Goal: Task Accomplishment & Management: Use online tool/utility

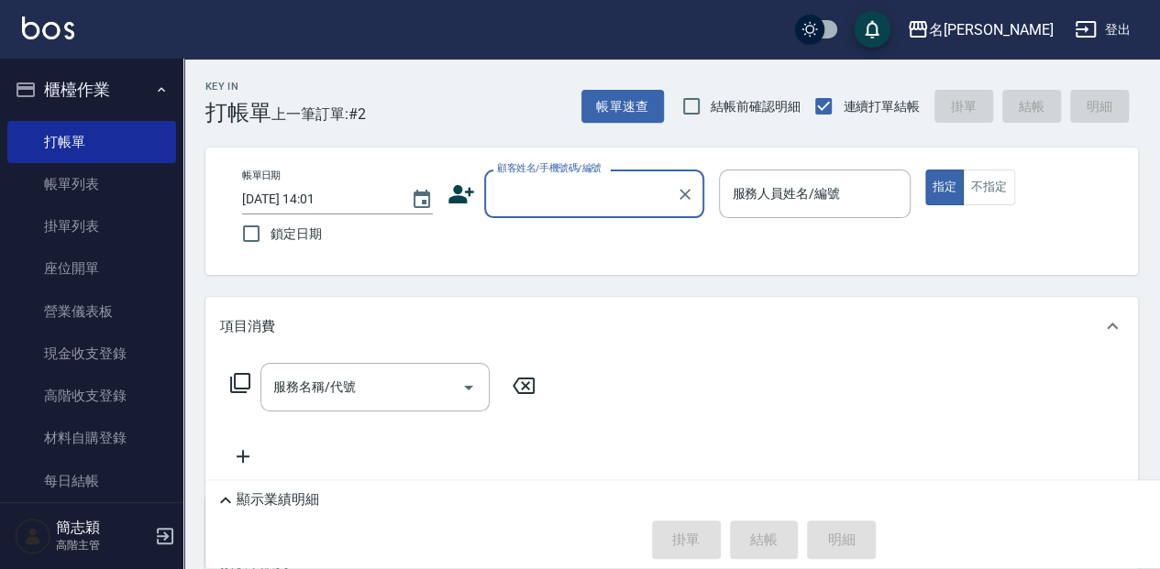
click at [538, 196] on input "顧客姓名/手機號碼/編號" at bounding box center [580, 194] width 176 height 32
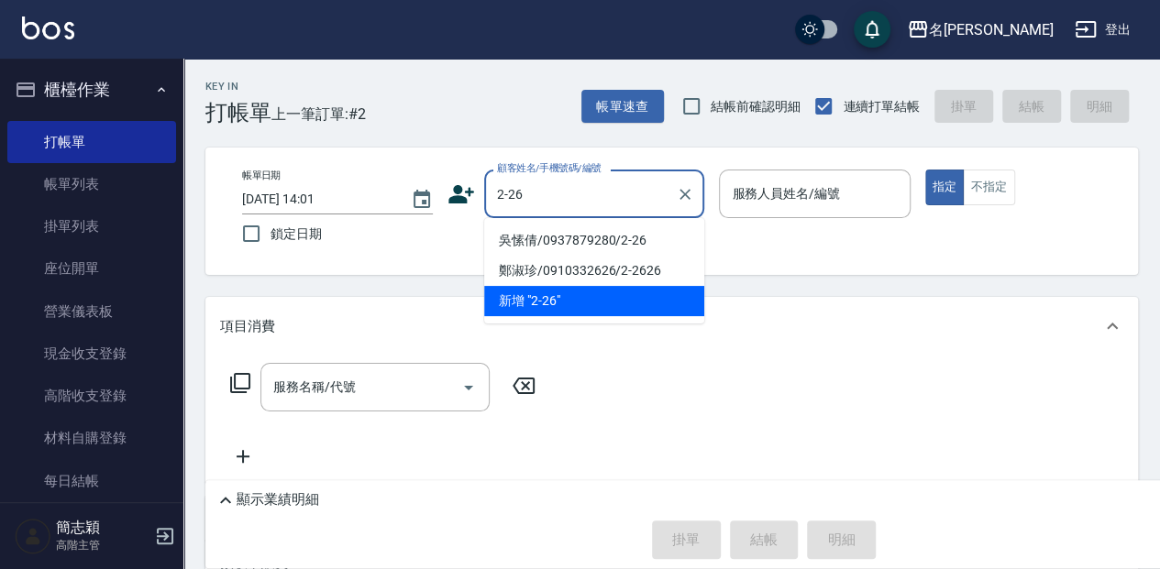
click at [603, 242] on li "吳愫倩/0937879280/2-26" at bounding box center [594, 241] width 220 height 30
type input "吳愫倩/0937879280/2-26"
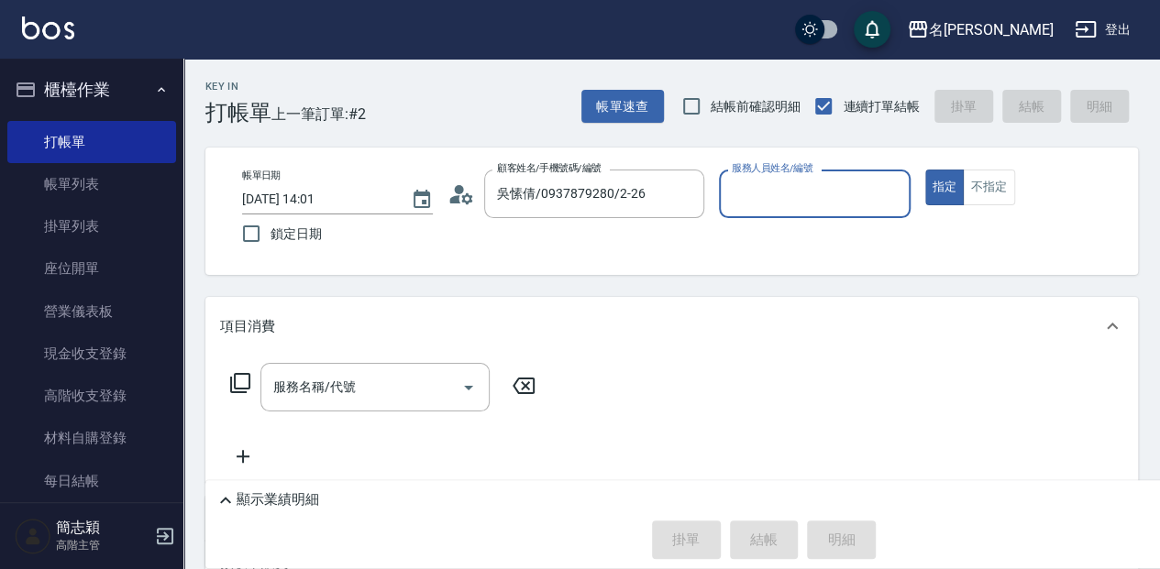
type input "[PERSON_NAME]-2"
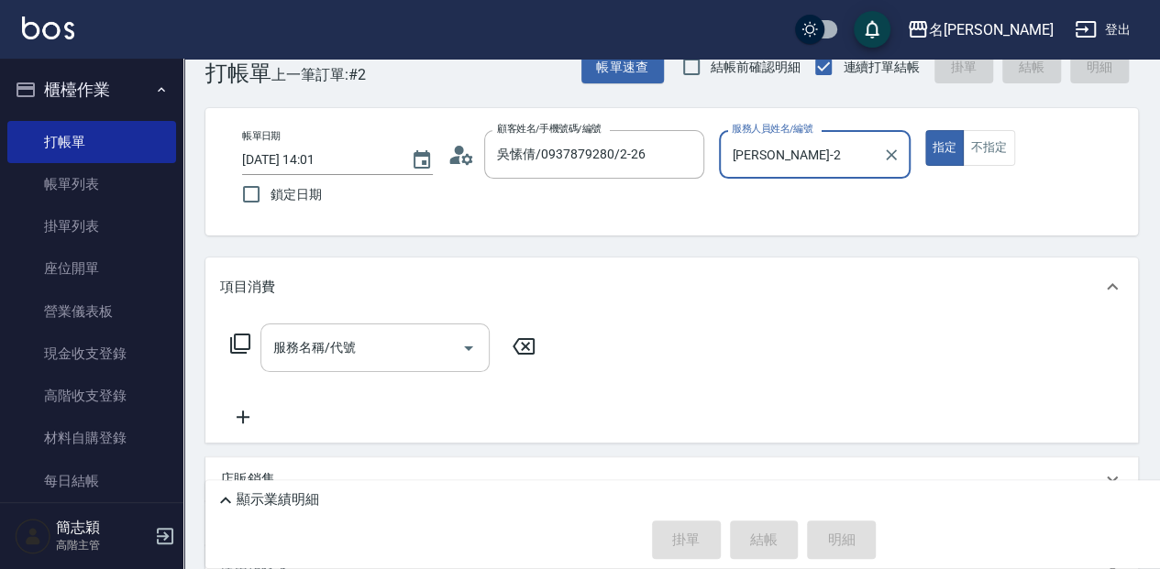
scroll to position [61, 0]
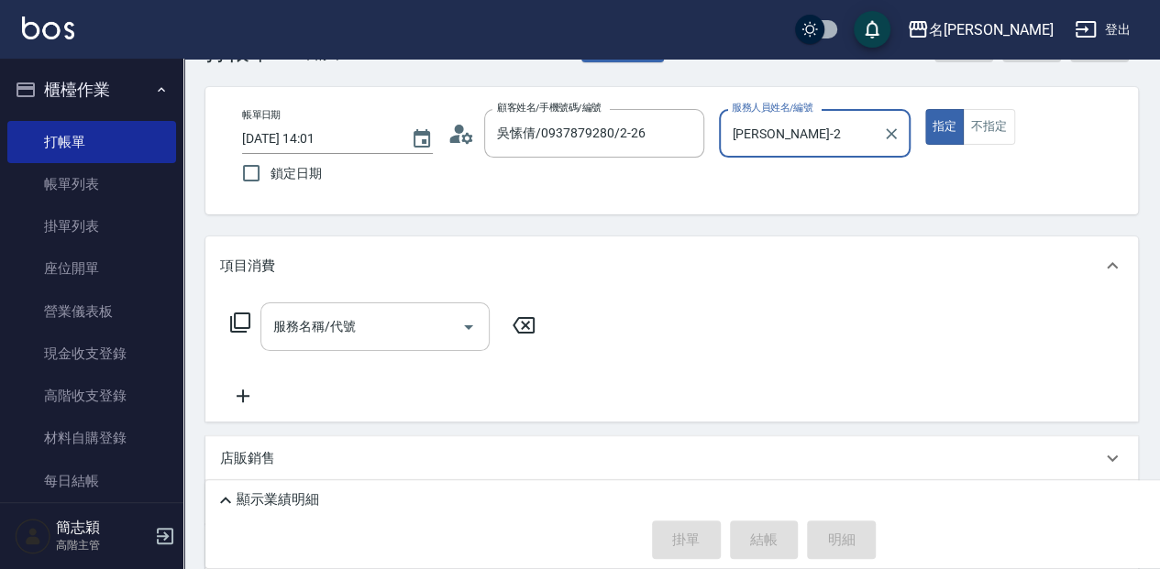
click at [380, 318] on input "服務名稱/代號" at bounding box center [361, 327] width 185 height 32
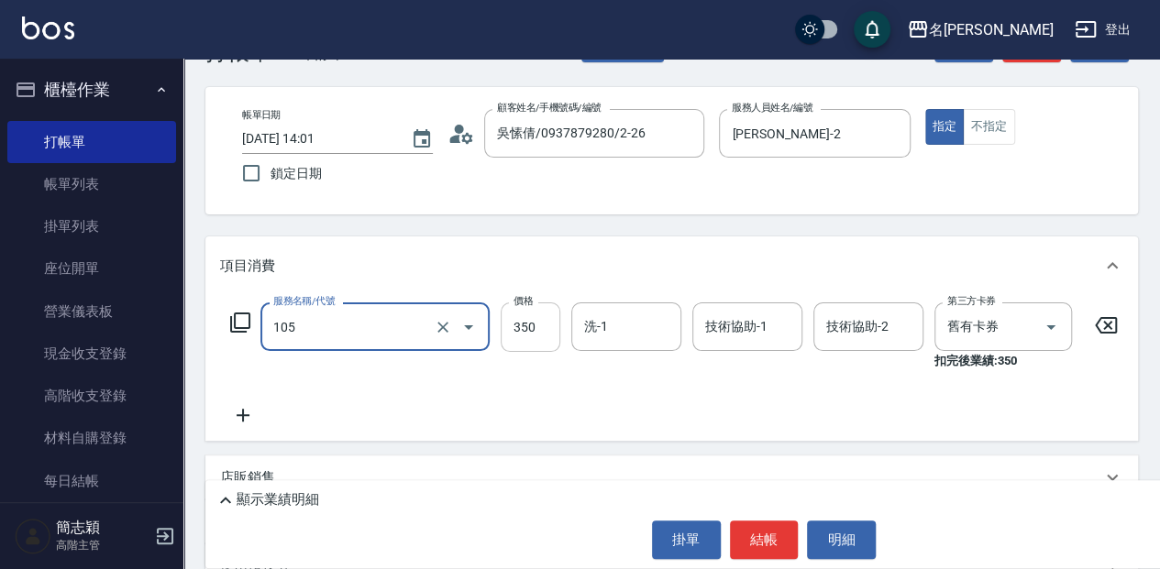
type input "新草本單次(105)"
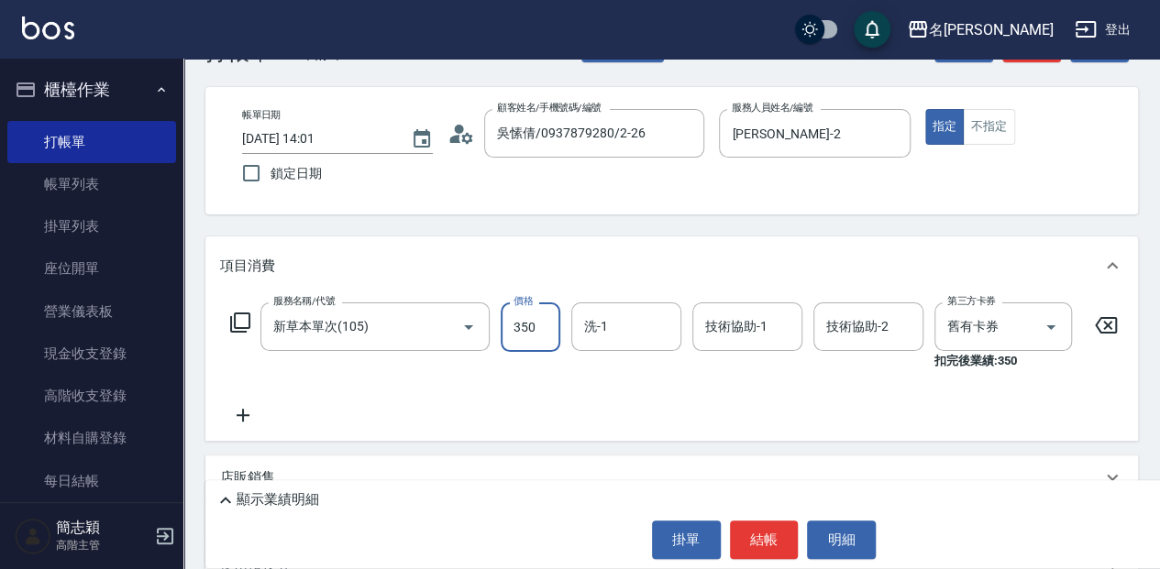
click at [528, 325] on input "350" at bounding box center [531, 328] width 60 height 50
type input "600"
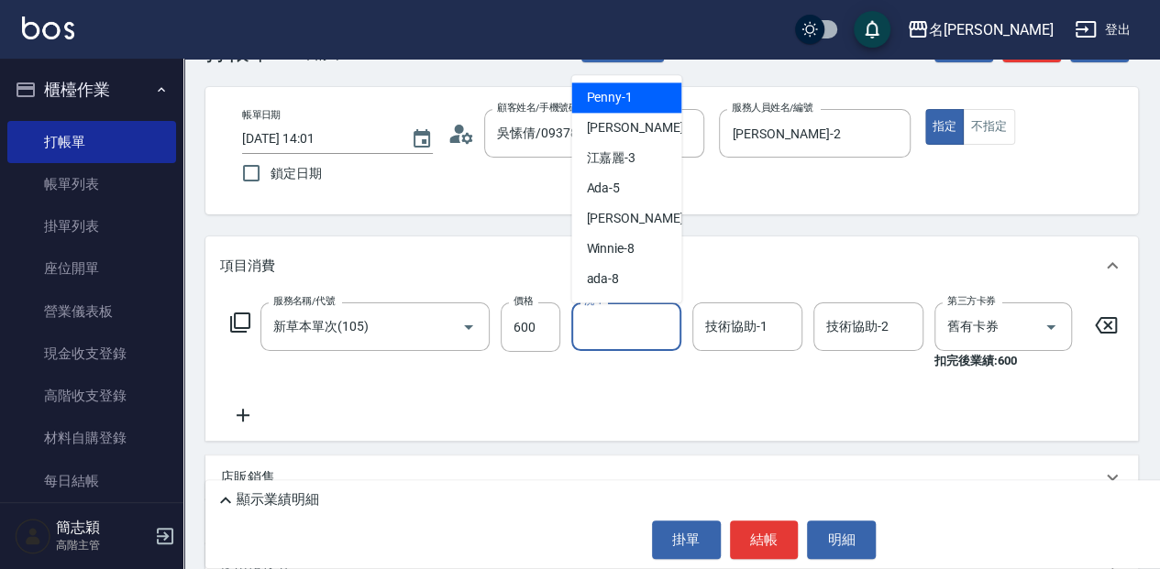
click at [627, 319] on input "洗-1" at bounding box center [627, 327] width 94 height 32
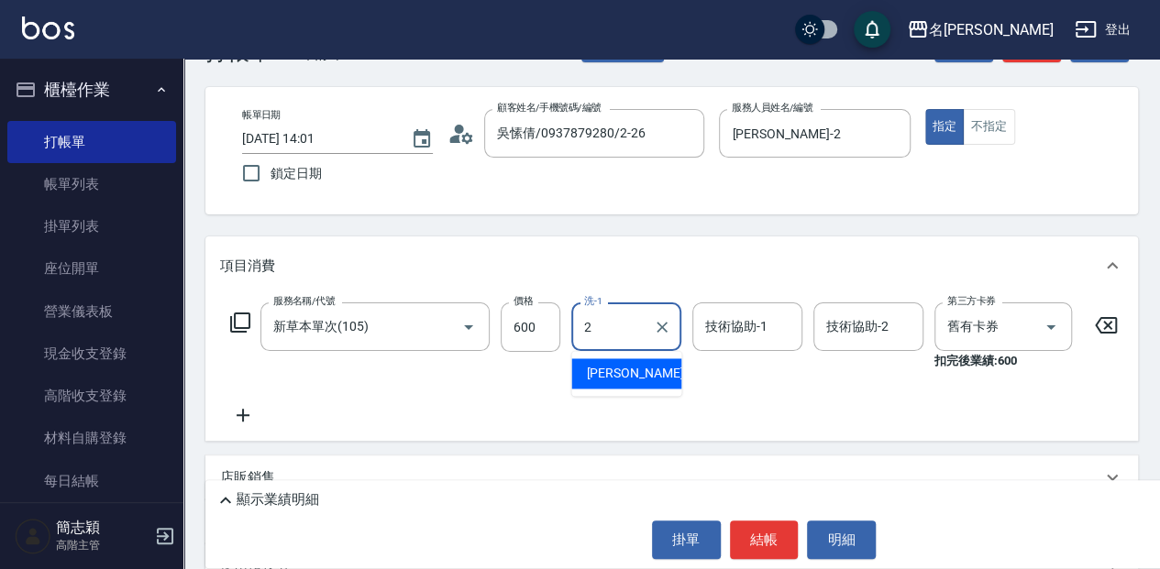
click at [649, 366] on div "[PERSON_NAME] -2" at bounding box center [626, 374] width 110 height 30
type input "[PERSON_NAME]-2"
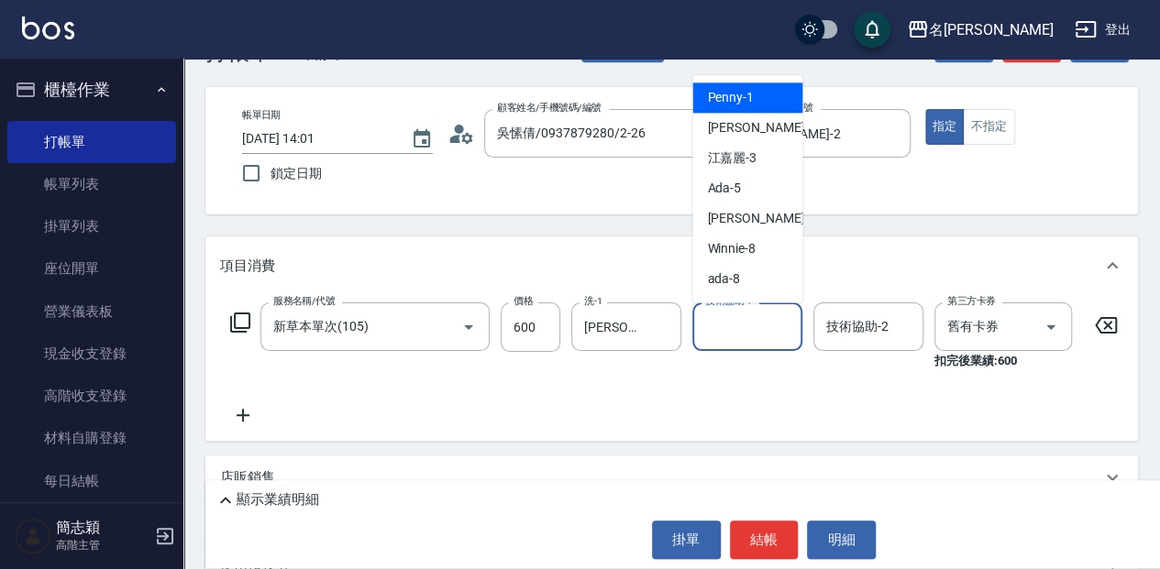
click at [713, 330] on input "技術協助-1" at bounding box center [748, 327] width 94 height 32
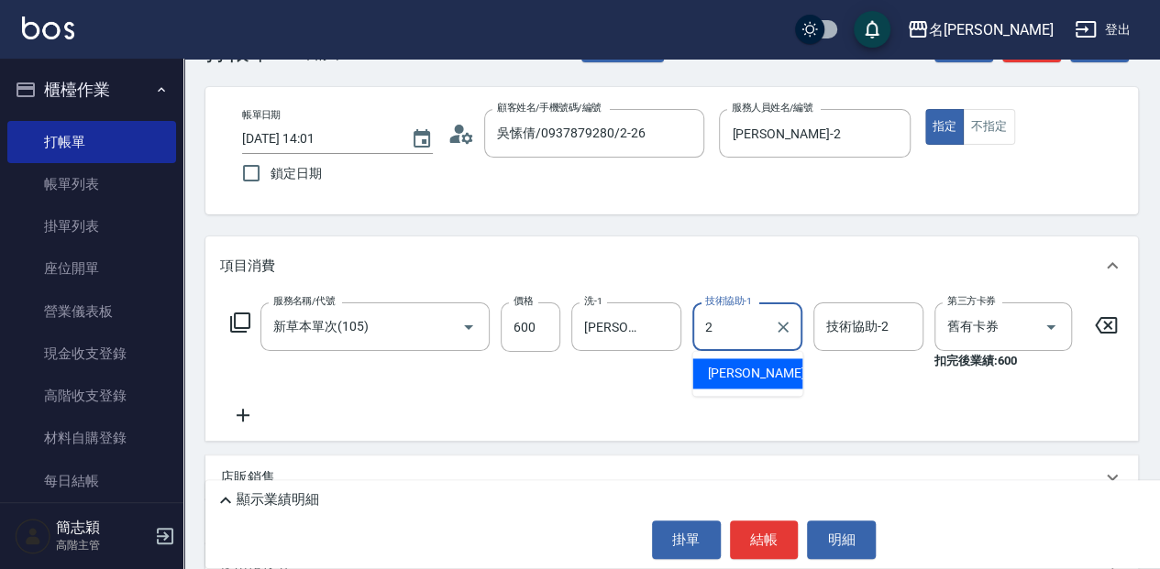
drag, startPoint x: 749, startPoint y: 376, endPoint x: 823, endPoint y: 341, distance: 82.0
click at [749, 376] on div "[PERSON_NAME] -2" at bounding box center [747, 374] width 110 height 30
type input "[PERSON_NAME]-2"
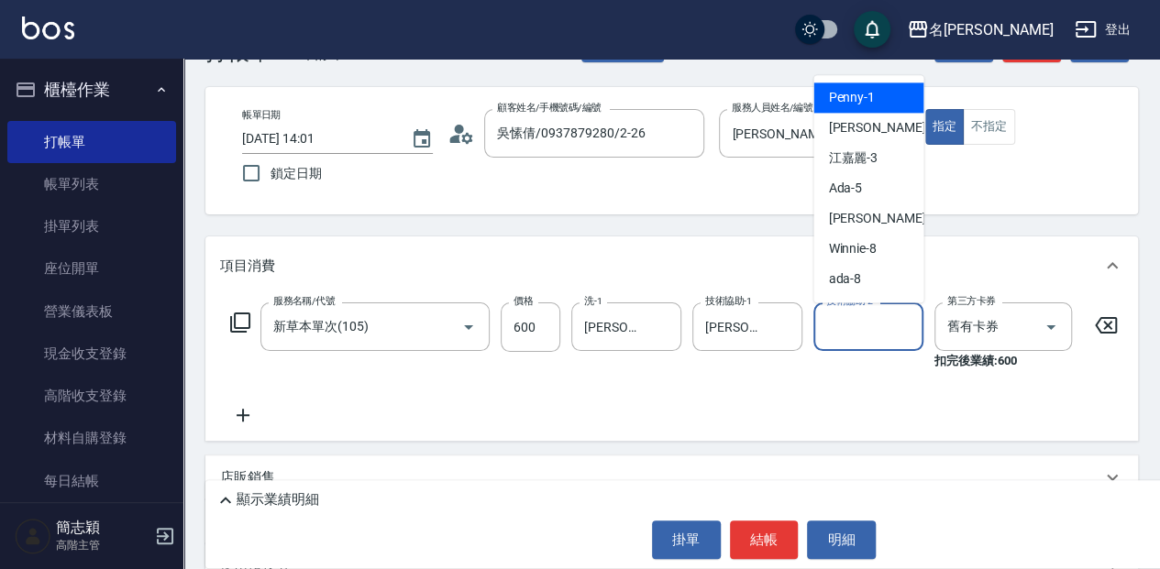
click at [833, 330] on input "技術協助-2" at bounding box center [869, 327] width 94 height 32
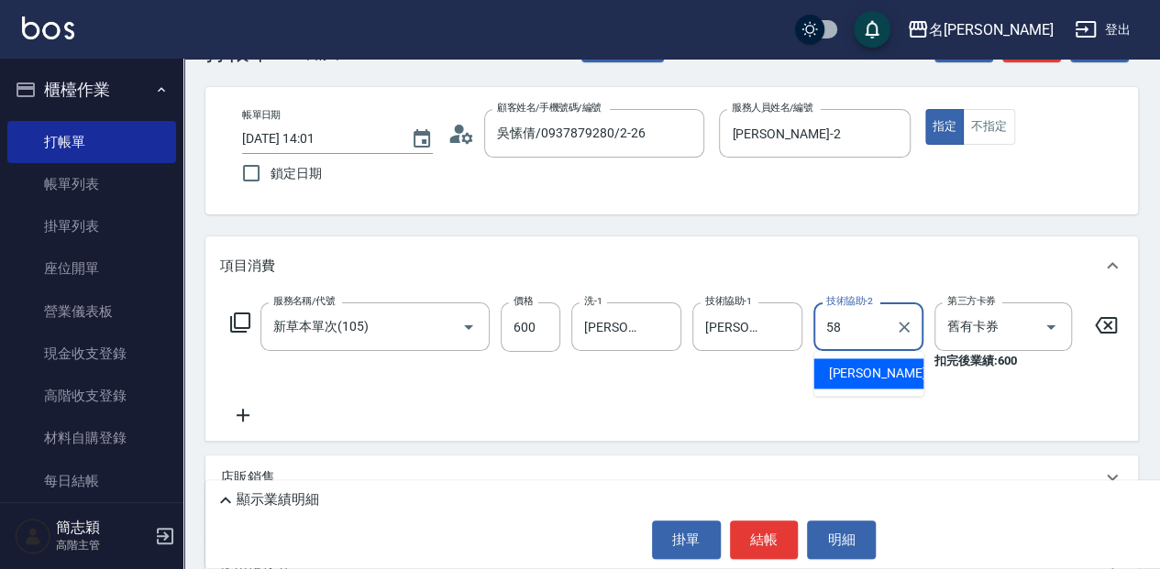
click at [880, 374] on div "[PERSON_NAME] -58" at bounding box center [868, 374] width 110 height 30
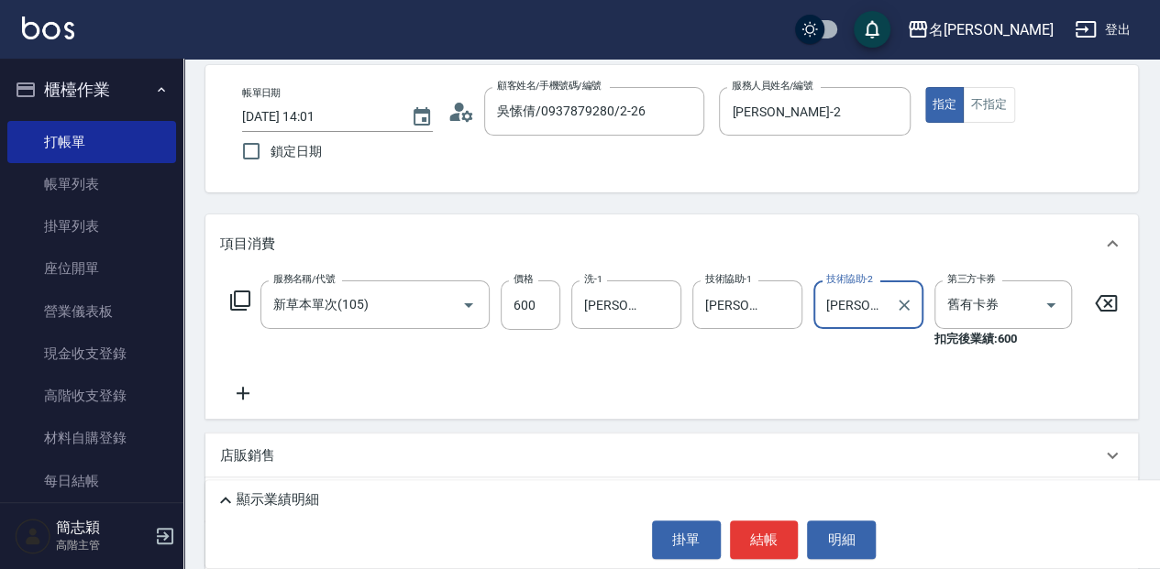
scroll to position [122, 0]
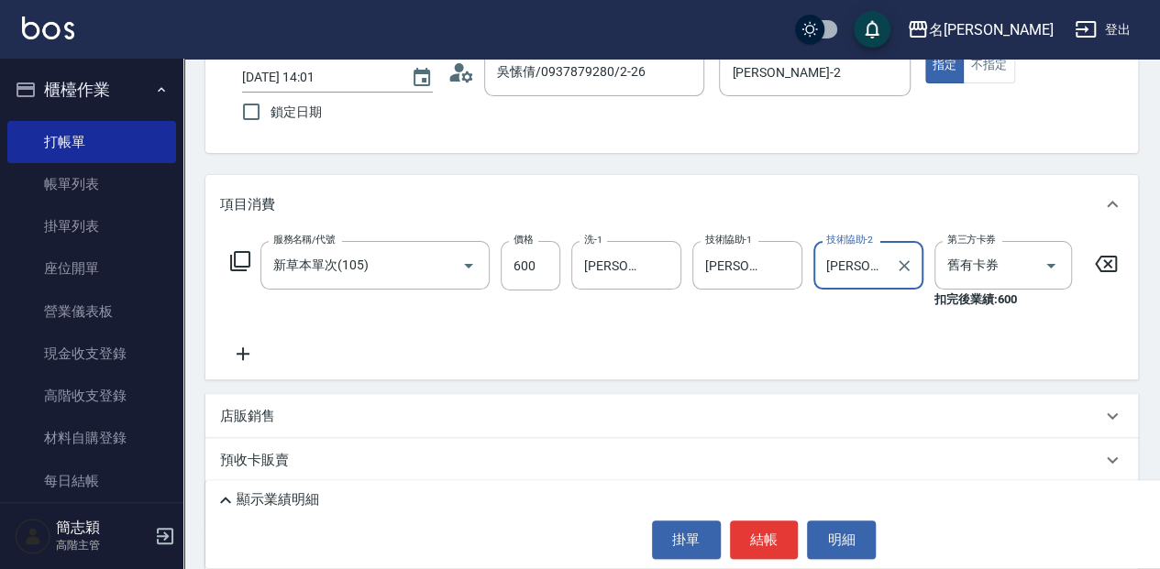
type input "[PERSON_NAME]-58"
click at [242, 358] on icon at bounding box center [243, 354] width 13 height 13
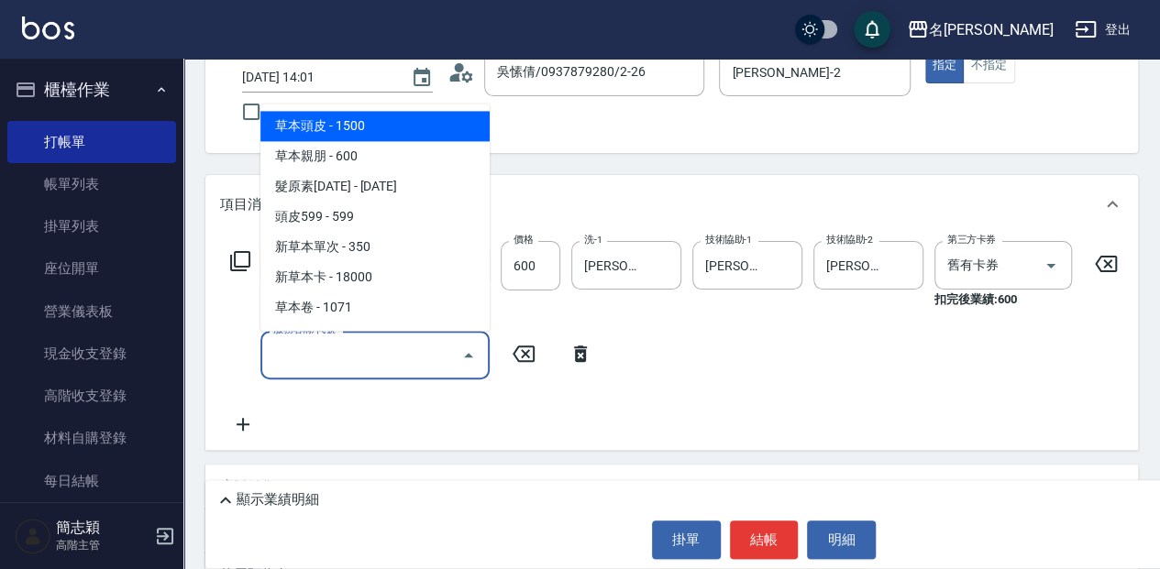
click at [348, 352] on input "服務名稱/代號" at bounding box center [361, 355] width 185 height 32
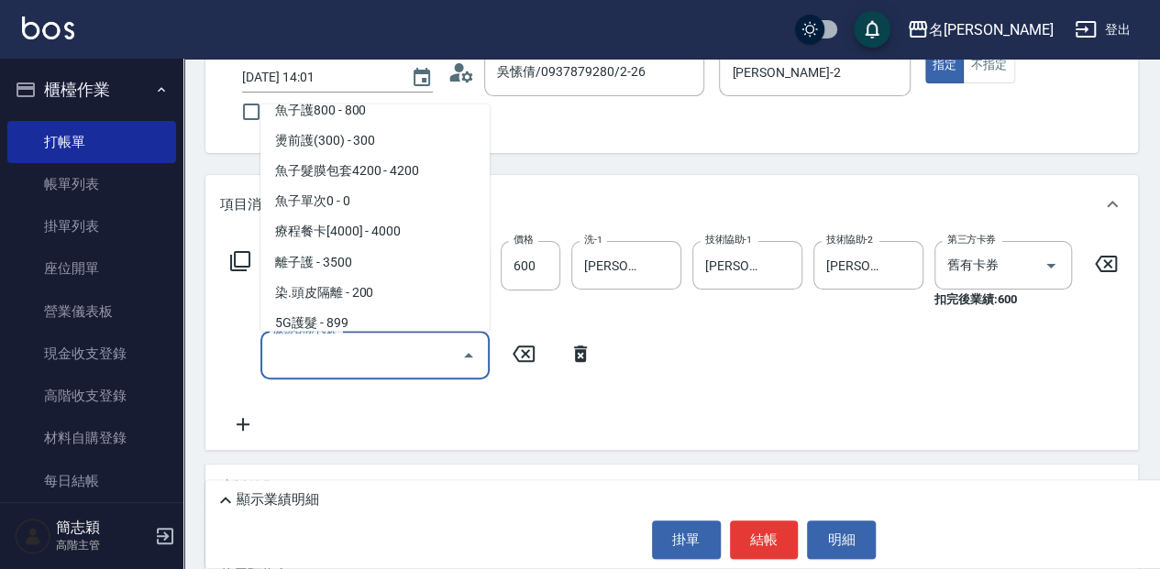
scroll to position [1651, 0]
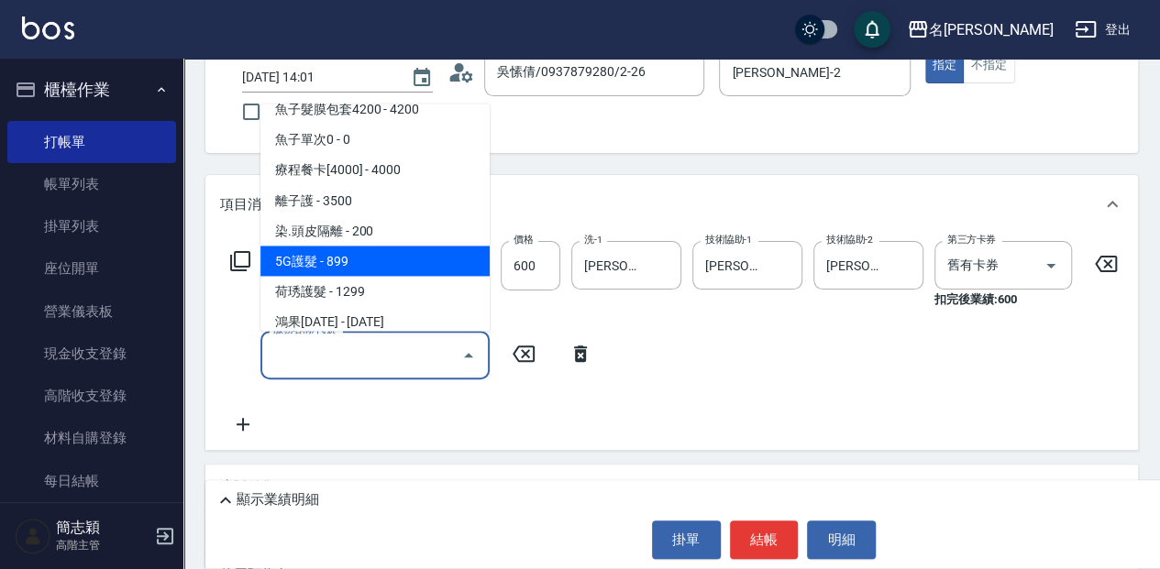
click at [392, 262] on span "5G護髮 - 899" at bounding box center [374, 261] width 229 height 30
type input "5G護髮(613)"
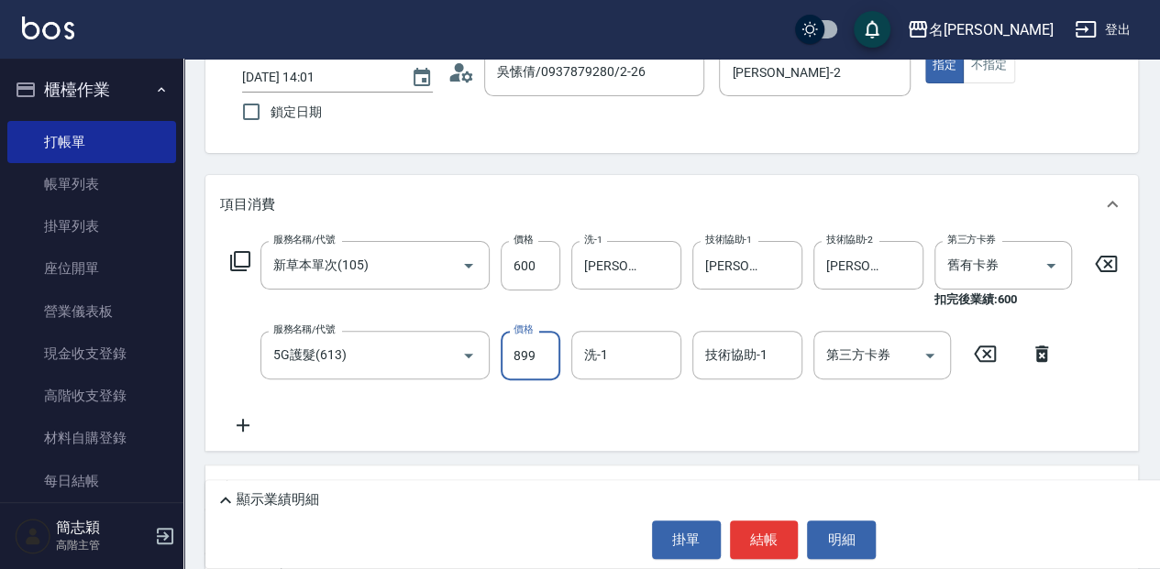
click at [530, 353] on input "899" at bounding box center [531, 356] width 60 height 50
type input "999"
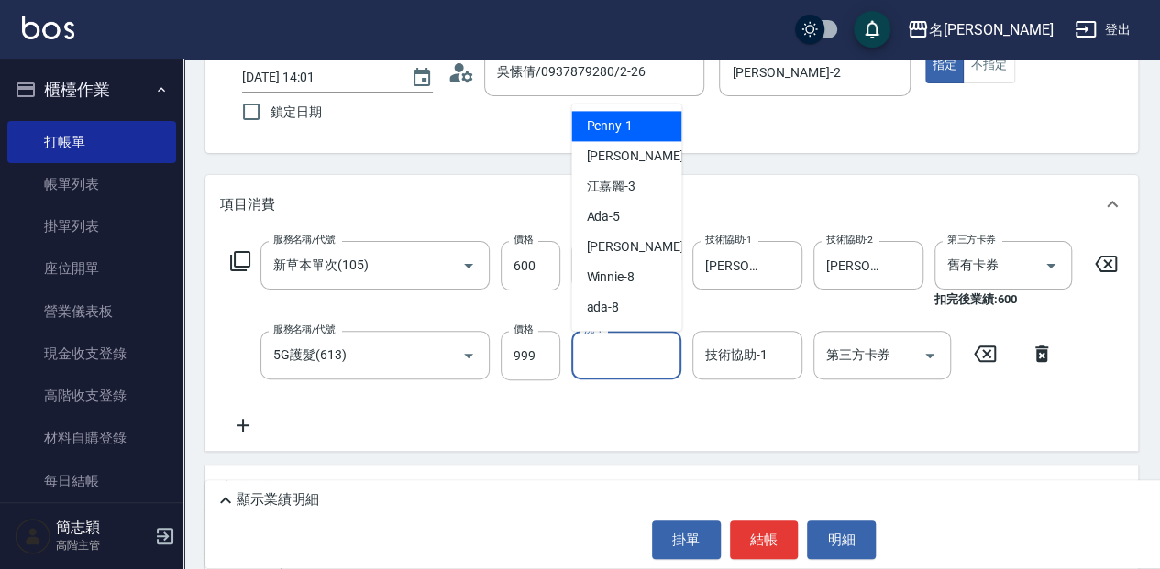
click at [632, 354] on input "洗-1" at bounding box center [627, 355] width 94 height 32
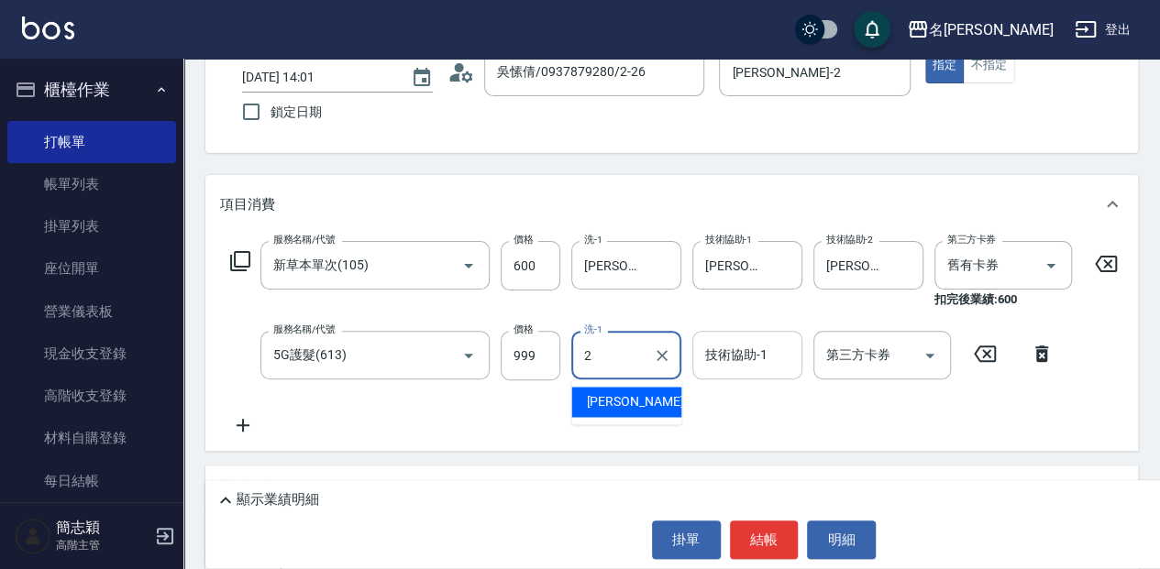
drag, startPoint x: 633, startPoint y: 405, endPoint x: 737, endPoint y: 348, distance: 119.4
click at [635, 403] on div "[PERSON_NAME] -2" at bounding box center [626, 402] width 110 height 30
type input "[PERSON_NAME]-2"
click at [737, 347] on div "技術協助-1 技術協助-1" at bounding box center [747, 355] width 110 height 49
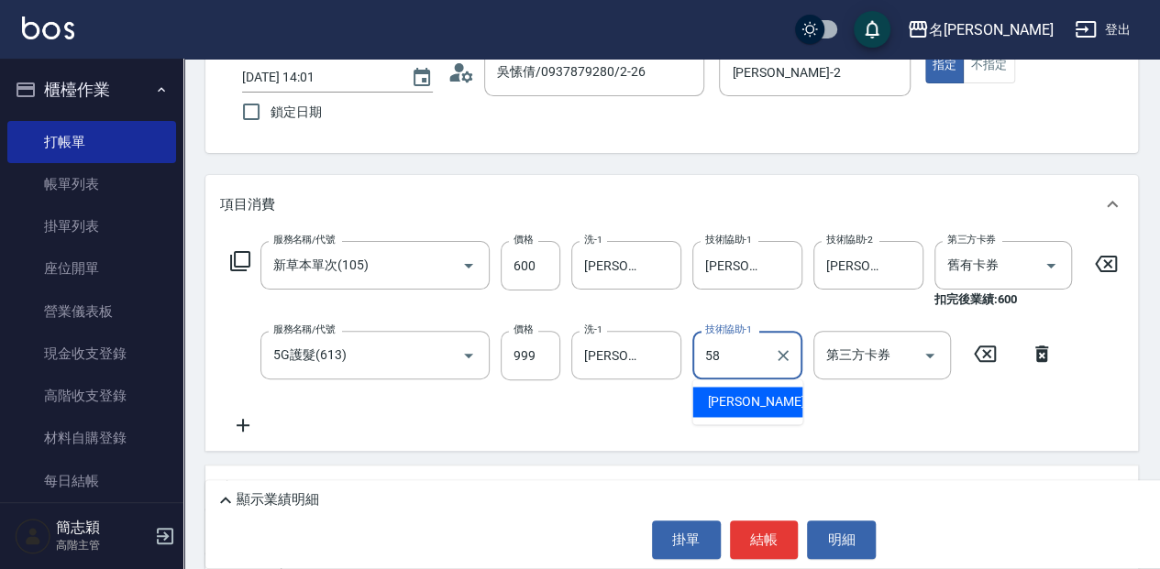
click at [745, 395] on span "[PERSON_NAME] -58" at bounding box center [765, 401] width 116 height 19
type input "[PERSON_NAME]-58"
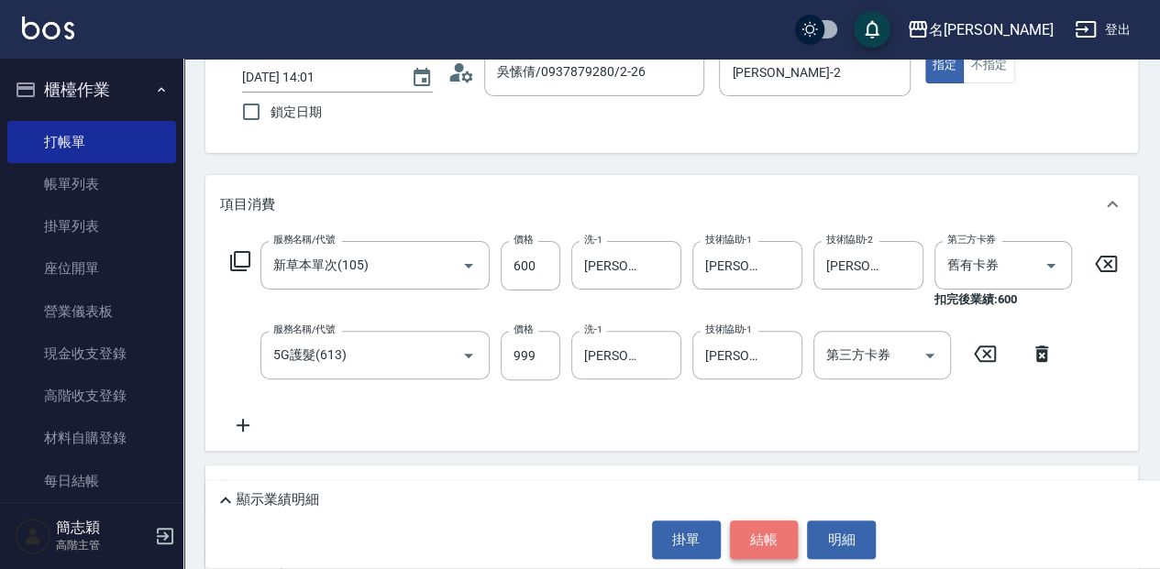
click at [761, 547] on button "結帳" at bounding box center [764, 540] width 69 height 39
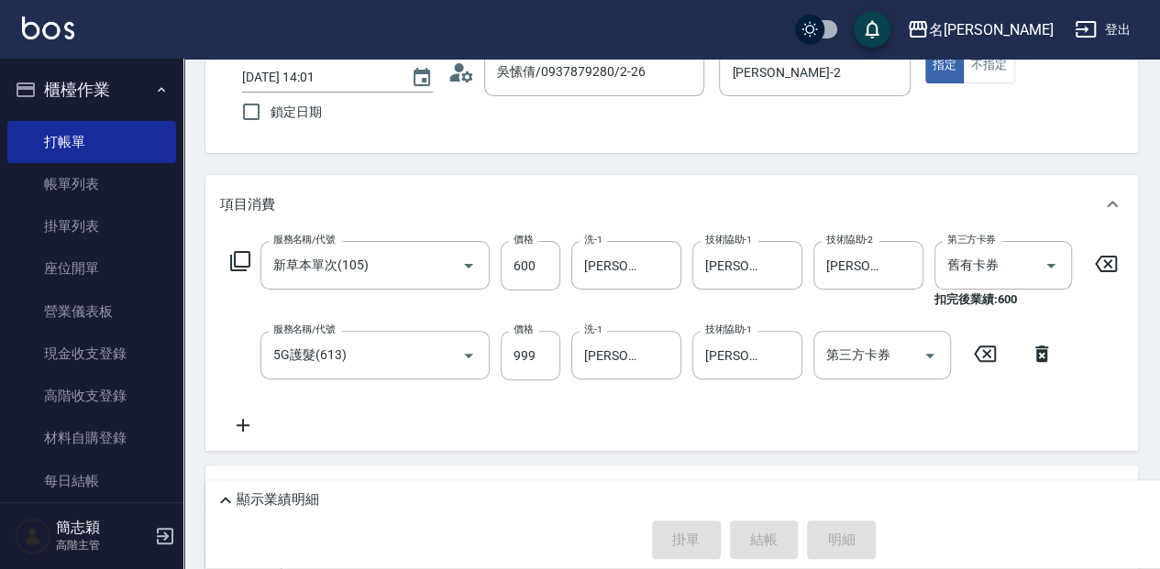
scroll to position [97, 0]
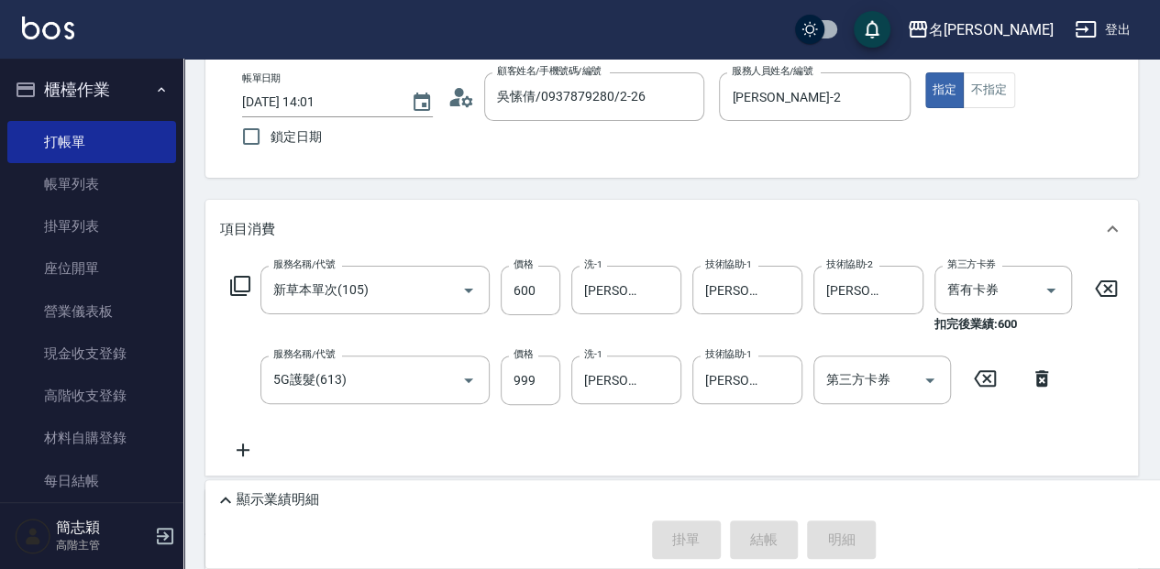
type input "[DATE] 15:21"
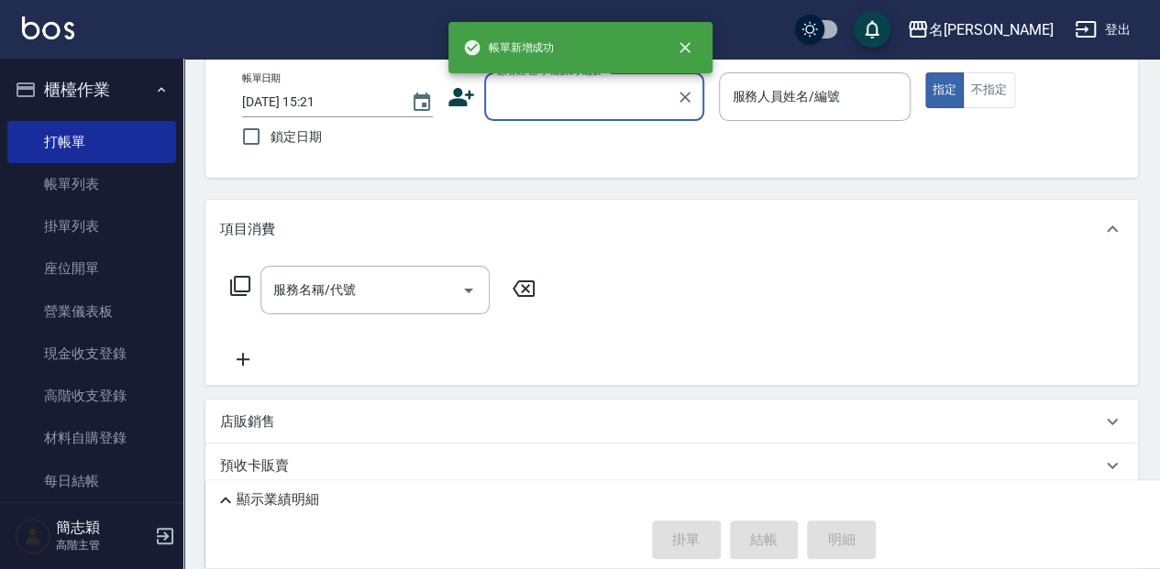
scroll to position [0, 0]
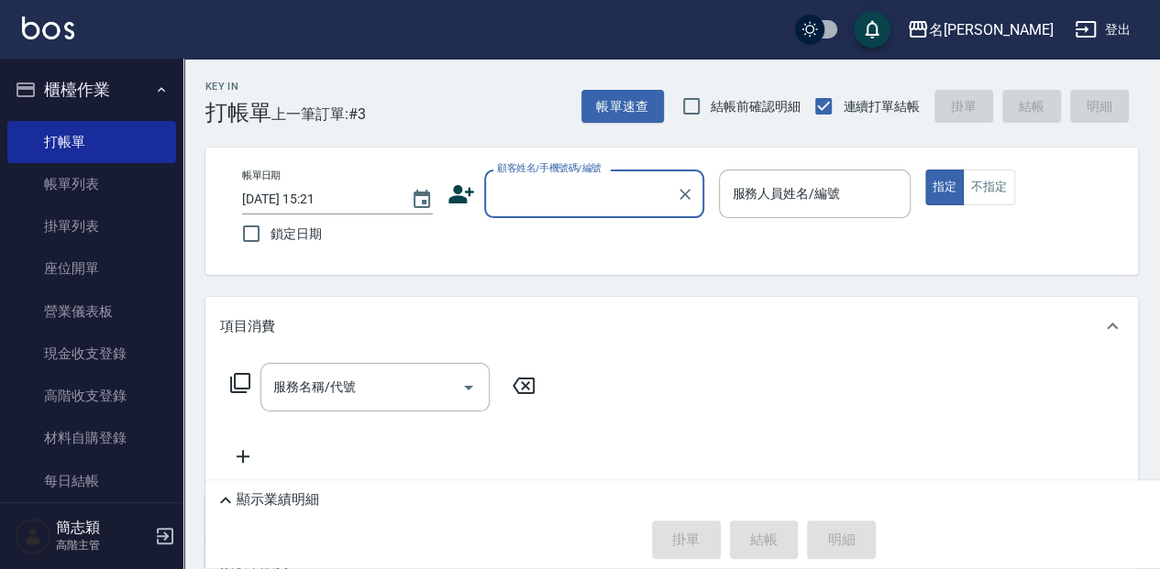
click at [538, 197] on input "顧客姓名/手機號碼/編號" at bounding box center [580, 194] width 176 height 32
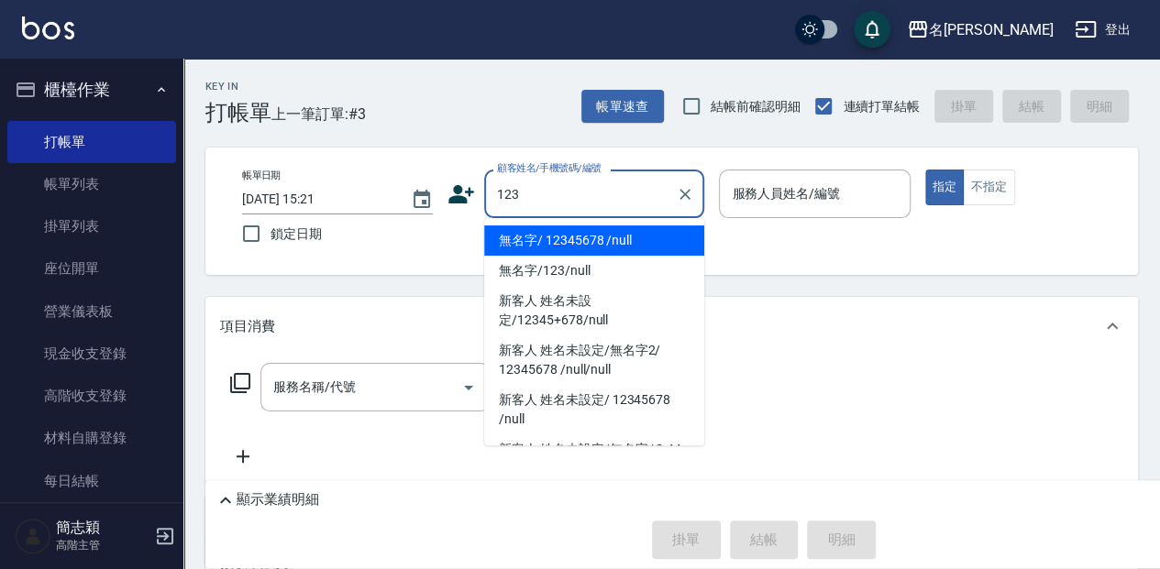
drag, startPoint x: 611, startPoint y: 233, endPoint x: 772, endPoint y: 226, distance: 161.6
click at [613, 234] on li "無名字/ 12345678 /null" at bounding box center [594, 241] width 220 height 30
type input "無名字/ 12345678 /null"
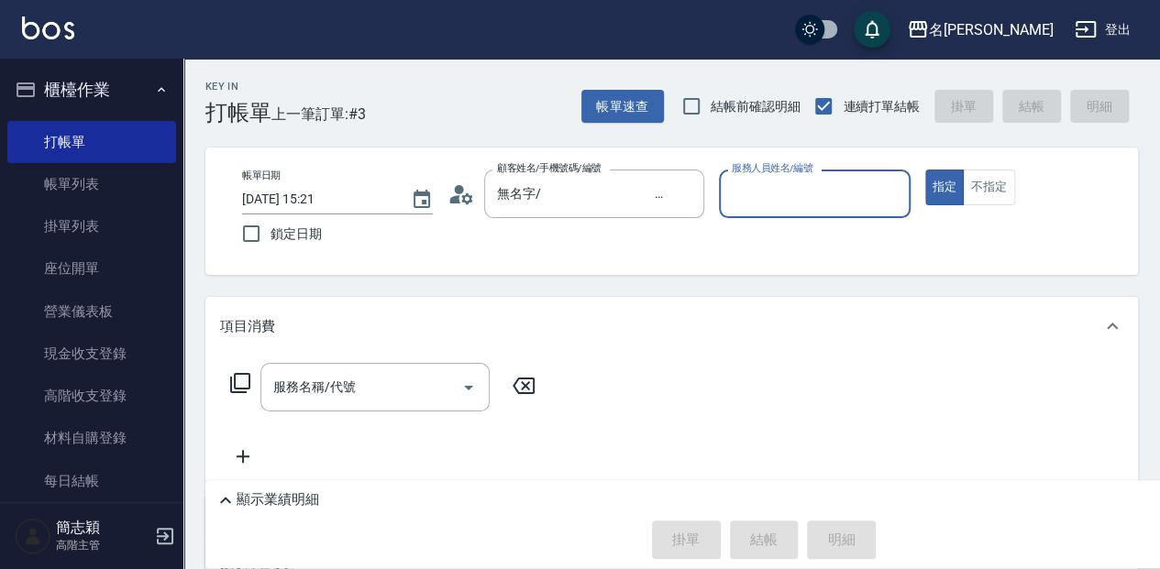
click at [787, 209] on input "服務人員姓名/編號" at bounding box center [814, 194] width 174 height 32
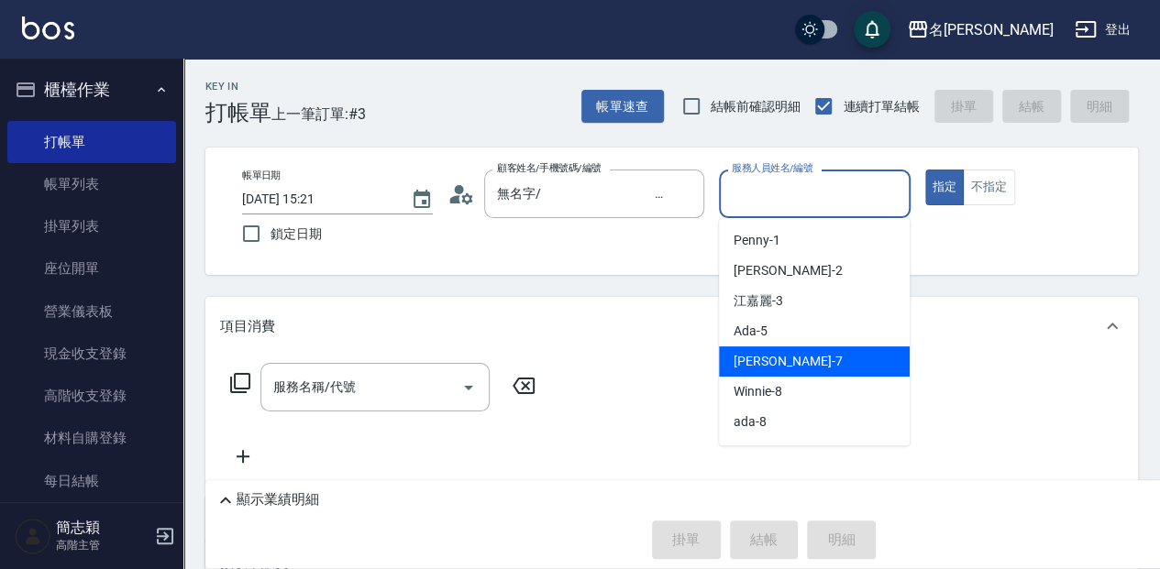
click at [823, 372] on div "[PERSON_NAME] -7" at bounding box center [814, 362] width 191 height 30
type input "[PERSON_NAME]-7"
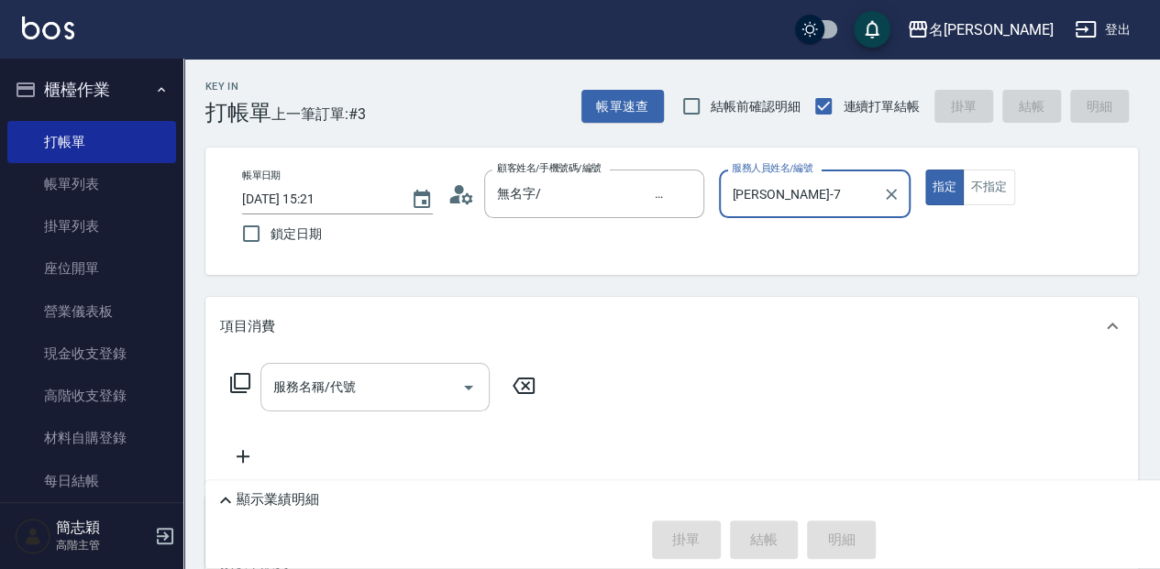
click at [417, 395] on input "服務名稱/代號" at bounding box center [361, 387] width 185 height 32
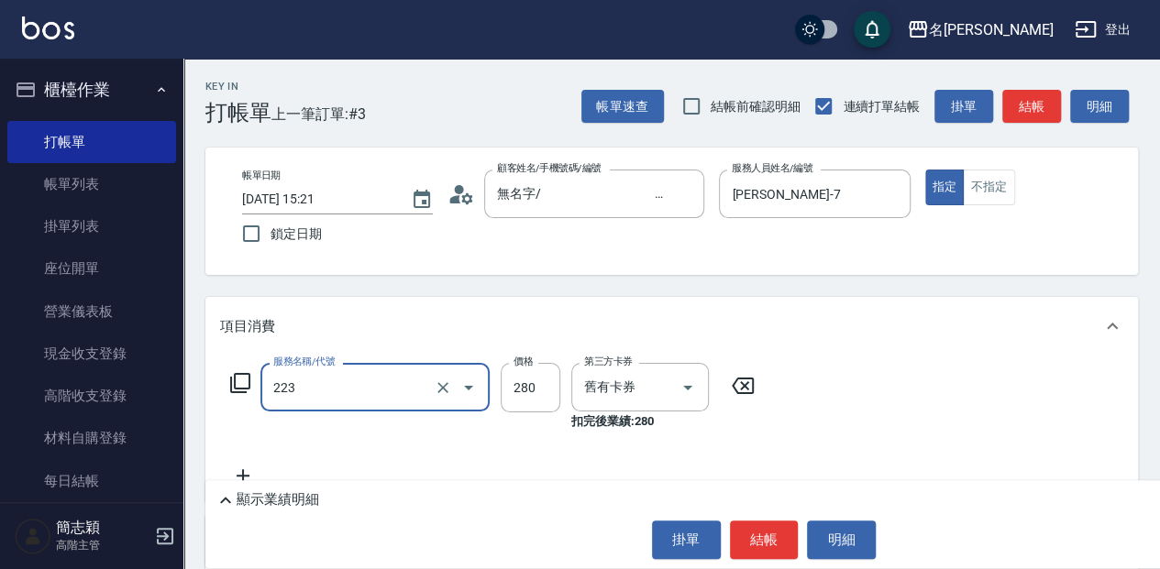
type input "洗髮卷280(223)"
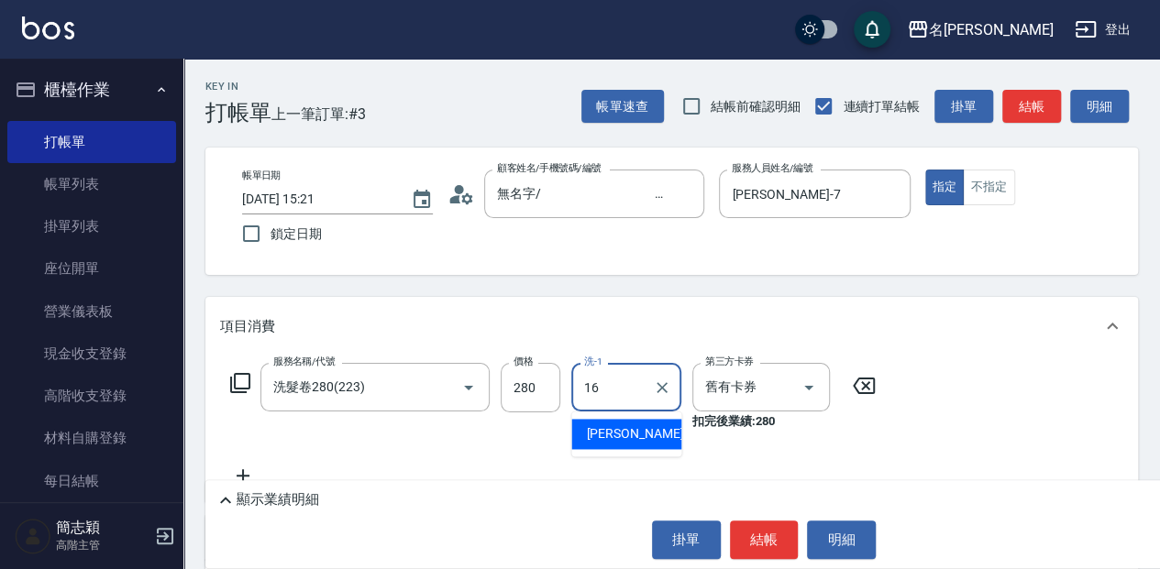
type input "[PERSON_NAME]-16"
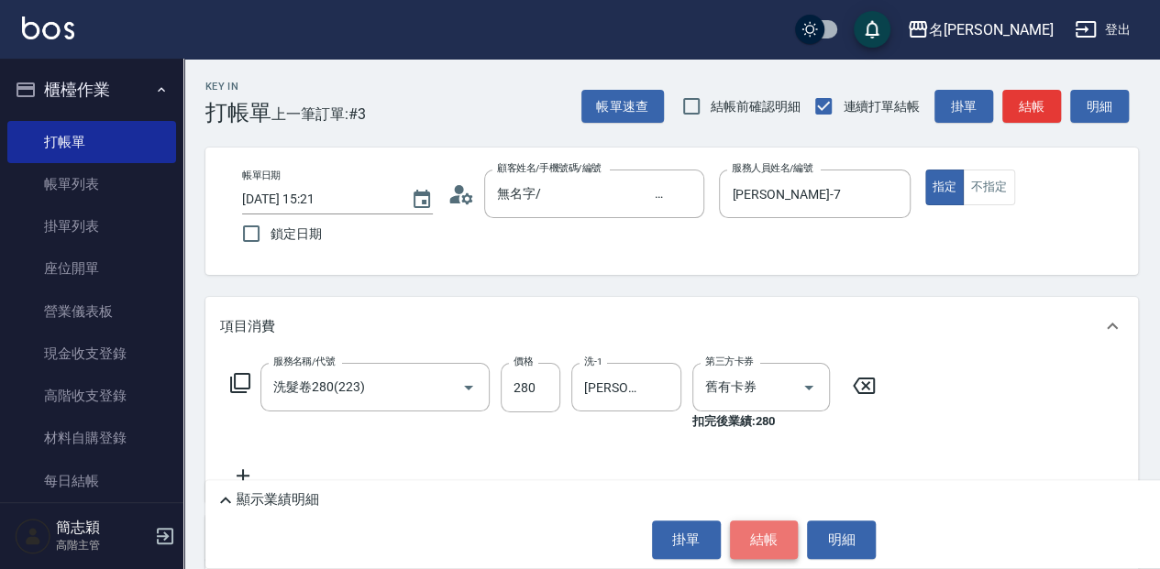
click at [769, 536] on button "結帳" at bounding box center [764, 540] width 69 height 39
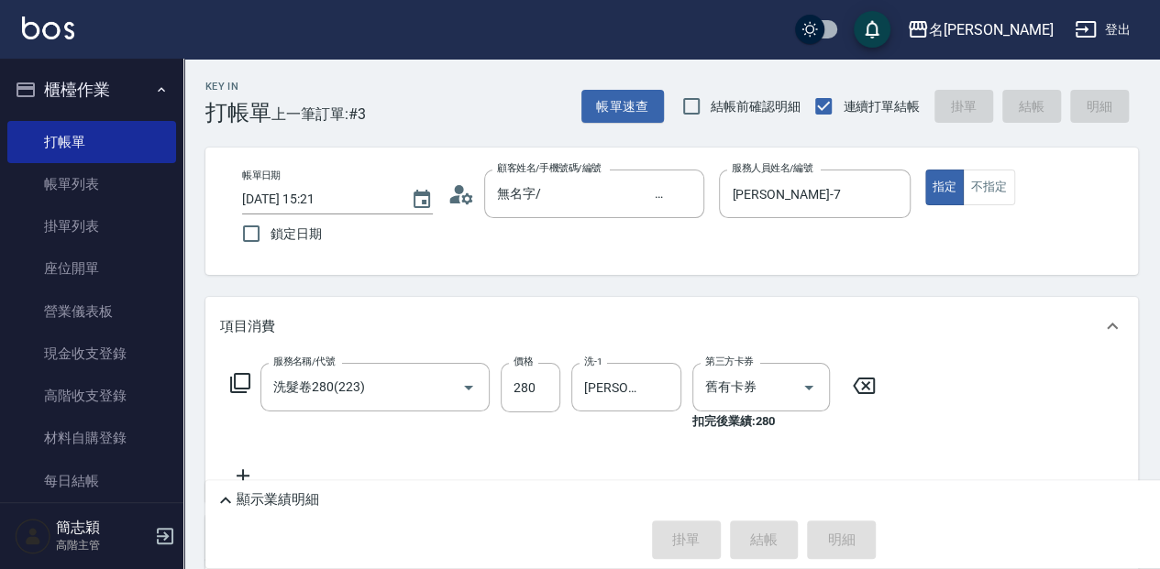
type input "[DATE] 15:47"
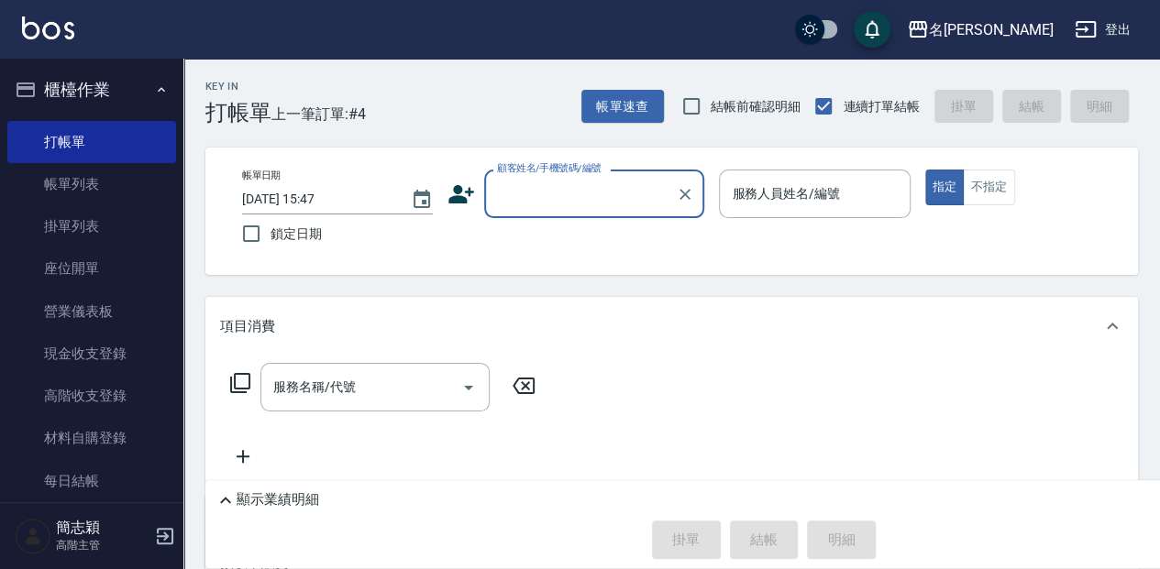
click at [541, 198] on input "顧客姓名/手機號碼/編號" at bounding box center [580, 194] width 176 height 32
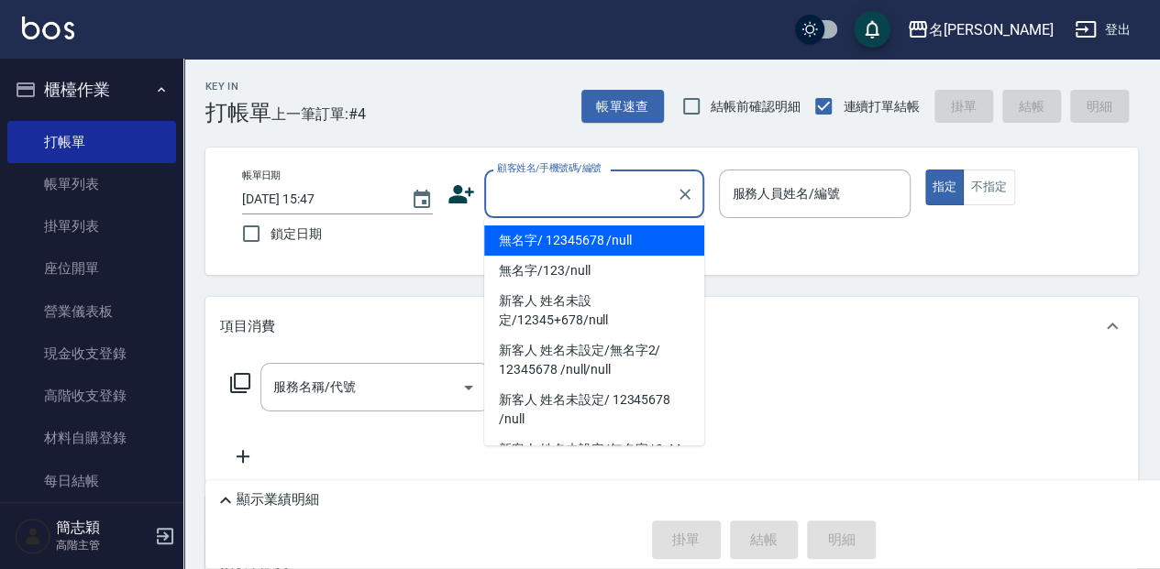
drag, startPoint x: 548, startPoint y: 237, endPoint x: 728, endPoint y: 223, distance: 180.3
click at [550, 237] on li "無名字/ 12345678 /null" at bounding box center [594, 241] width 220 height 30
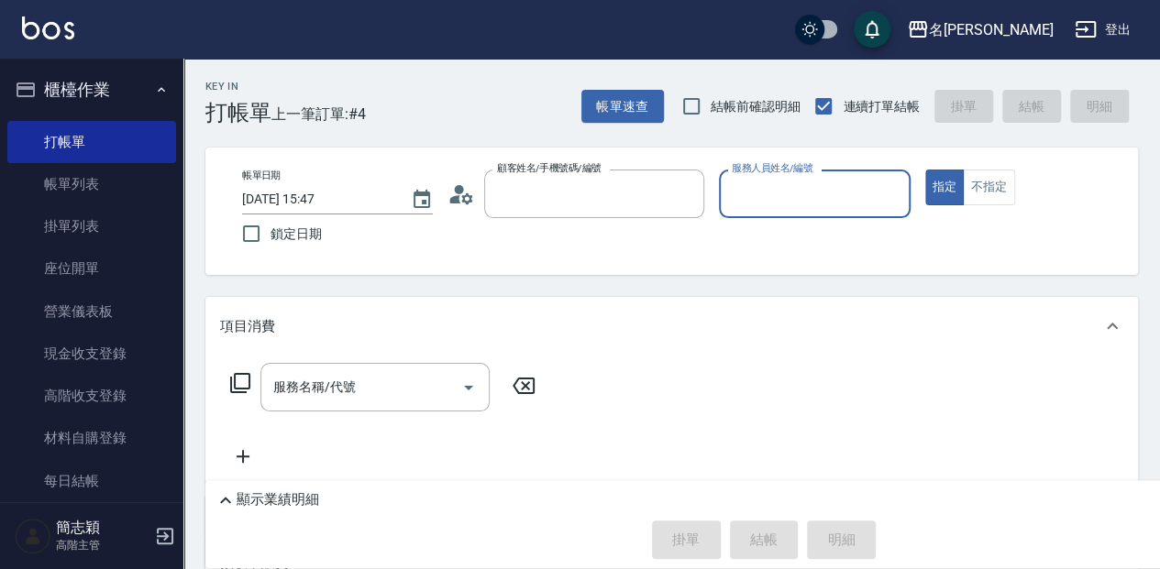
type input "無名字/ 12345678 /null"
click at [793, 215] on div "服務人員姓名/編號" at bounding box center [814, 194] width 191 height 49
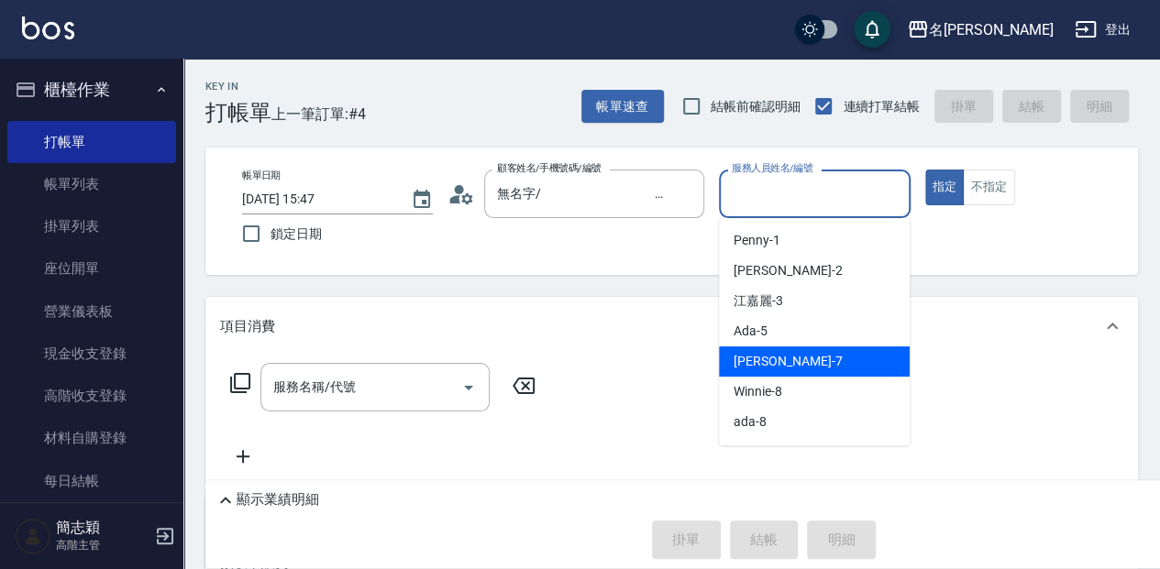
click at [820, 356] on div "[PERSON_NAME] -7" at bounding box center [814, 362] width 191 height 30
type input "[PERSON_NAME]-7"
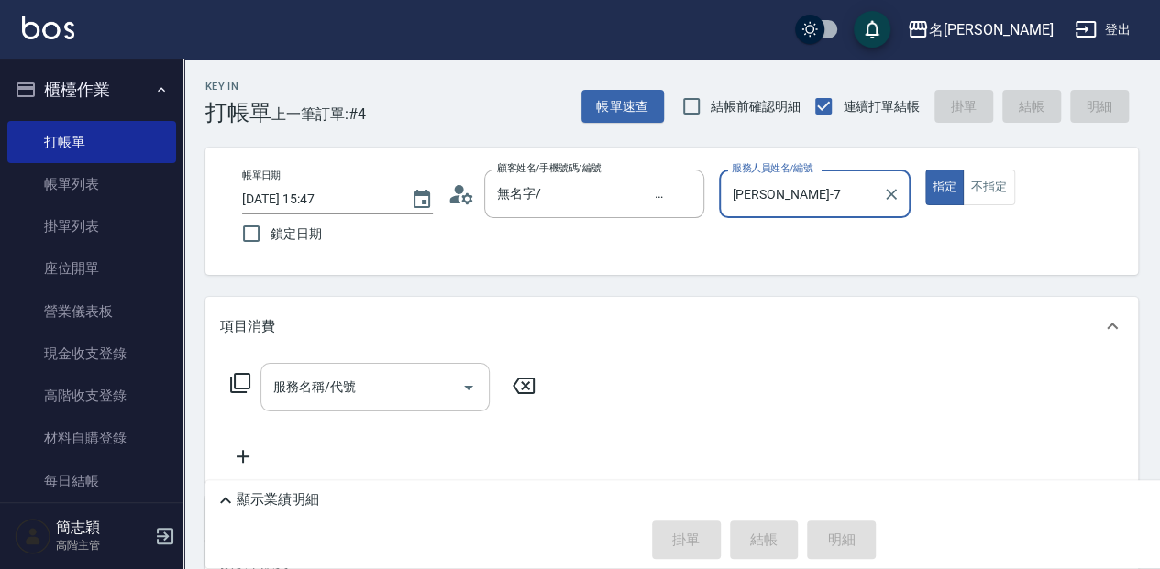
click at [352, 393] on input "服務名稱/代號" at bounding box center [361, 387] width 185 height 32
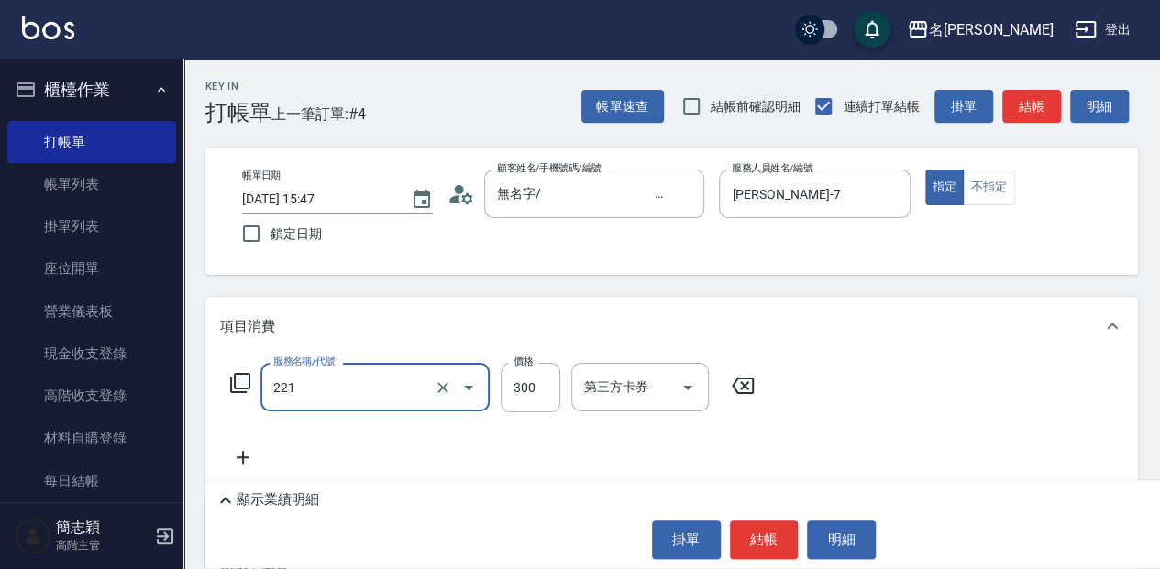
type input "洗髮300(221)"
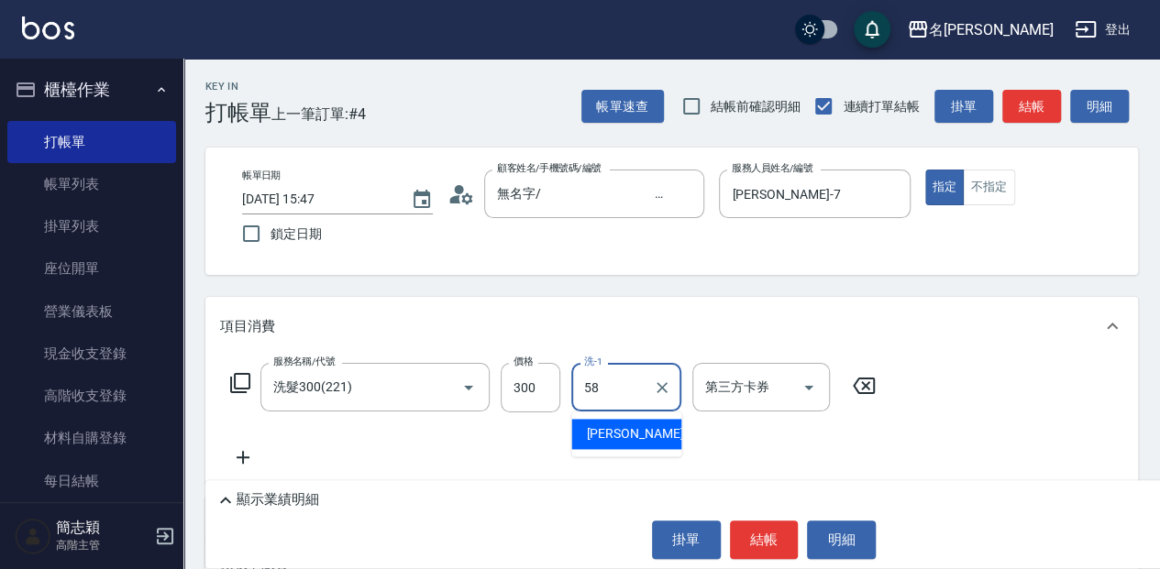
type input "[PERSON_NAME]-58"
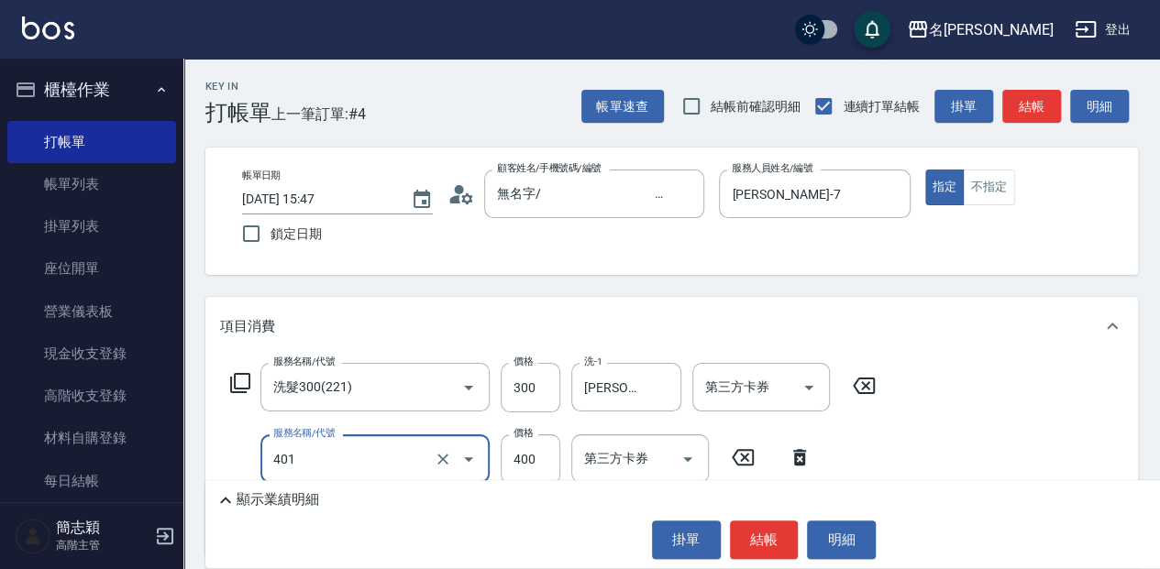
type input "剪髮(400)(401)"
type input "450"
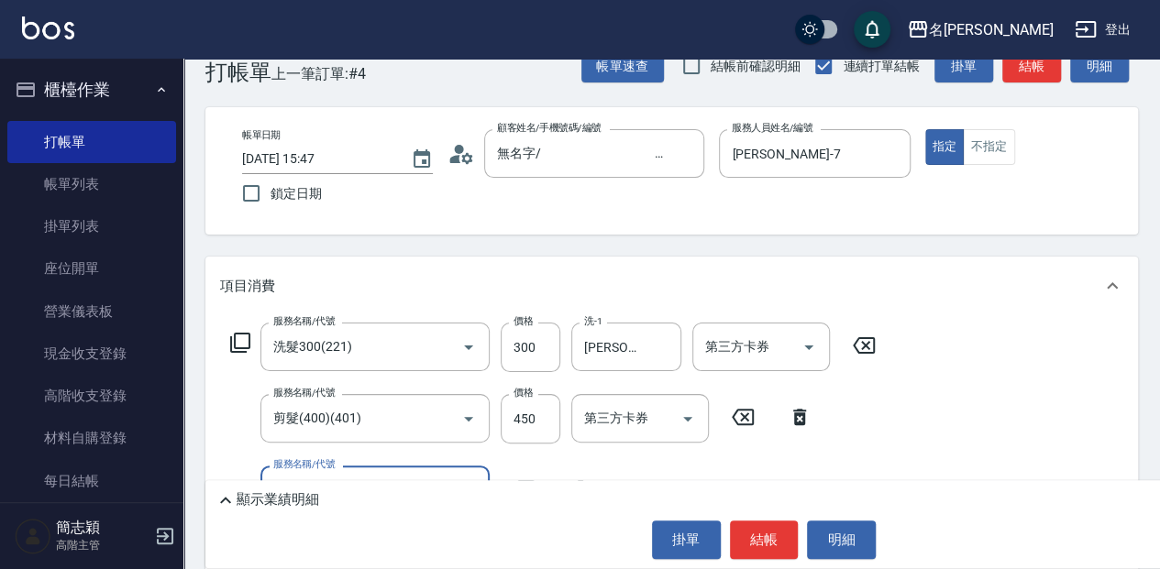
scroll to position [61, 0]
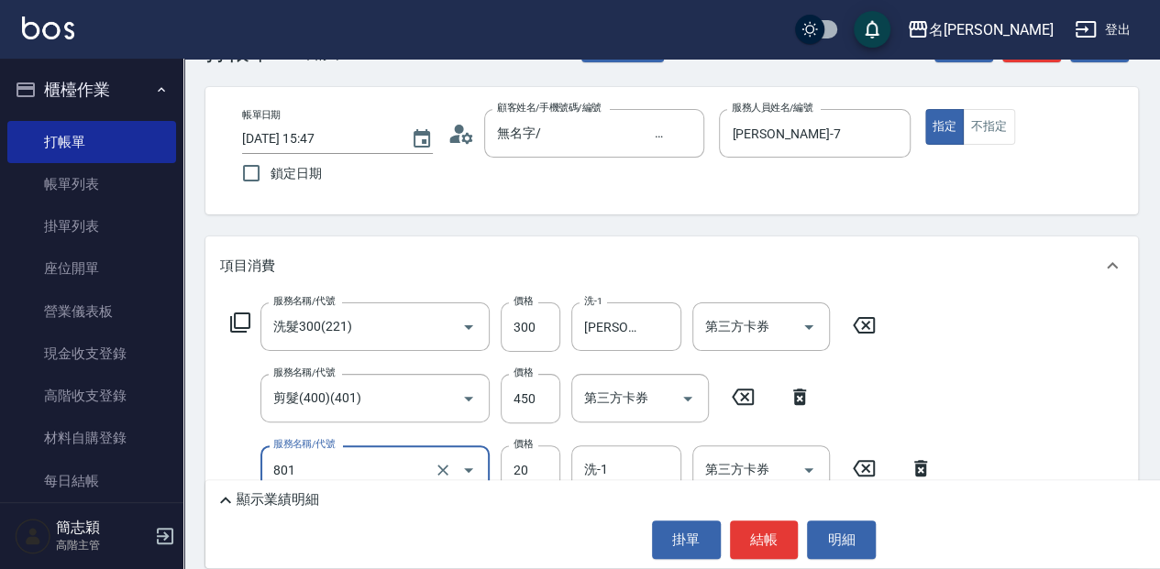
type input "潤絲20(801)"
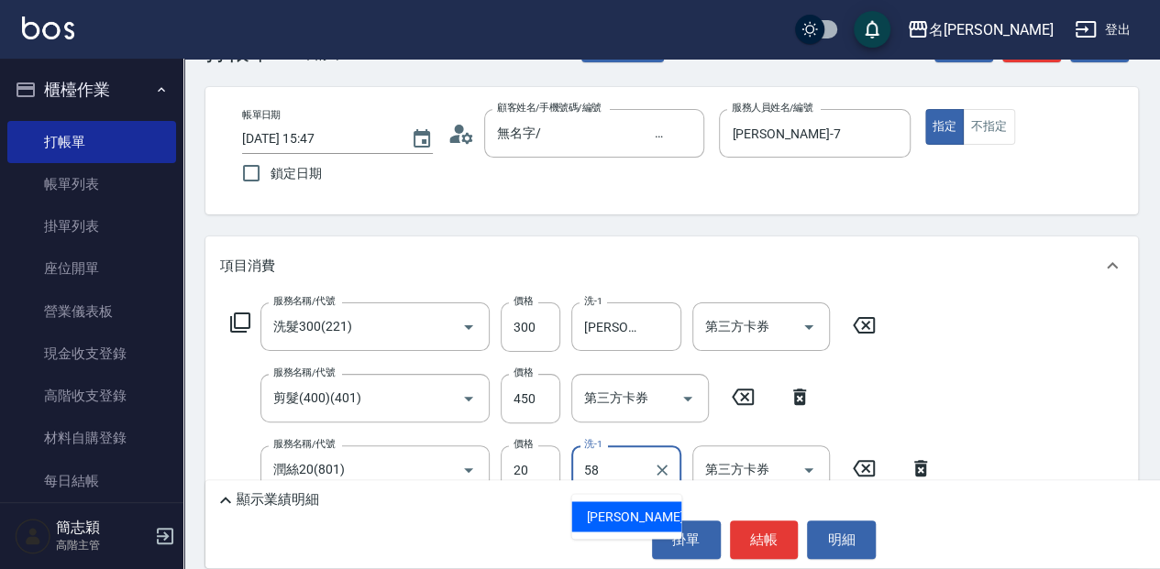
type input "[PERSON_NAME]-58"
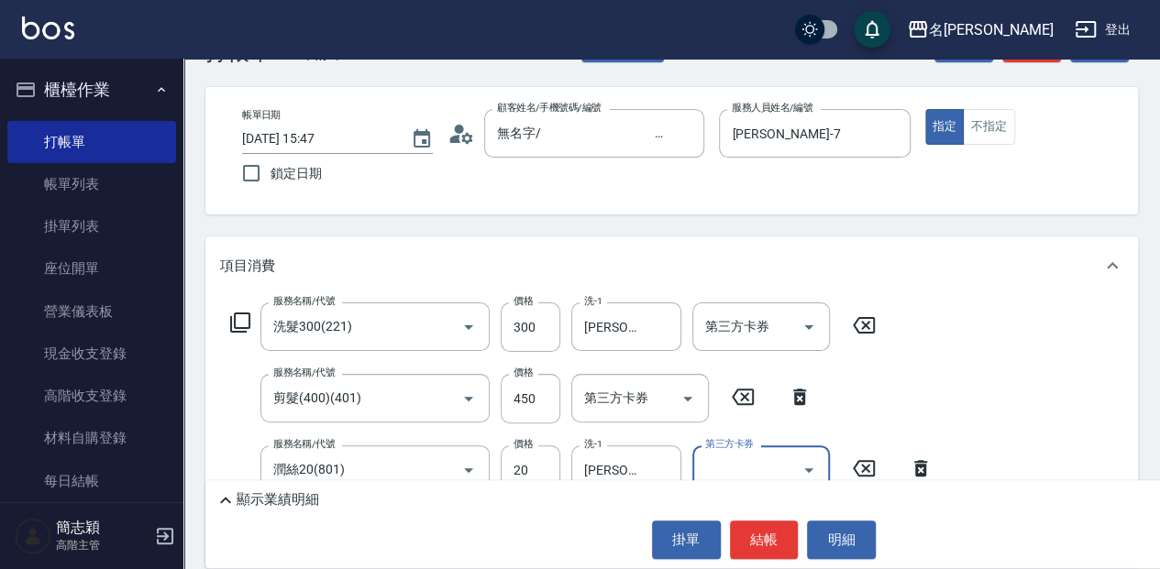
click at [238, 492] on p "顯示業績明細" at bounding box center [278, 500] width 83 height 19
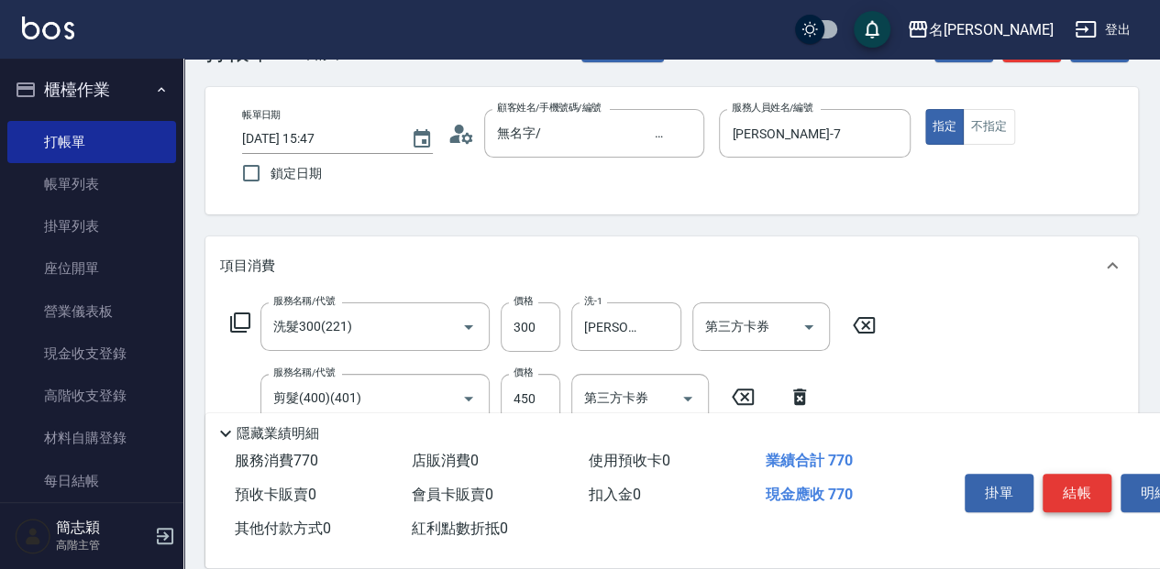
click at [1083, 491] on button "結帳" at bounding box center [1077, 493] width 69 height 39
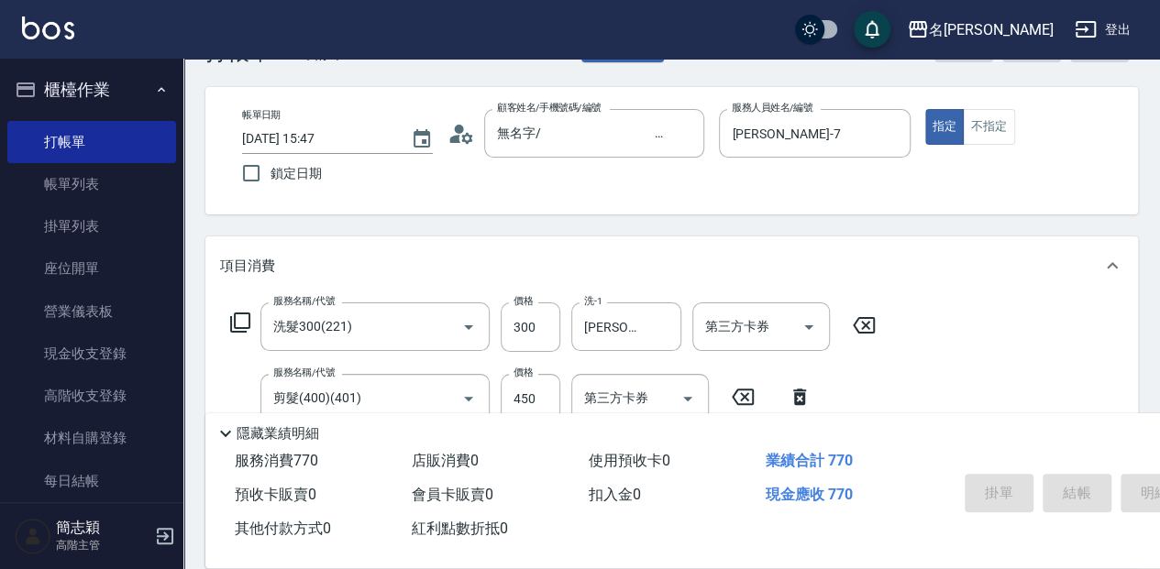
type input "[DATE] 15:48"
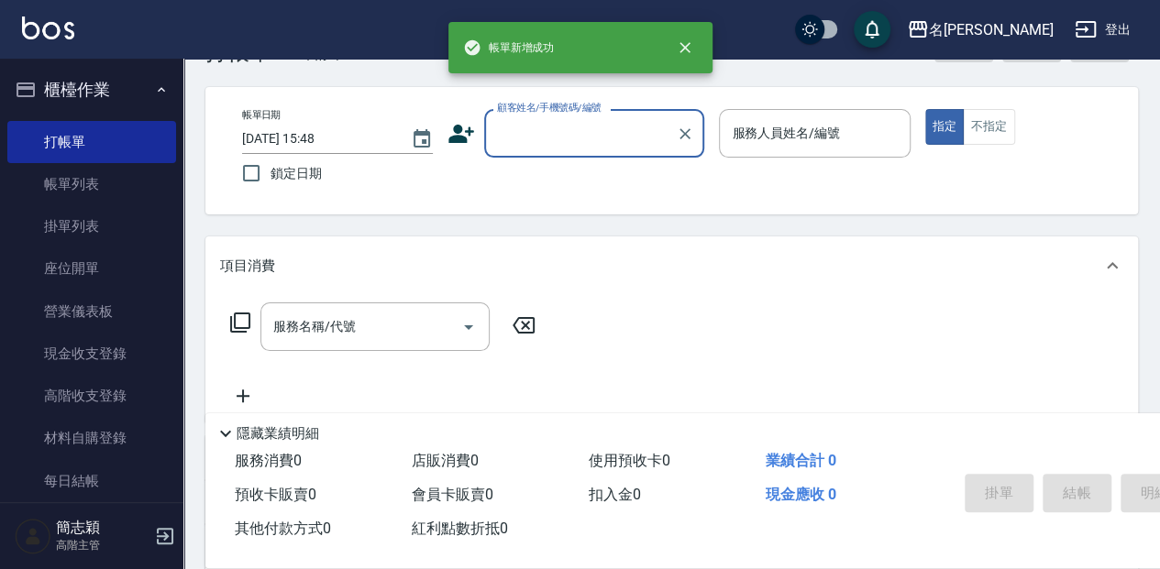
scroll to position [0, 0]
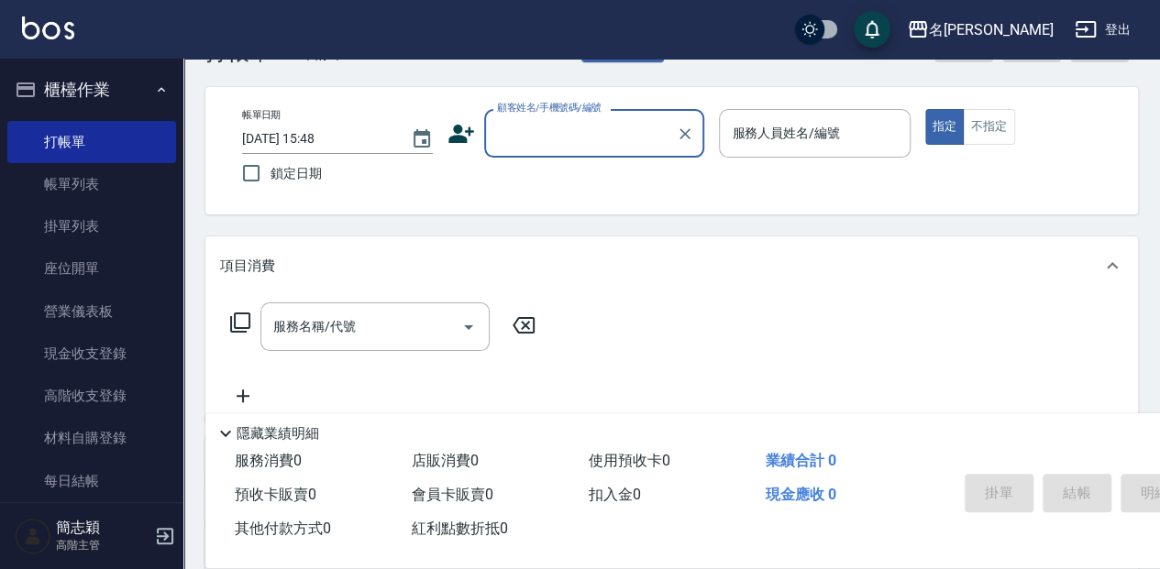
click at [558, 150] on div "顧客姓名/手機號碼/編號" at bounding box center [594, 133] width 220 height 49
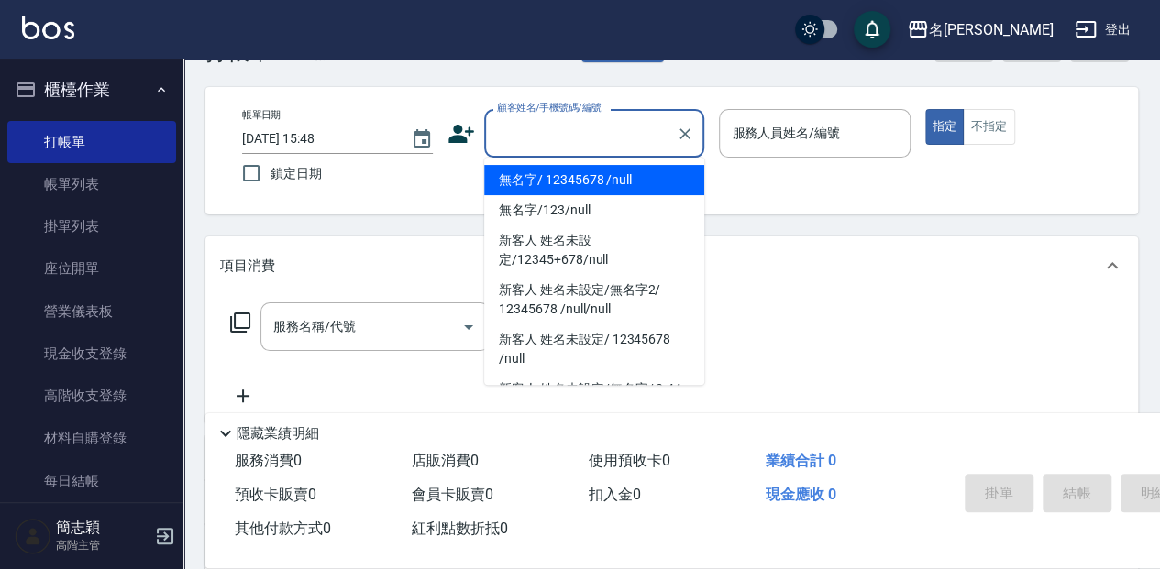
click at [556, 180] on li "無名字/ 12345678 /null" at bounding box center [594, 180] width 220 height 30
type input "無名字/ 12345678 /null"
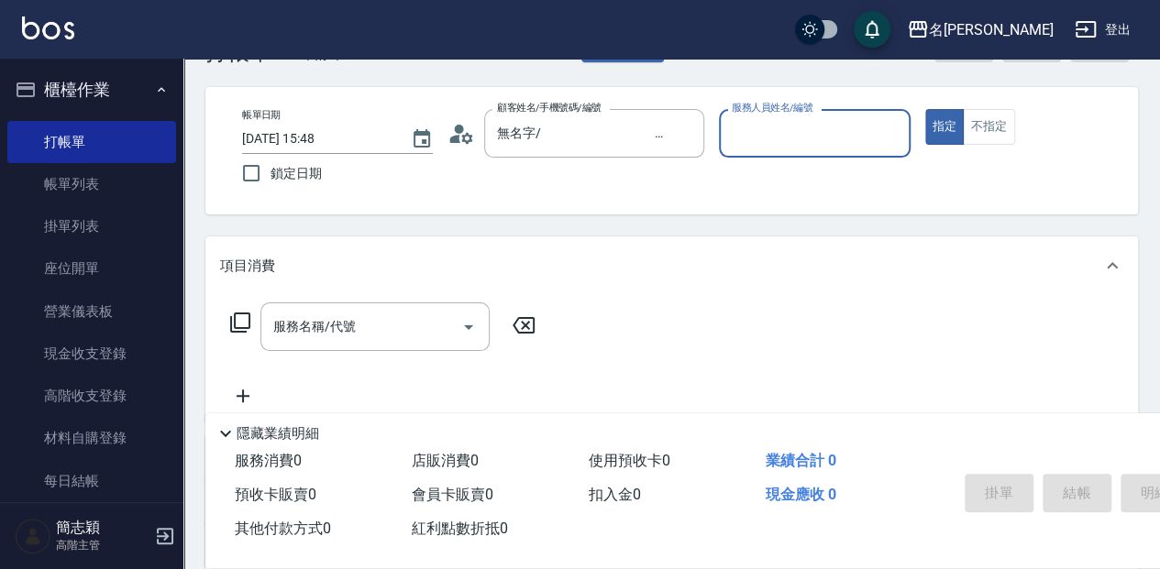
click at [812, 142] on input "服務人員姓名/編號" at bounding box center [814, 133] width 174 height 32
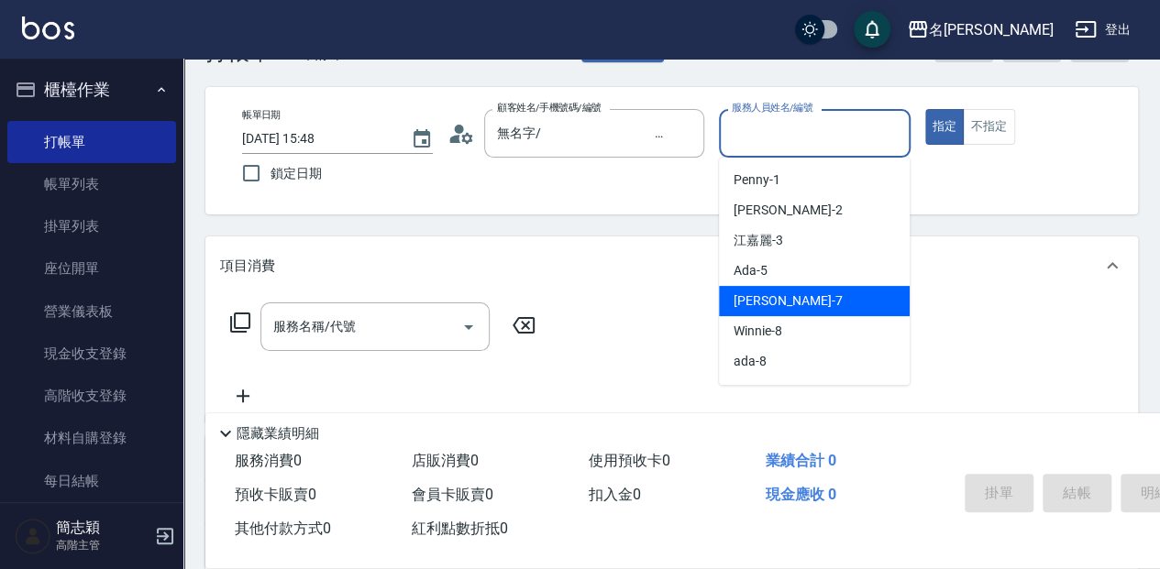
click at [828, 312] on div "[PERSON_NAME] -7" at bounding box center [814, 301] width 191 height 30
type input "[PERSON_NAME]-7"
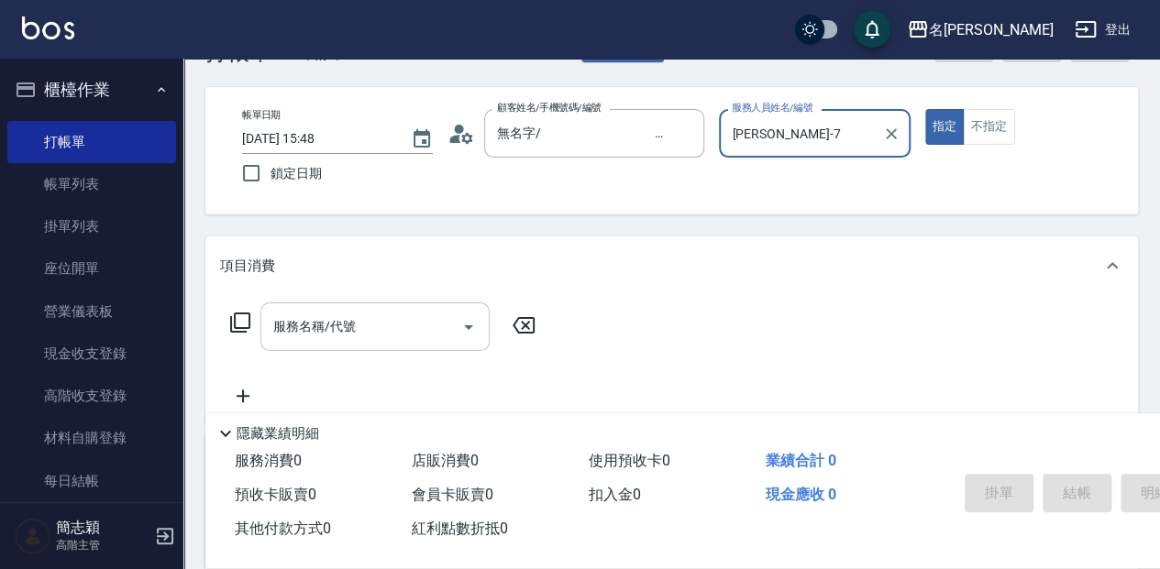
click at [405, 336] on input "服務名稱/代號" at bounding box center [361, 327] width 185 height 32
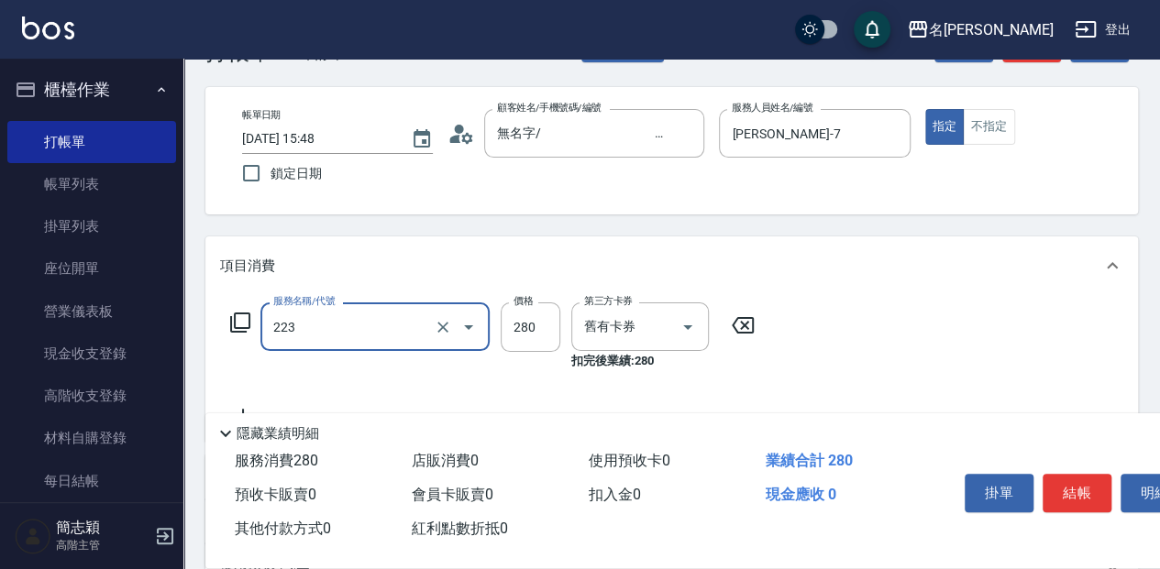
type input "洗髮卷280(223)"
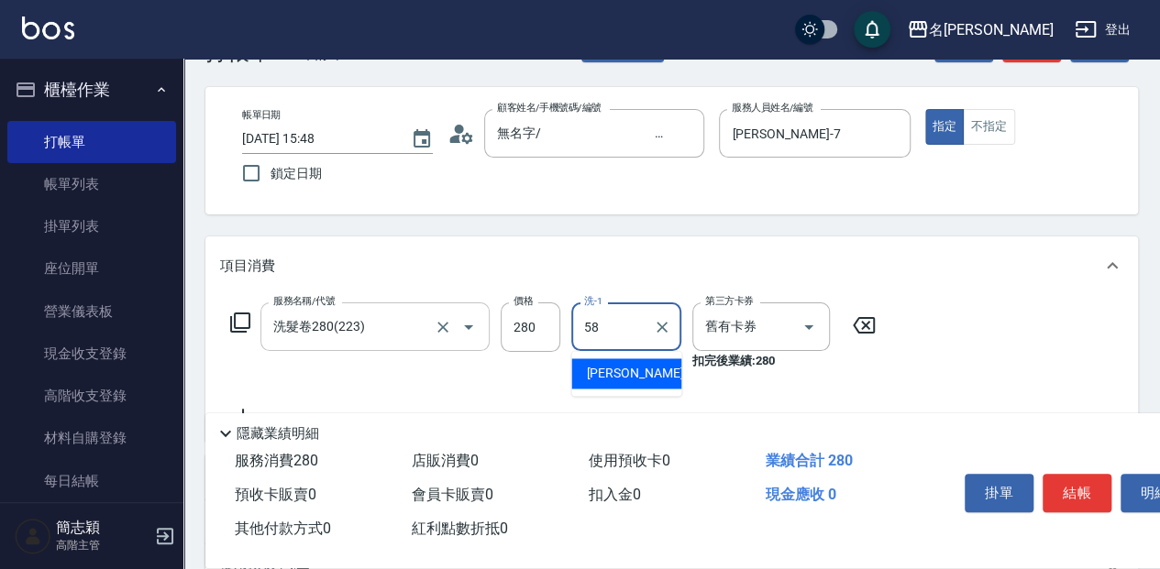
type input "[PERSON_NAME]-58"
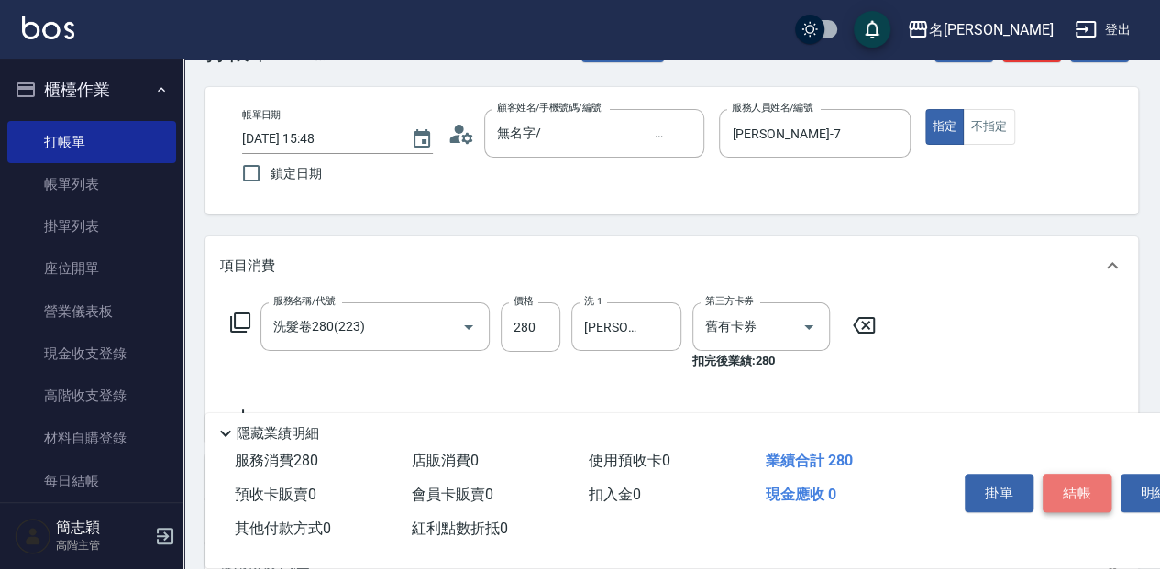
click at [1087, 491] on button "結帳" at bounding box center [1077, 493] width 69 height 39
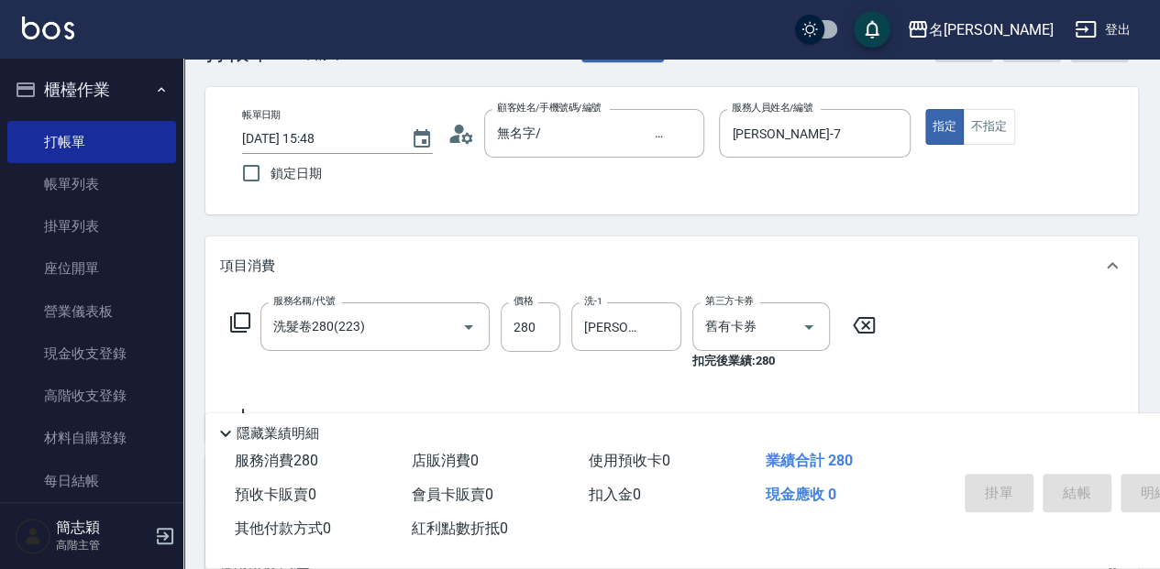
type input "[DATE] 15:49"
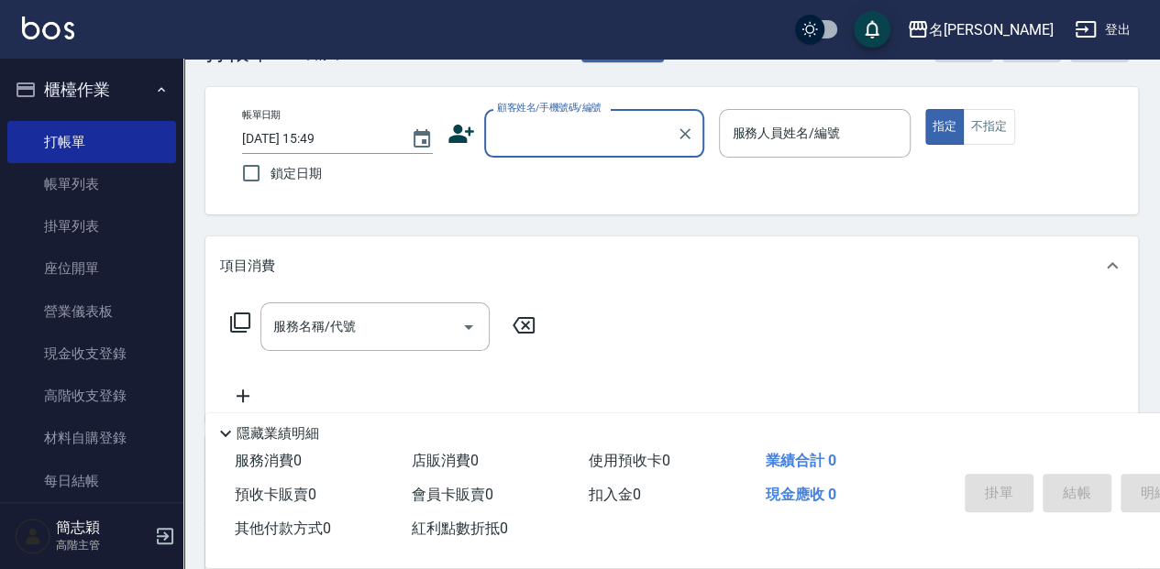
click at [536, 141] on input "顧客姓名/手機號碼/編號" at bounding box center [580, 133] width 176 height 32
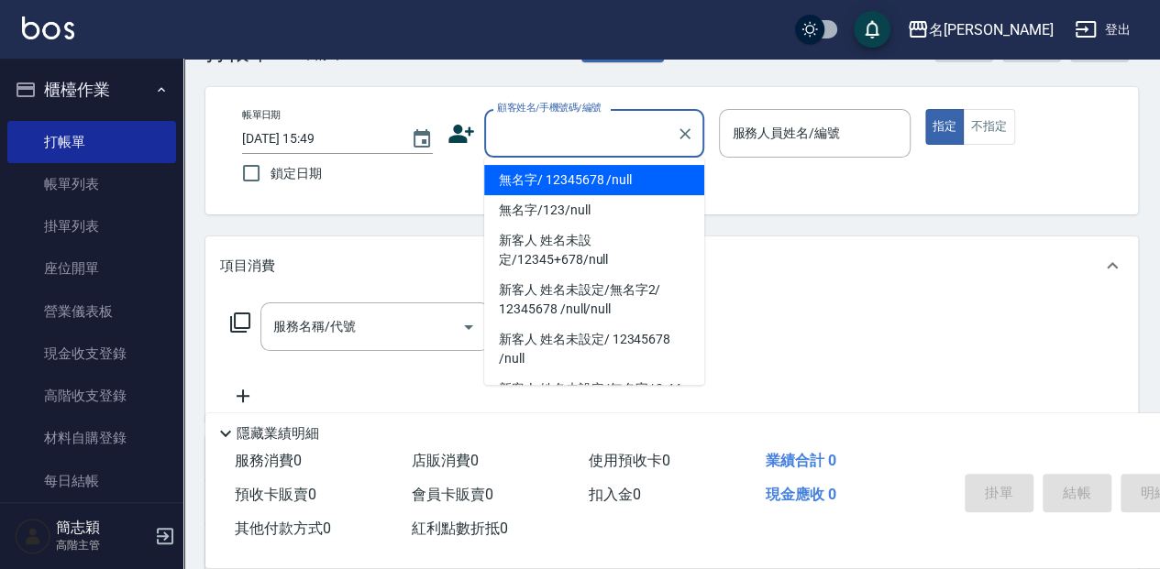
drag, startPoint x: 541, startPoint y: 168, endPoint x: 834, endPoint y: 172, distance: 293.5
click at [542, 169] on li "無名字/ 12345678 /null" at bounding box center [594, 180] width 220 height 30
type input "無名字/ 12345678 /null"
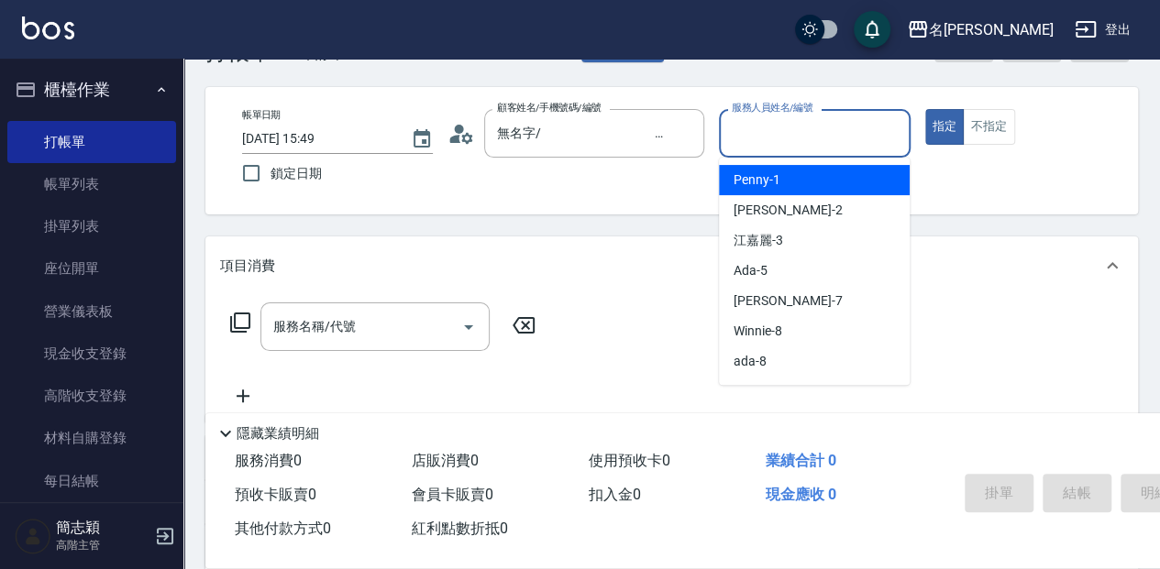
click at [781, 142] on input "服務人員姓名/編號" at bounding box center [814, 133] width 174 height 32
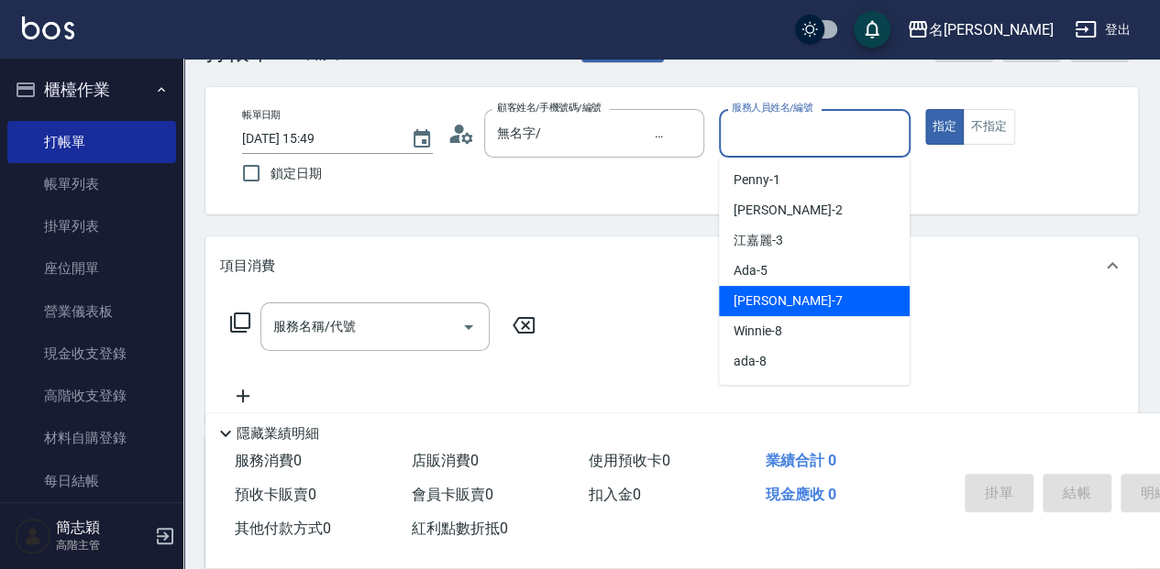
click at [773, 308] on span "[PERSON_NAME] -7" at bounding box center [788, 301] width 108 height 19
type input "[PERSON_NAME]-7"
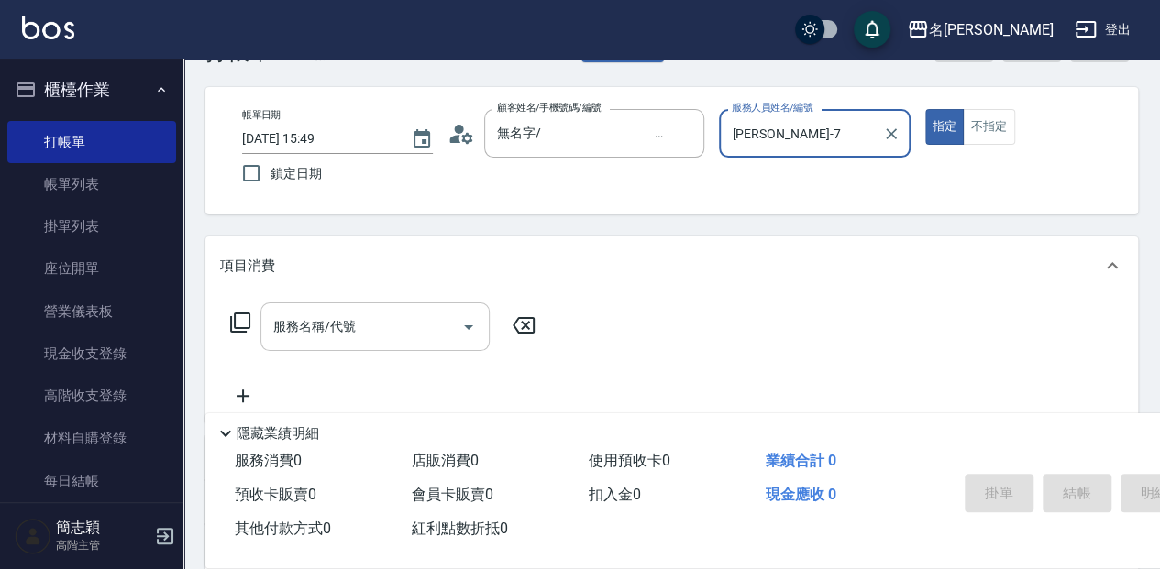
click at [369, 325] on input "服務名稱/代號" at bounding box center [361, 327] width 185 height 32
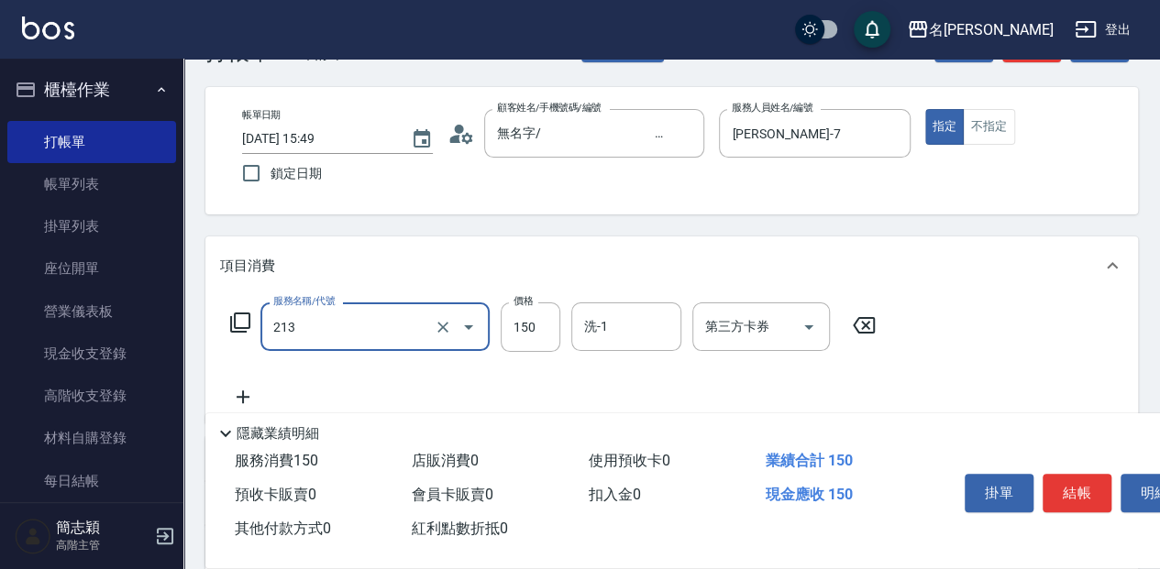
type input "親朋洗150(213)"
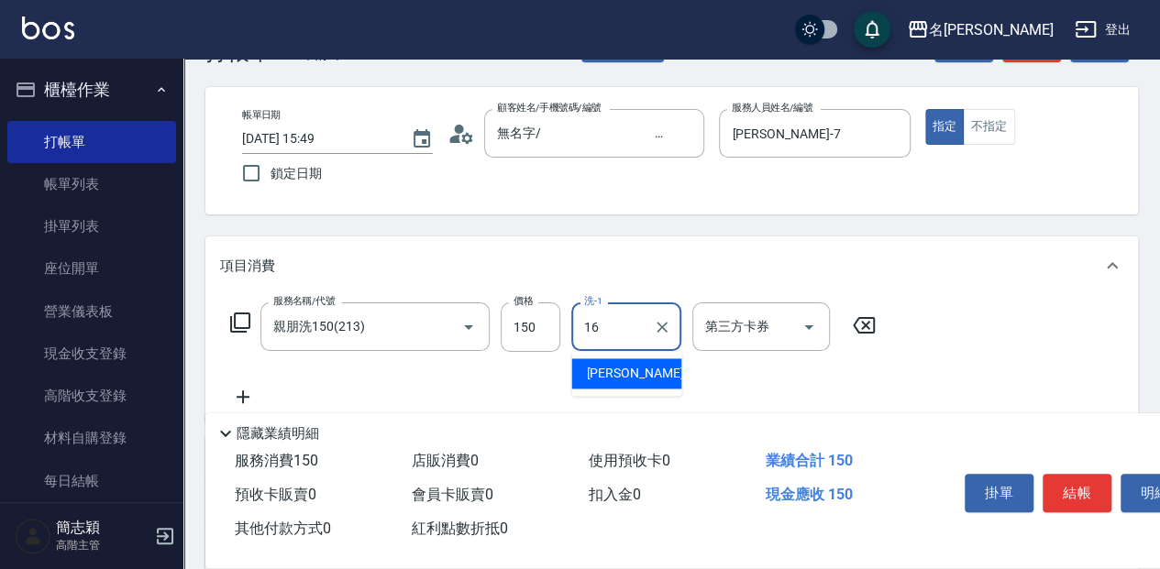
type input "[PERSON_NAME]-16"
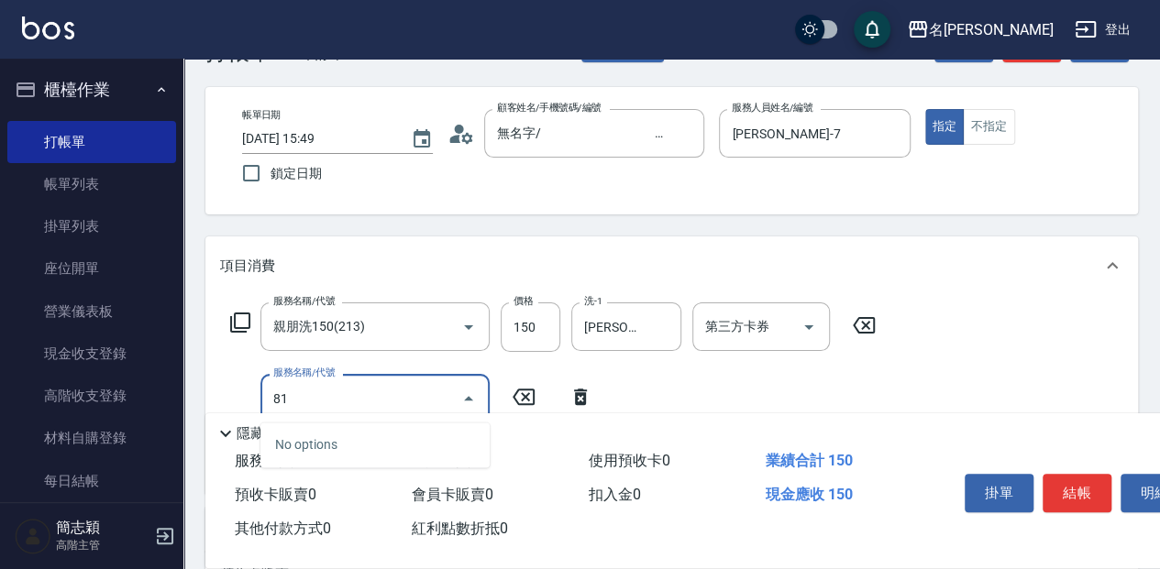
type input "8"
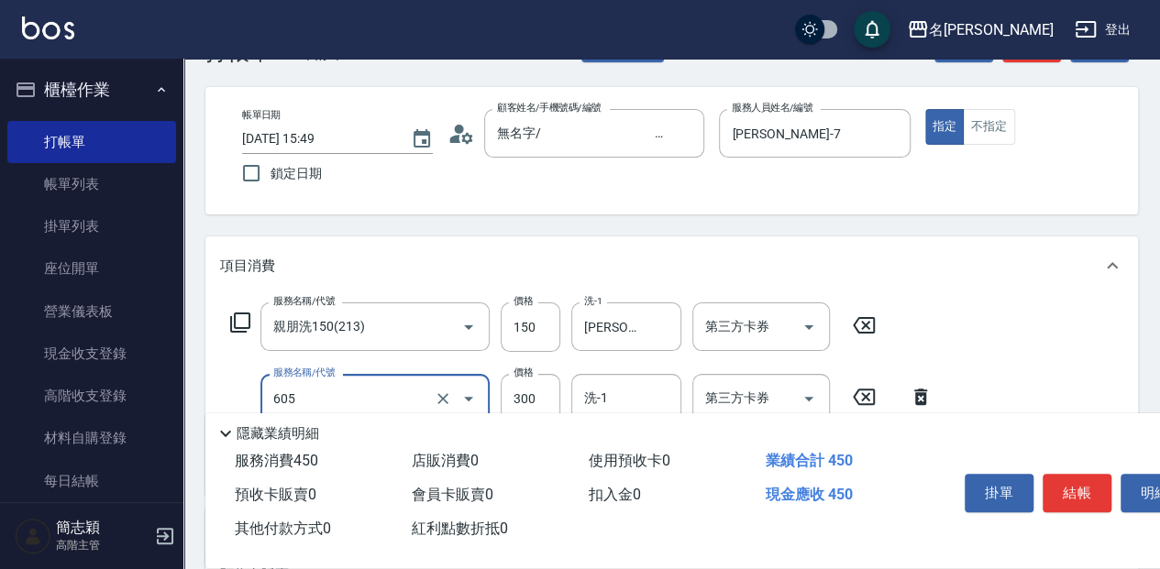
type input "燙前護(300)(605)"
type input "150"
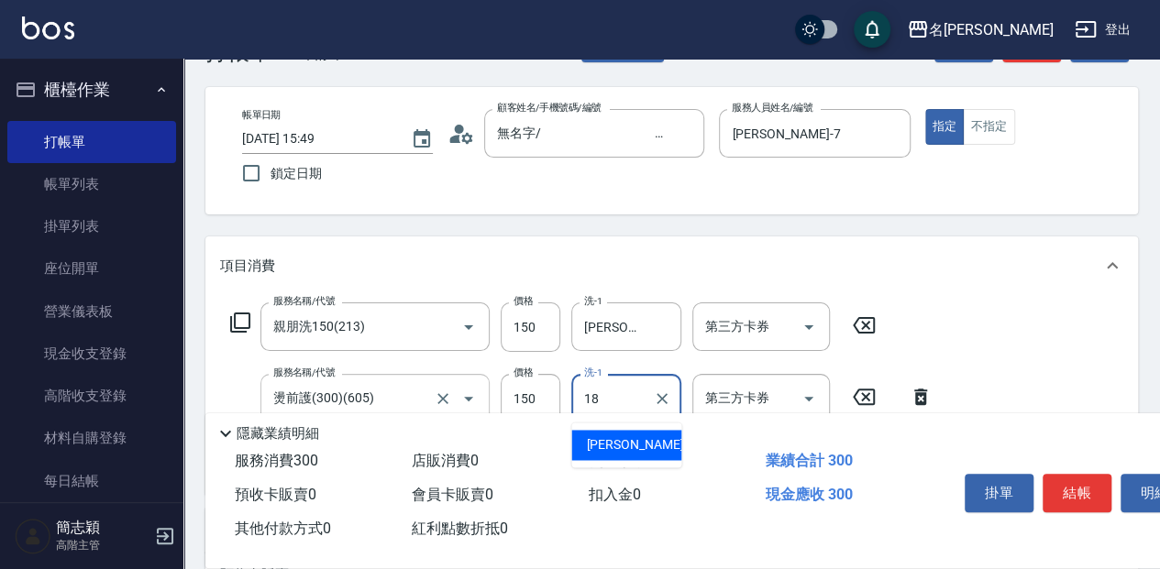
click at [407, 381] on div "燙前護(300)(605) 服務名稱/代號" at bounding box center [374, 398] width 229 height 49
type input "18"
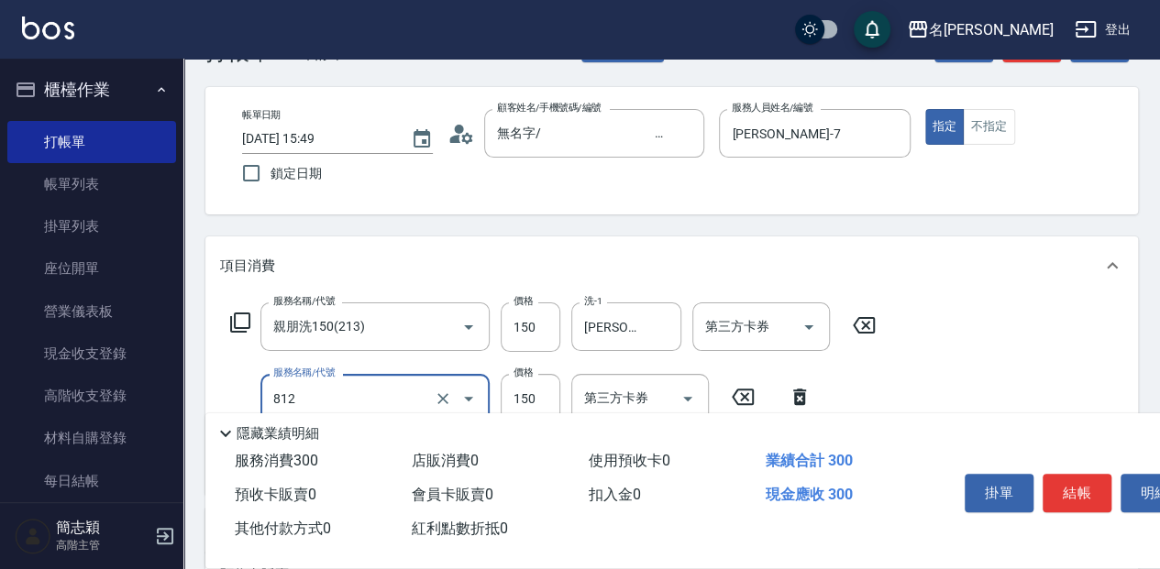
type input "單梳(812)"
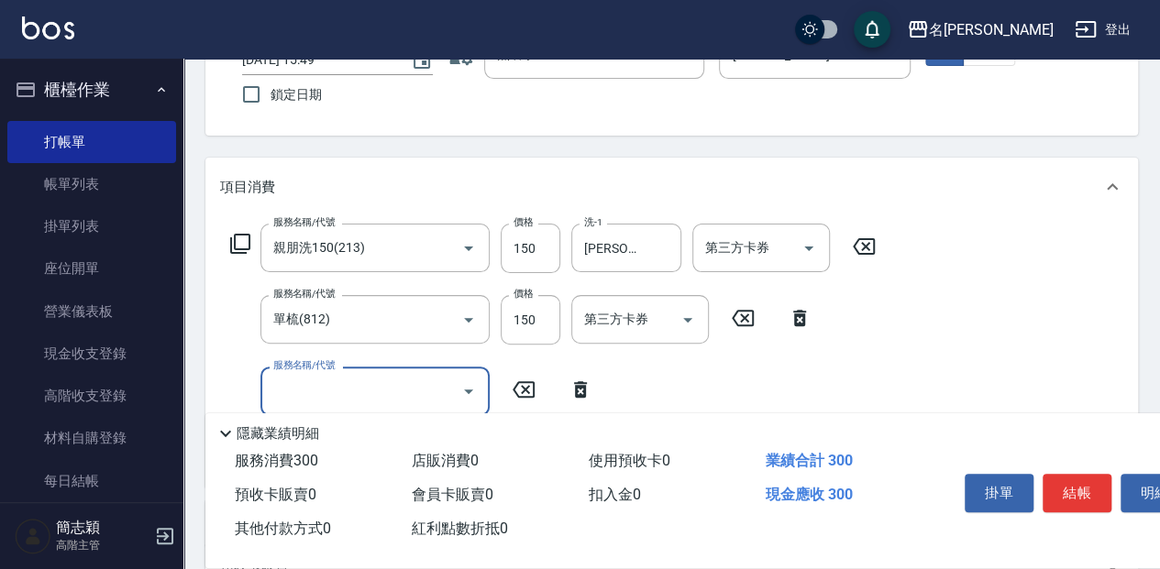
scroll to position [183, 0]
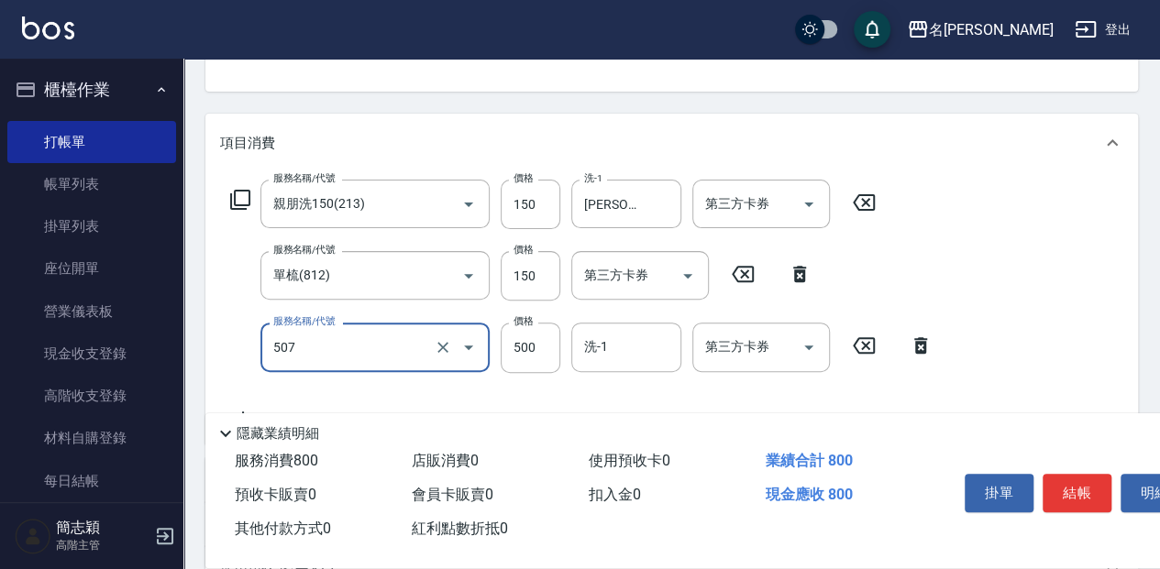
type input "補染(507)"
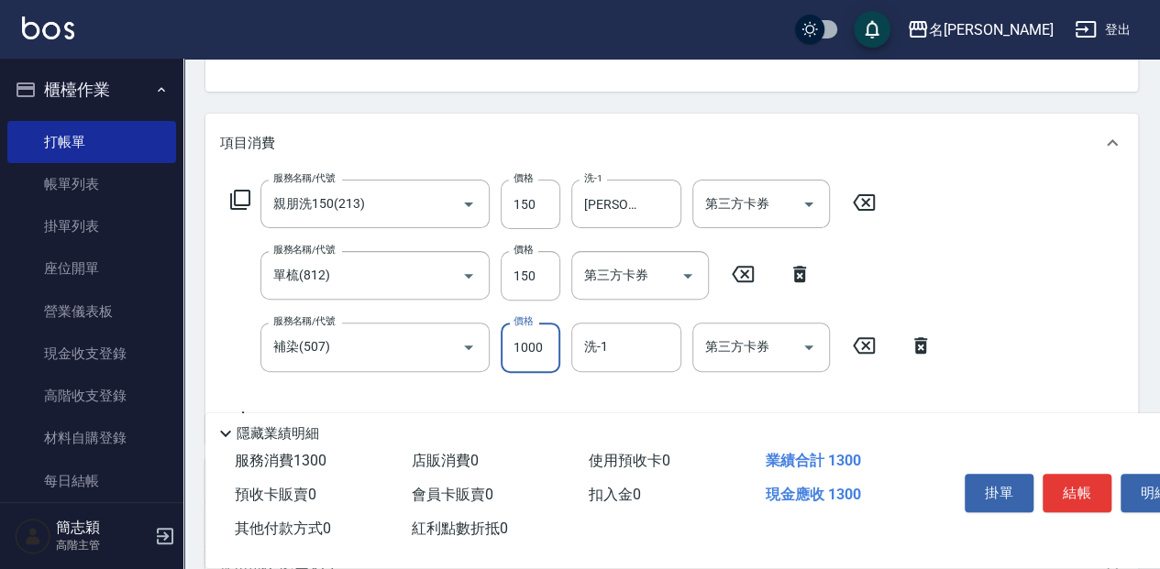
type input "1000"
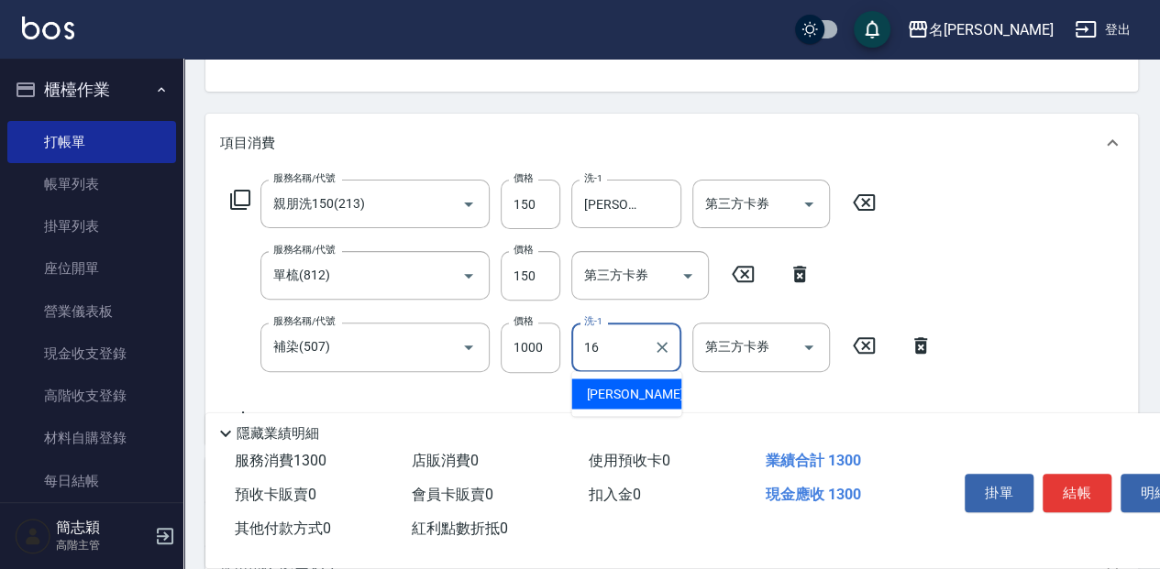
type input "[PERSON_NAME]-16"
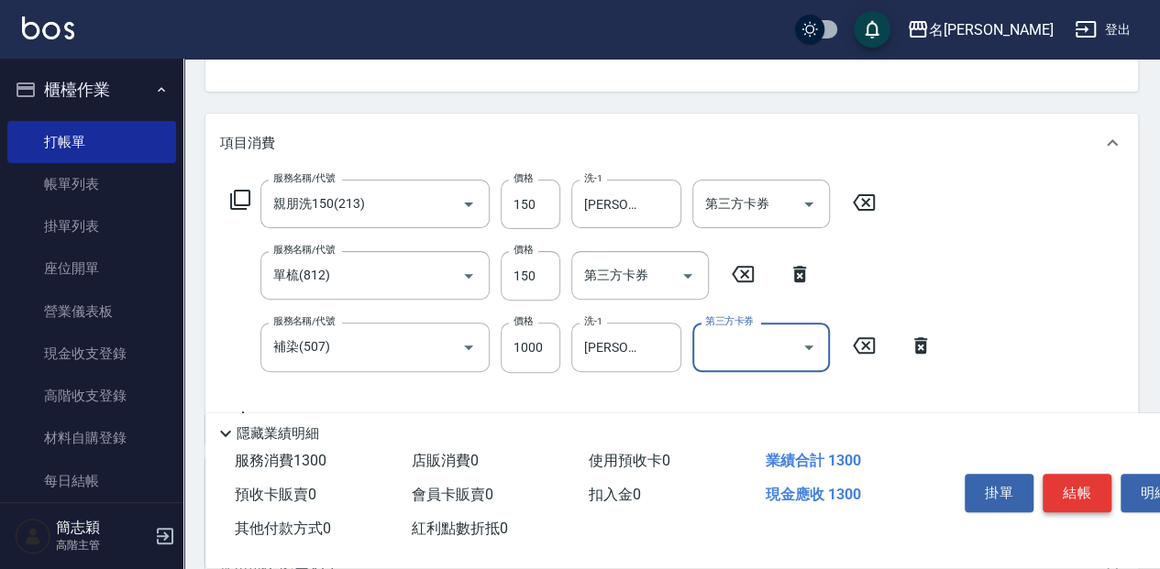
click at [1084, 502] on button "結帳" at bounding box center [1077, 493] width 69 height 39
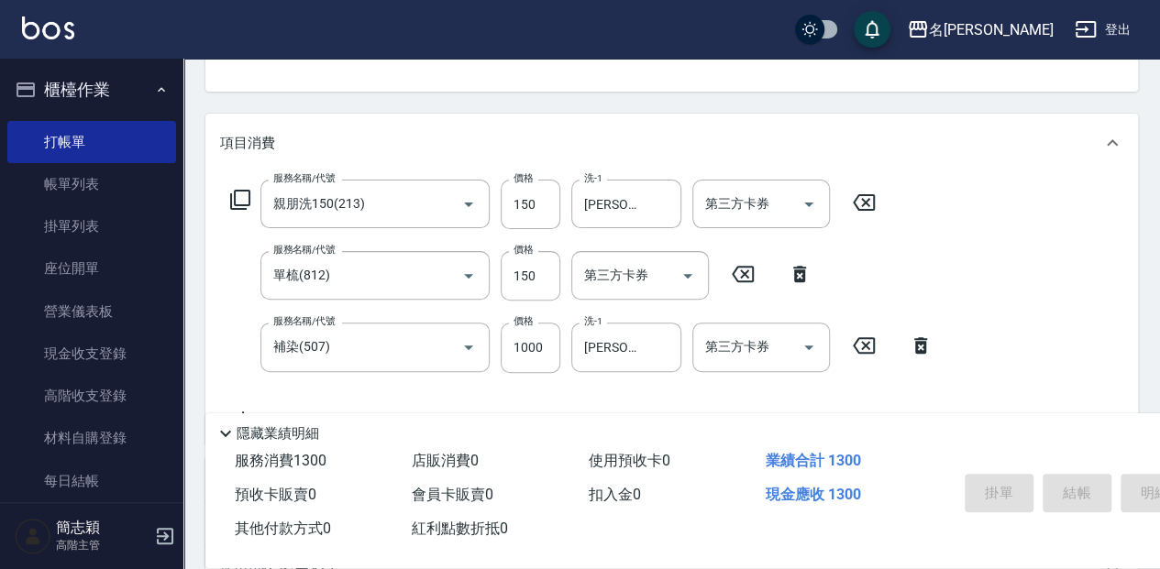
type input "[DATE] 15:50"
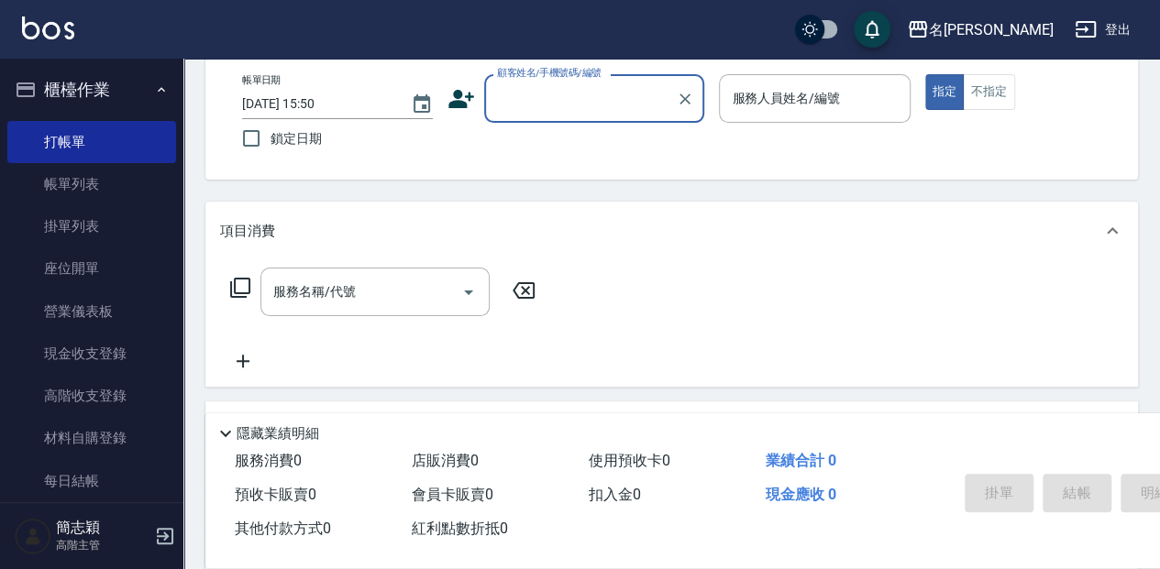
scroll to position [55, 0]
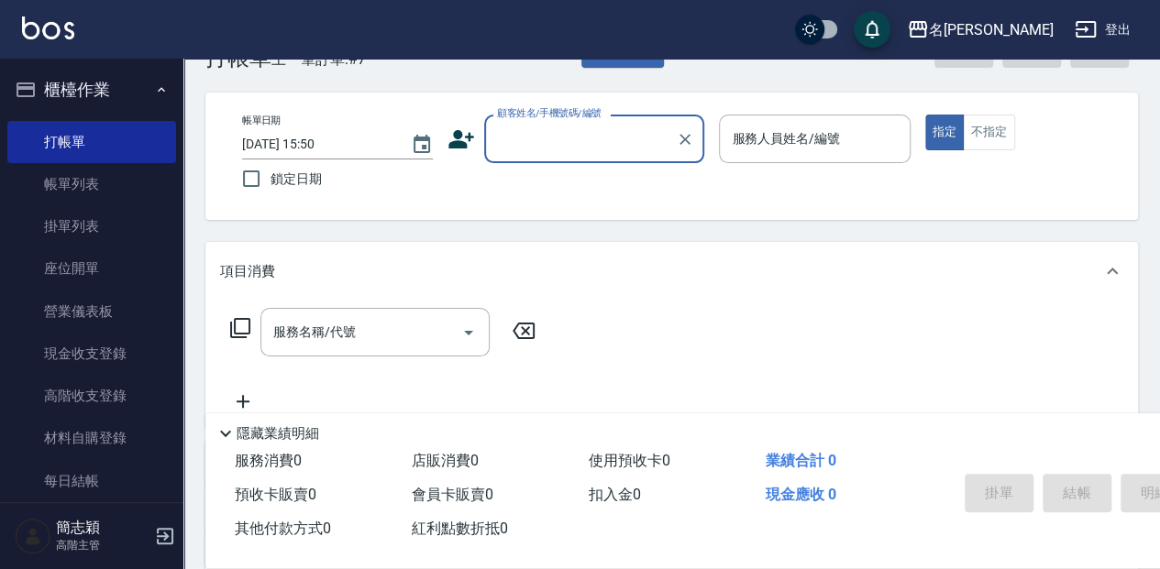
click at [536, 135] on input "顧客姓名/手機號碼/編號" at bounding box center [580, 139] width 176 height 32
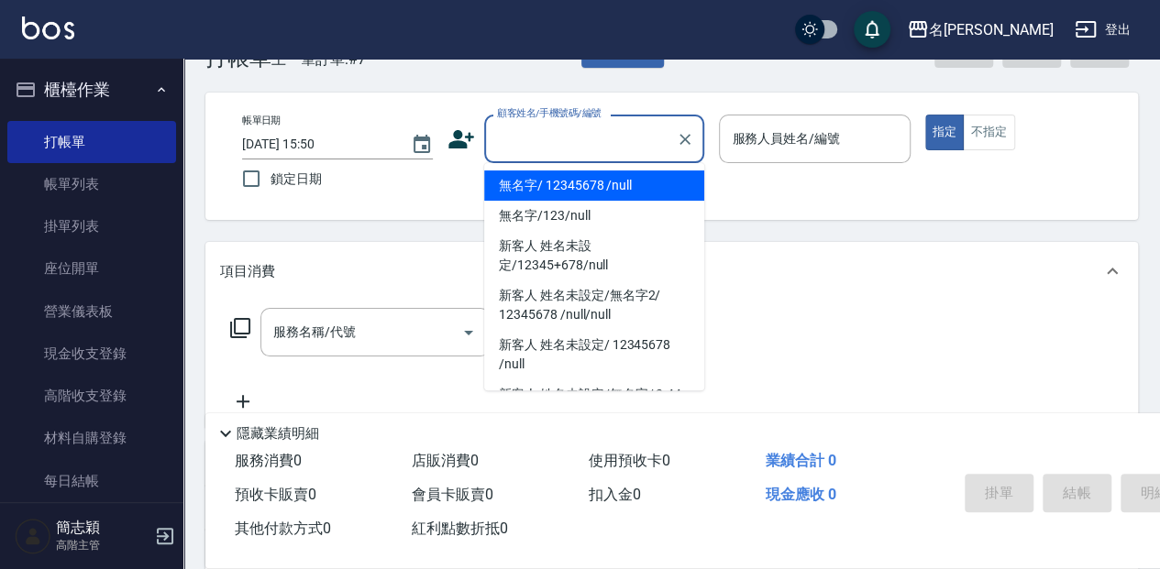
click at [541, 177] on li "無名字/ 12345678 /null" at bounding box center [594, 186] width 220 height 30
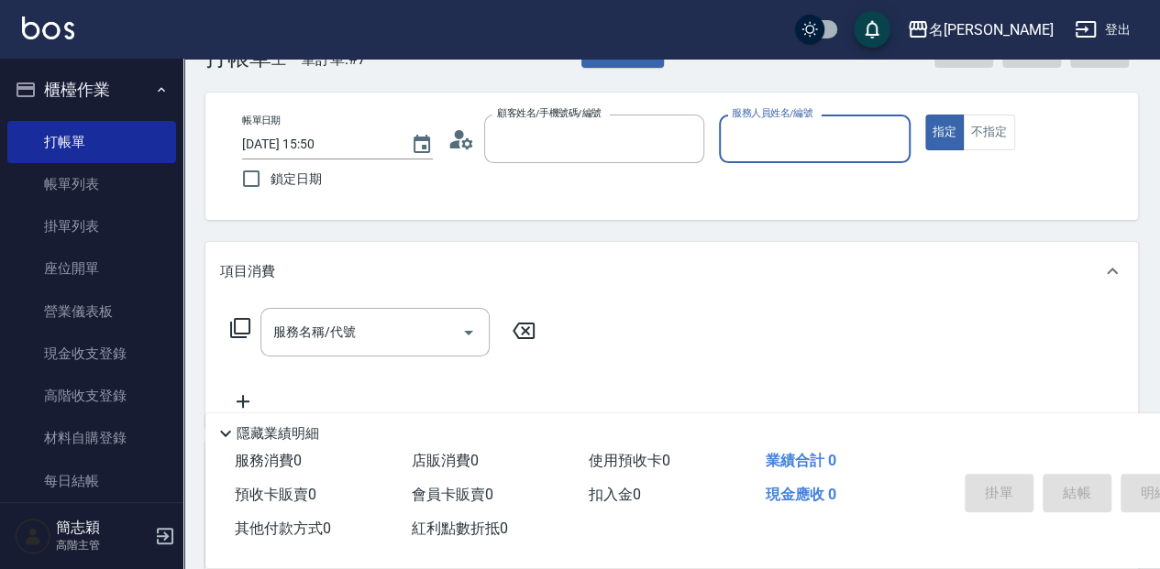
type input "無名字/ 12345678 /null"
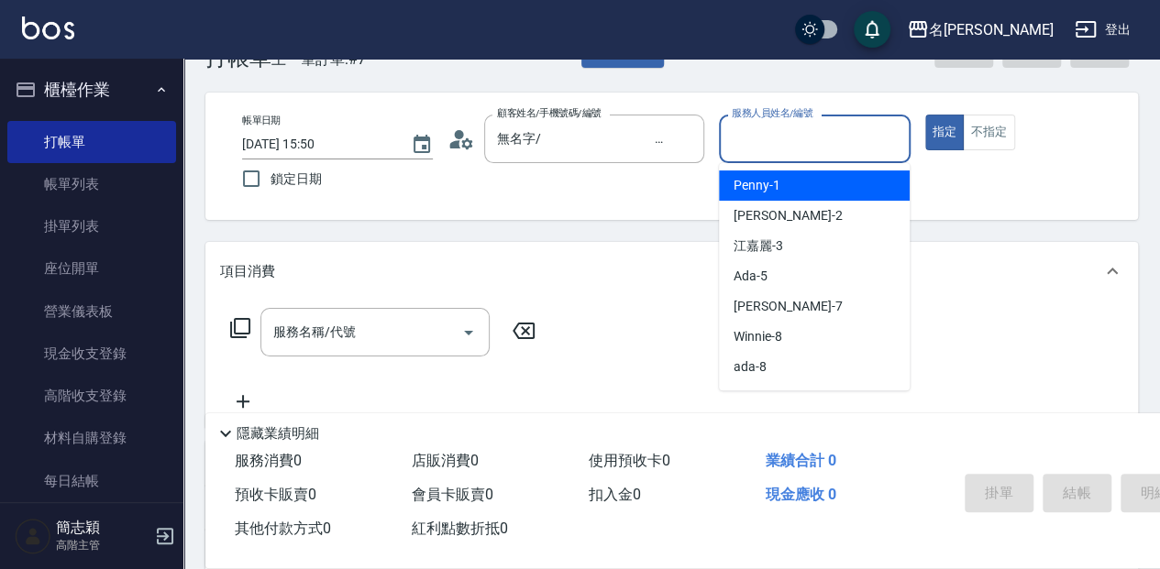
click at [752, 139] on input "服務人員姓名/編號" at bounding box center [814, 139] width 174 height 32
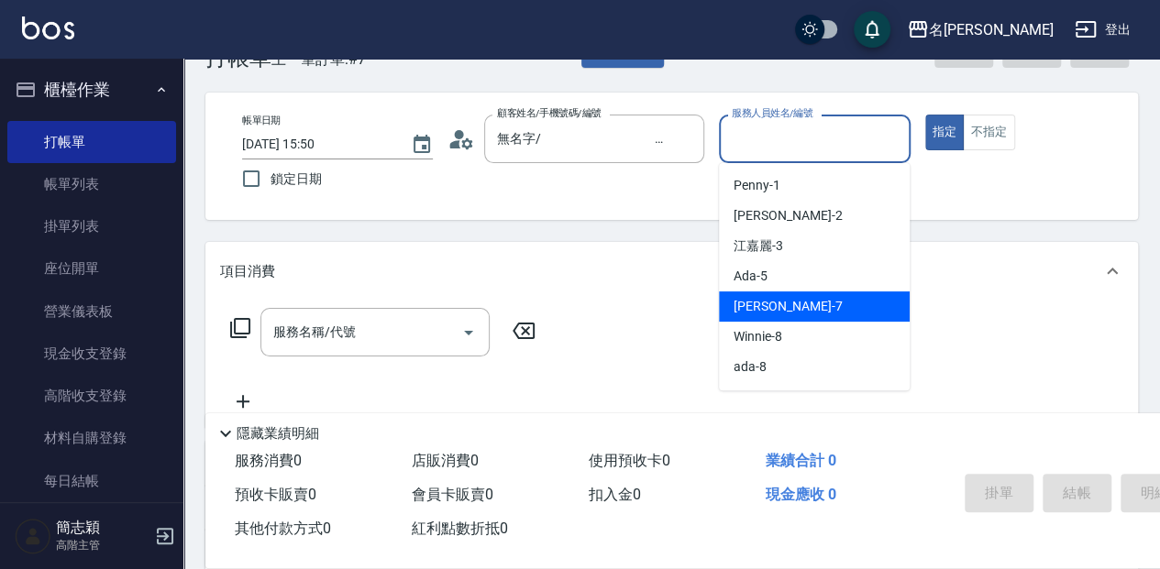
click at [735, 297] on span "[PERSON_NAME] -7" at bounding box center [788, 306] width 108 height 19
type input "[PERSON_NAME]-7"
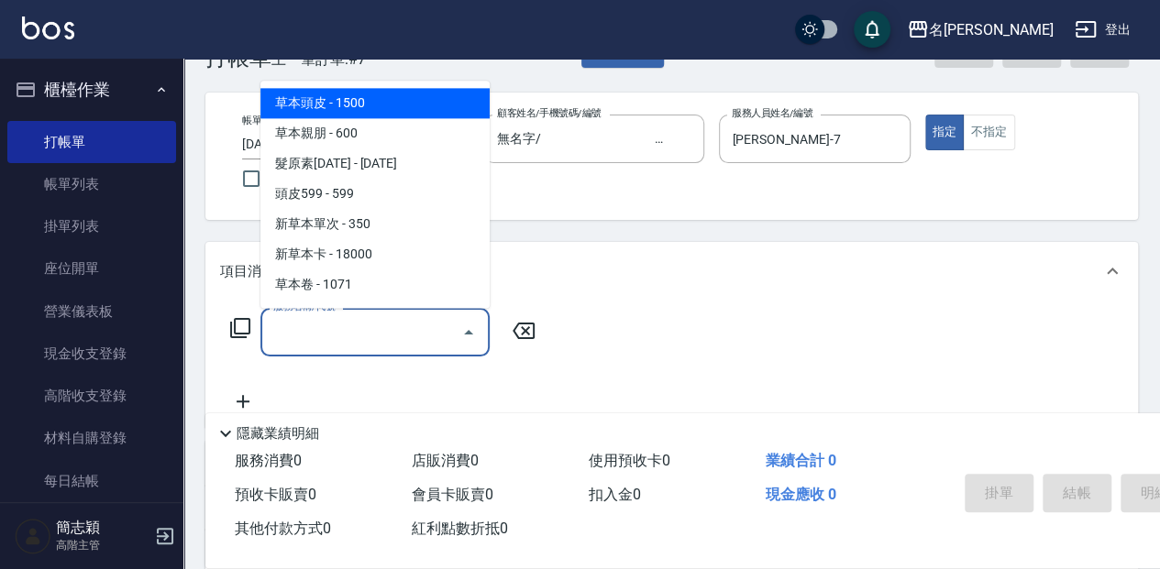
click at [373, 334] on input "服務名稱/代號" at bounding box center [361, 332] width 185 height 32
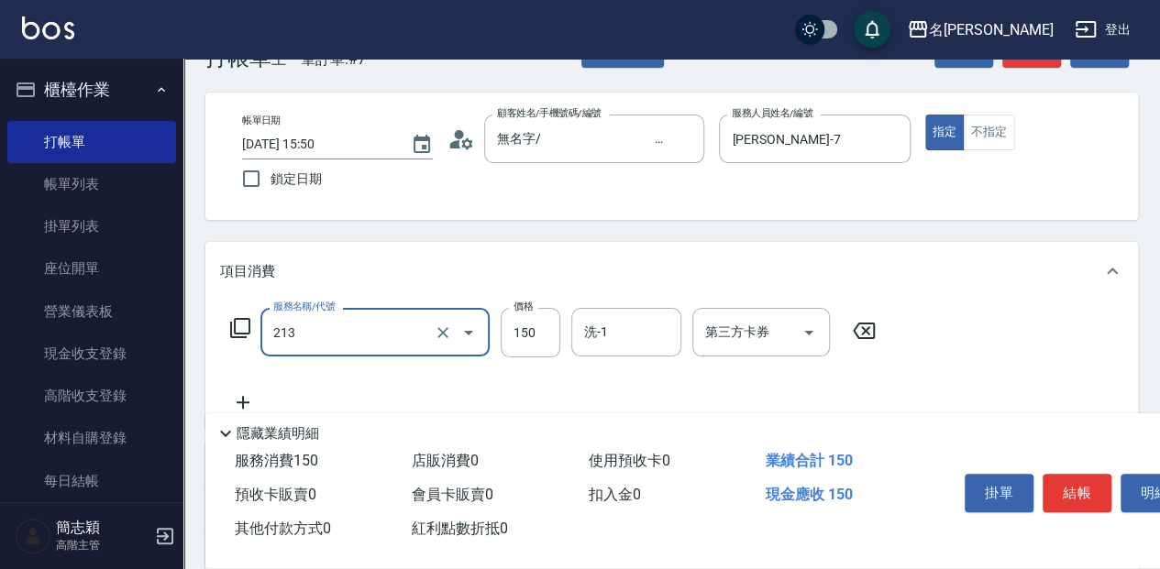
type input "親朋洗150(213)"
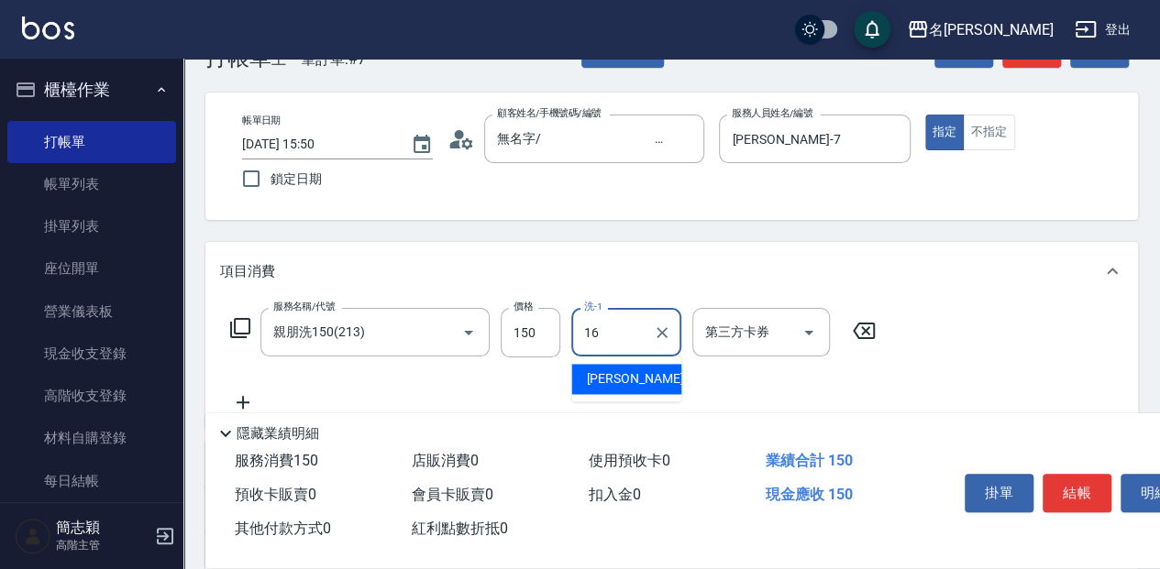
type input "[PERSON_NAME]-16"
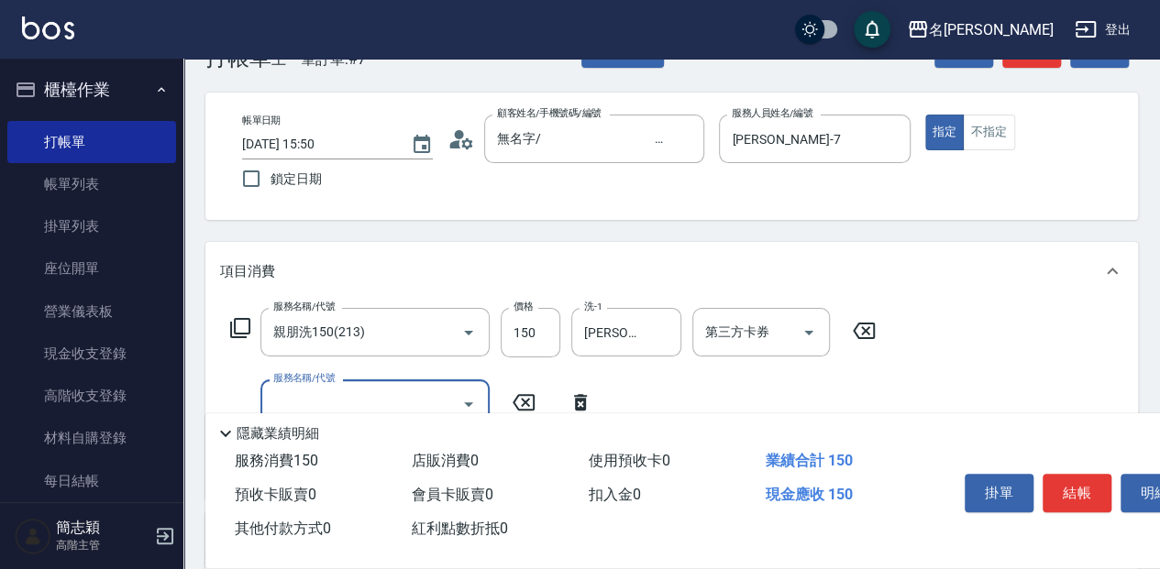
type input "4"
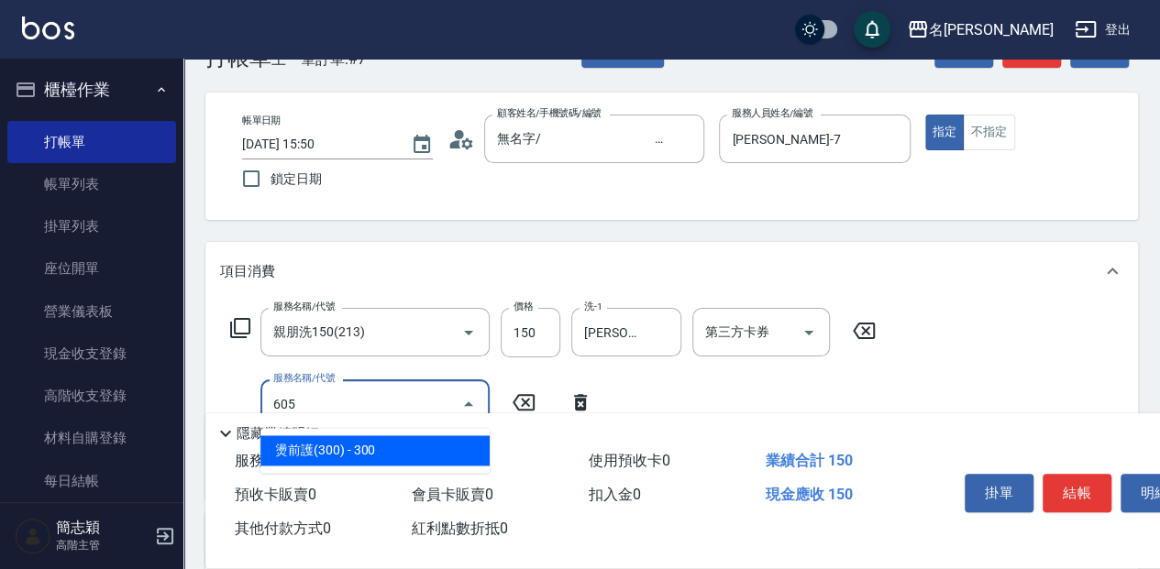
type input "燙前護(300)(605)"
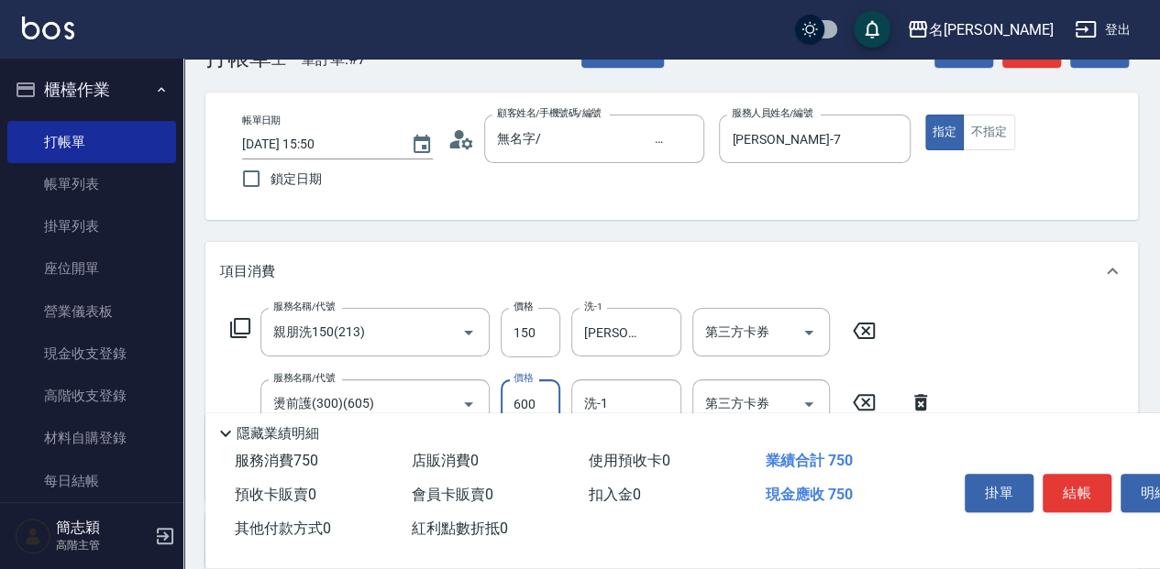
type input "600"
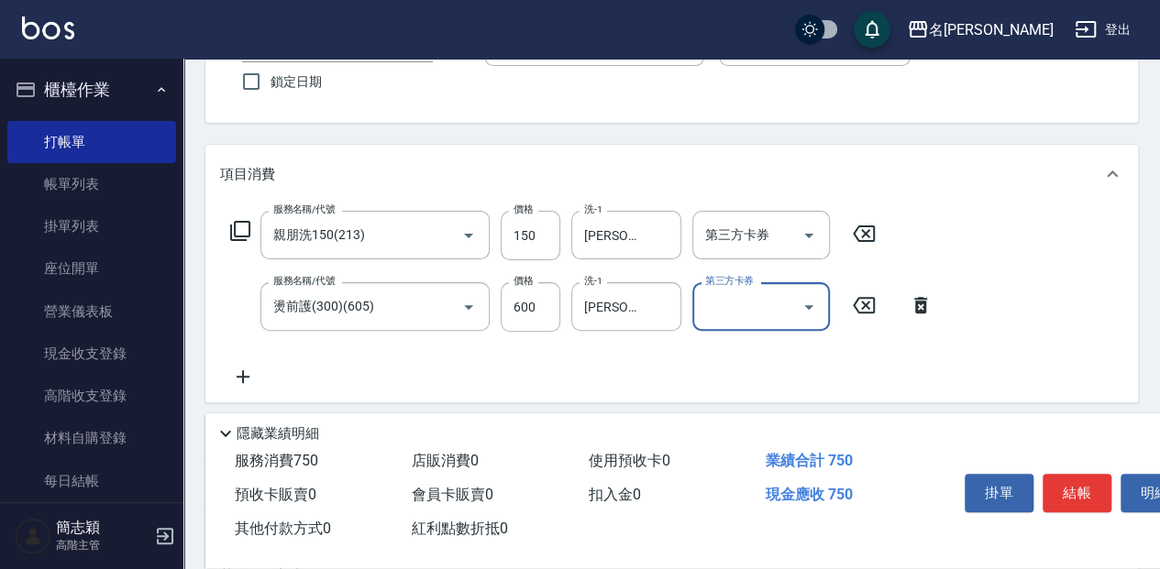
scroll to position [178, 0]
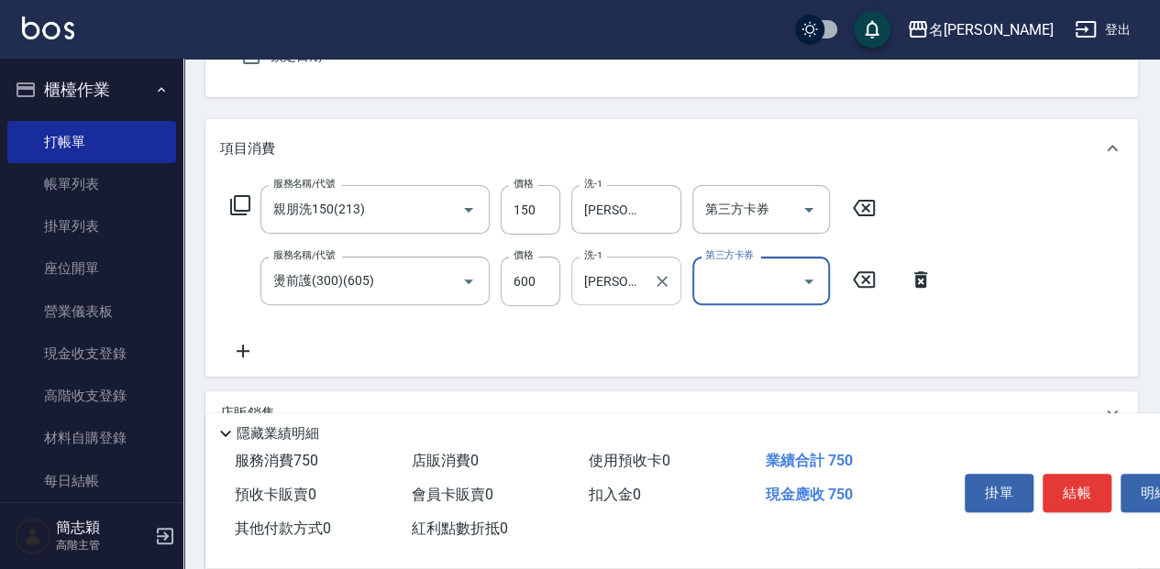
click at [641, 295] on input "[PERSON_NAME]-18" at bounding box center [613, 281] width 66 height 32
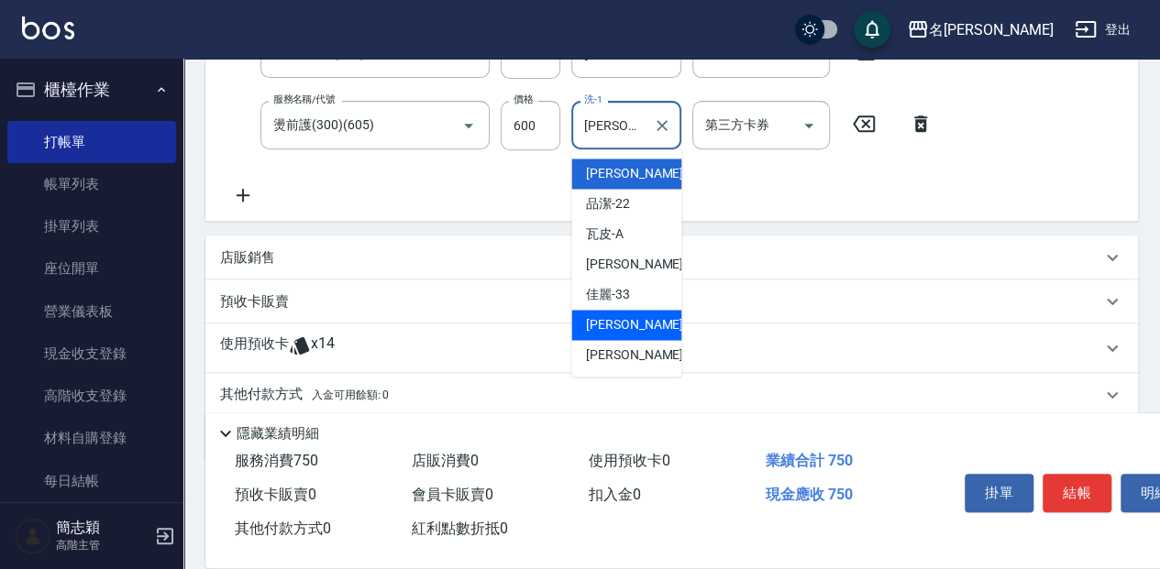
scroll to position [361, 0]
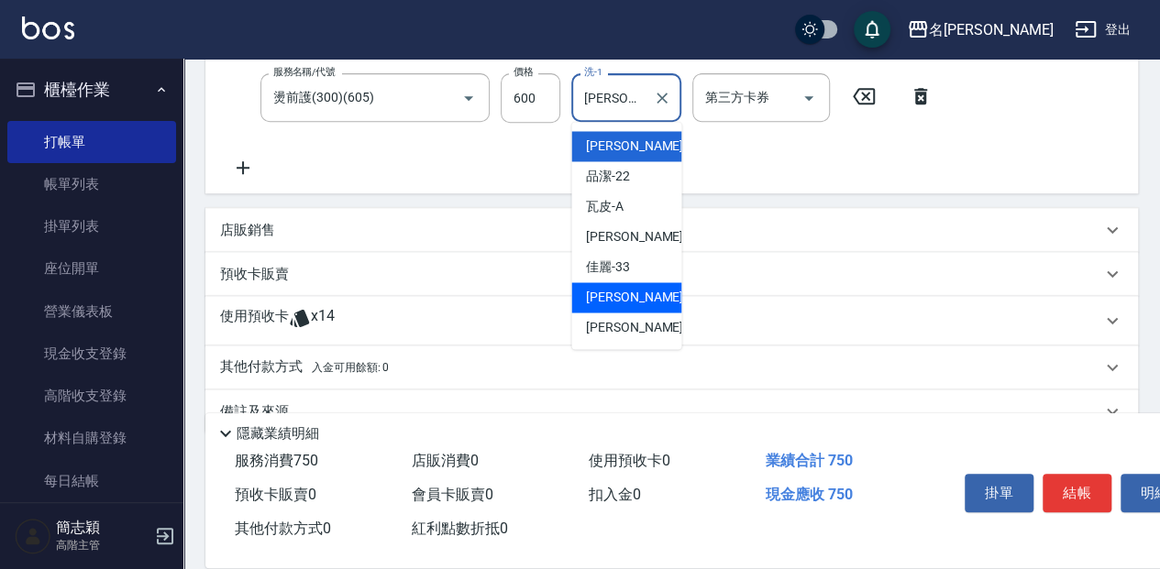
click at [629, 299] on span "[PERSON_NAME] -58" at bounding box center [644, 297] width 116 height 19
type input "[PERSON_NAME]-58"
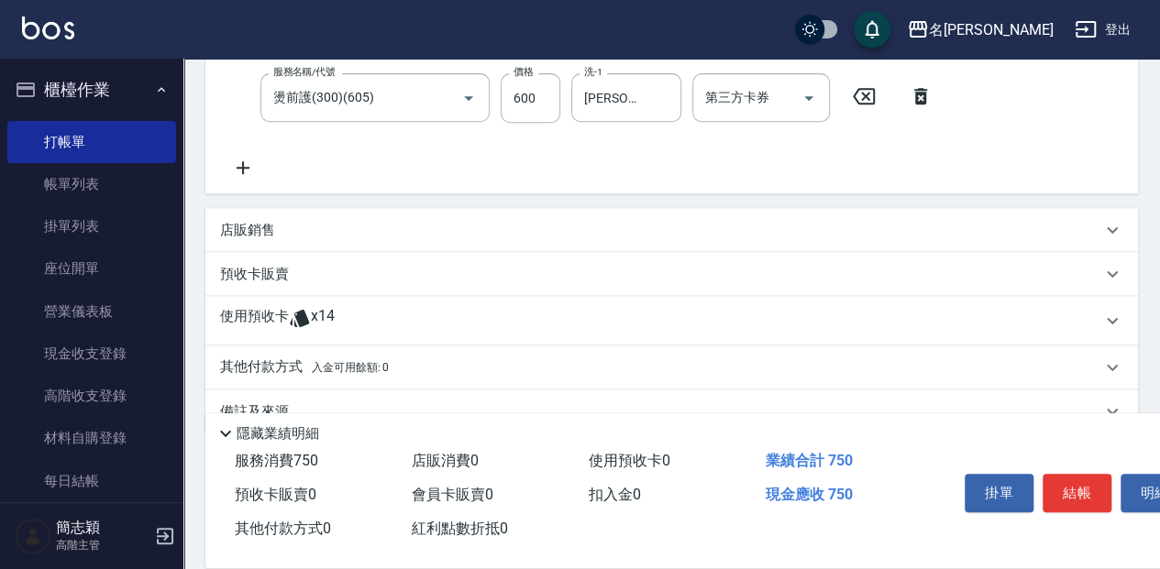
click at [238, 162] on icon at bounding box center [243, 168] width 46 height 22
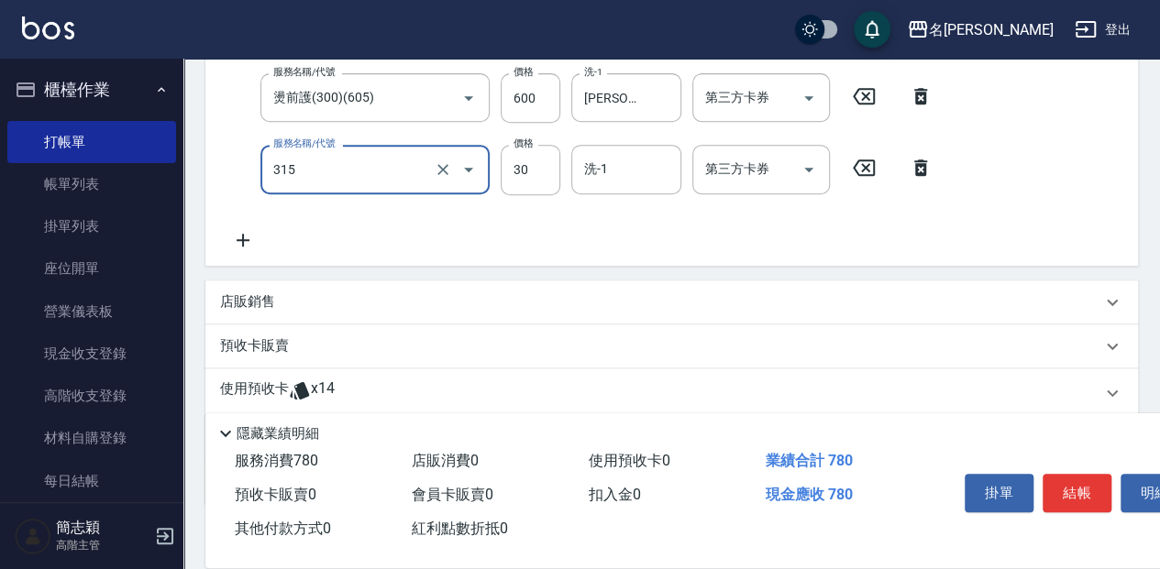
type input "補燙(315)"
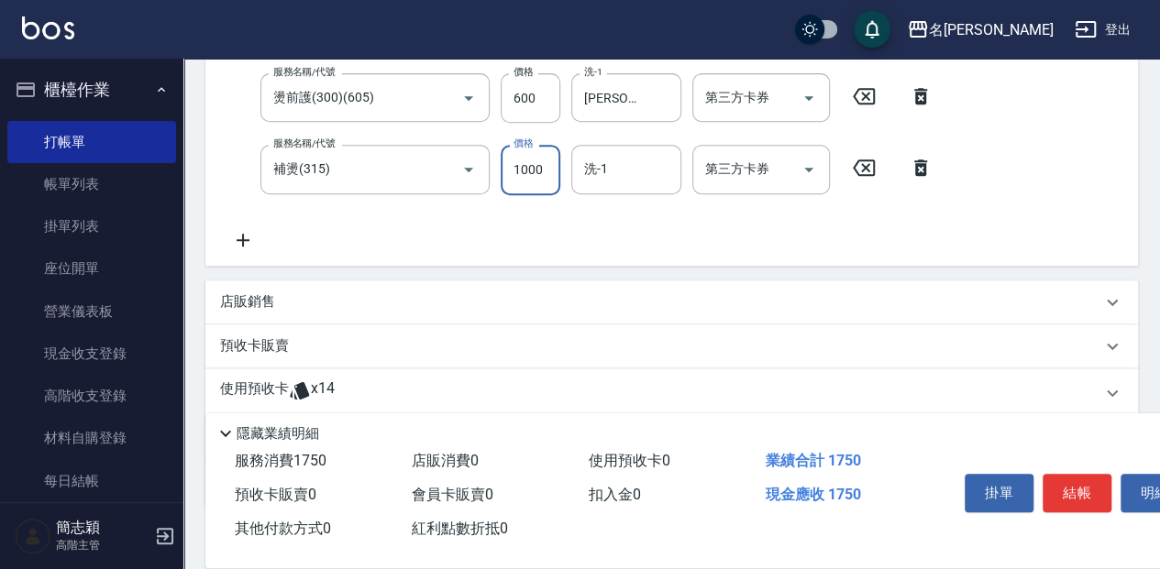
type input "1000"
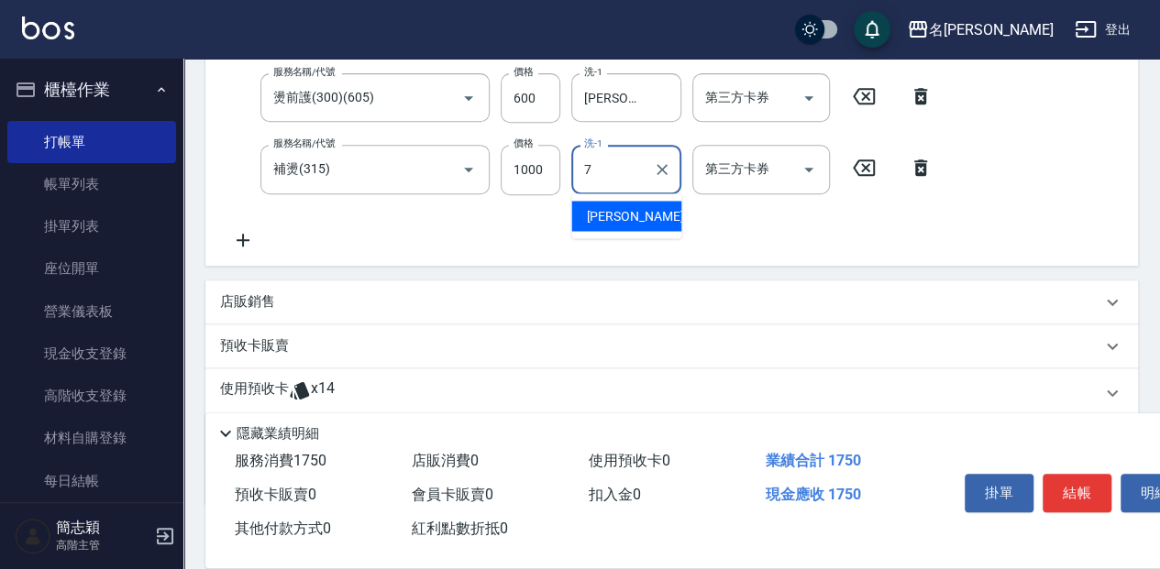
type input "[PERSON_NAME]-7"
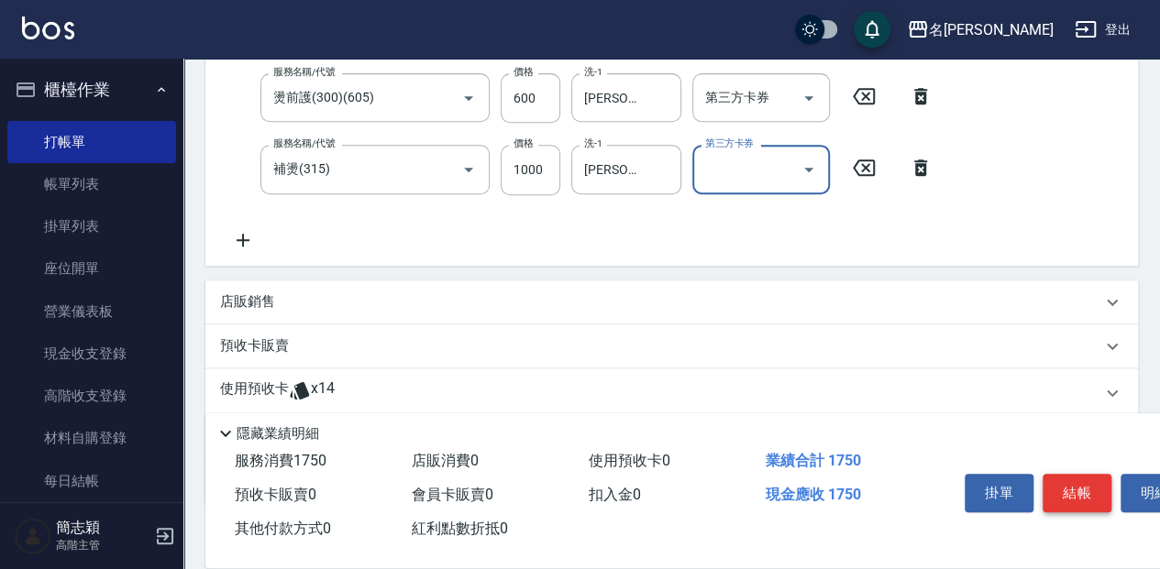
click at [1083, 490] on button "結帳" at bounding box center [1077, 493] width 69 height 39
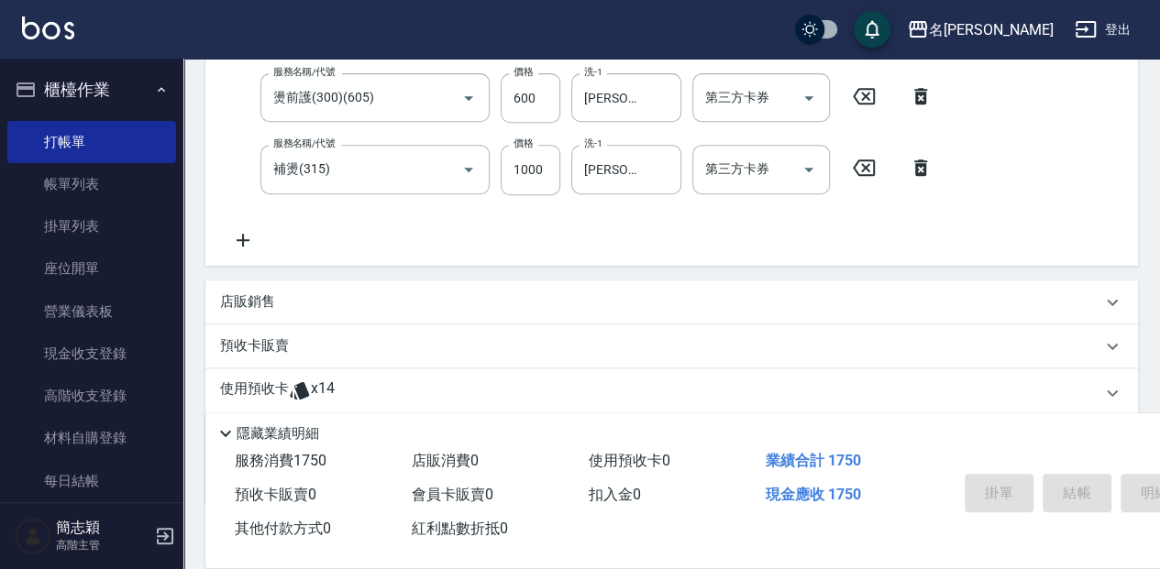
type input "[DATE] 15:51"
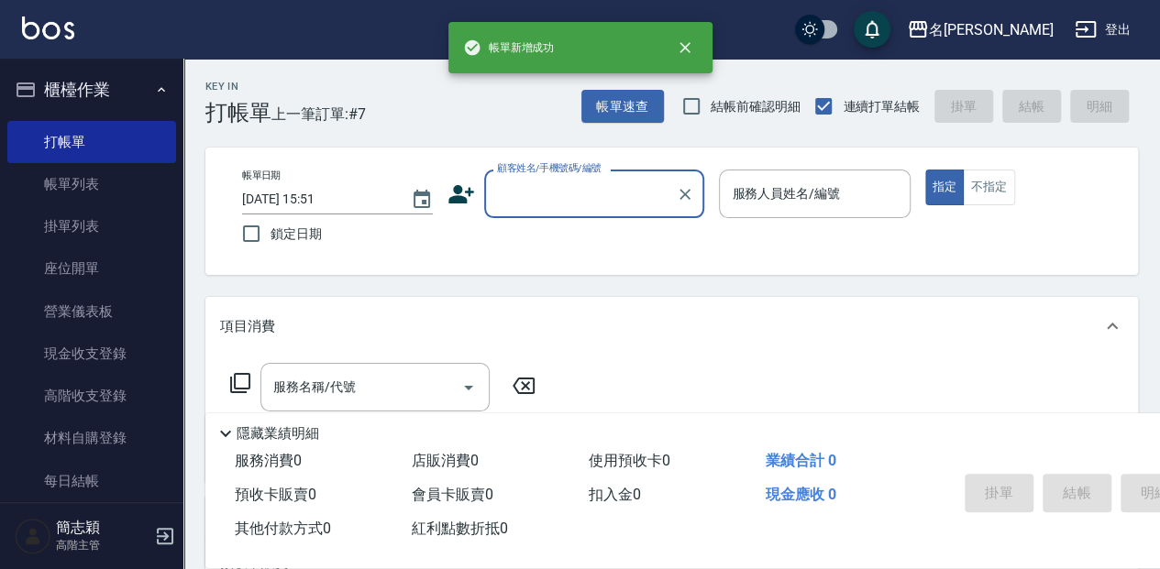
scroll to position [0, 0]
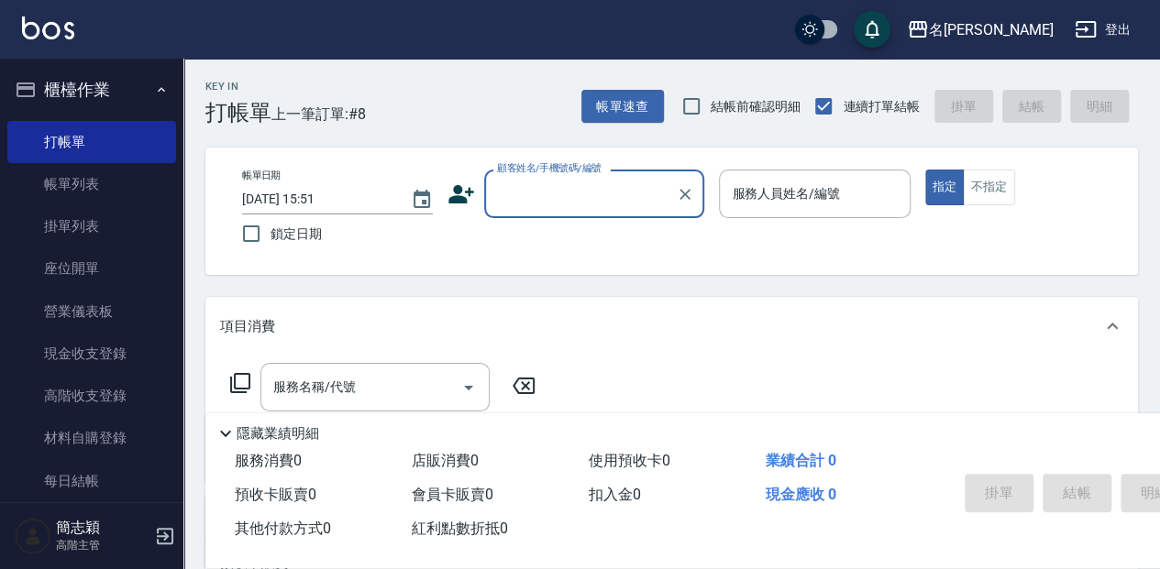
click at [536, 208] on input "顧客姓名/手機號碼/編號" at bounding box center [580, 194] width 176 height 32
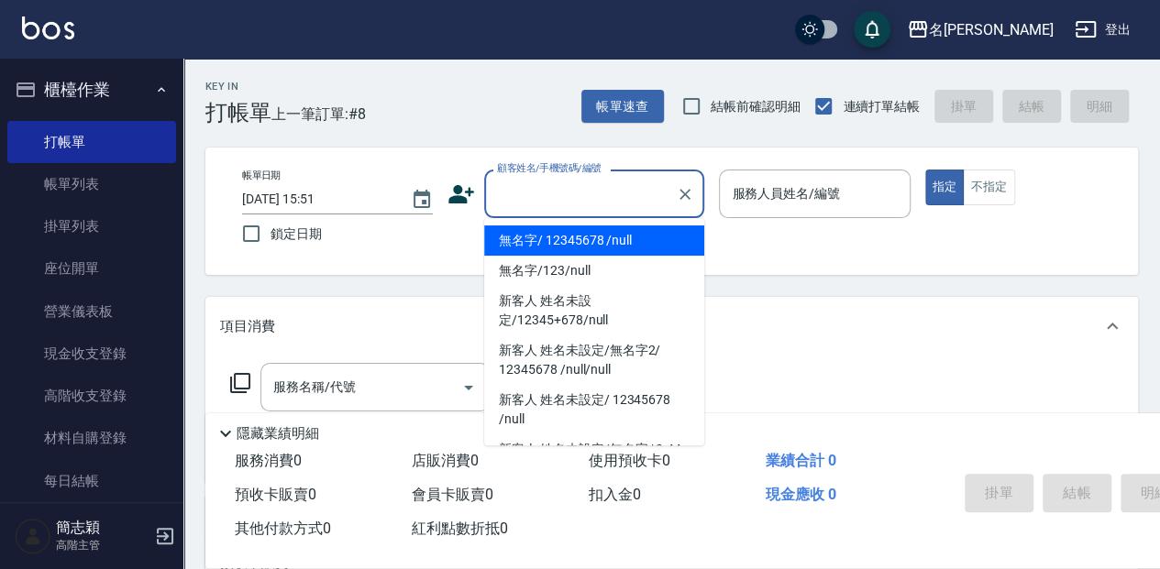
click at [534, 229] on li "無名字/ 12345678 /null" at bounding box center [594, 241] width 220 height 30
type input "無名字/ 12345678 /null"
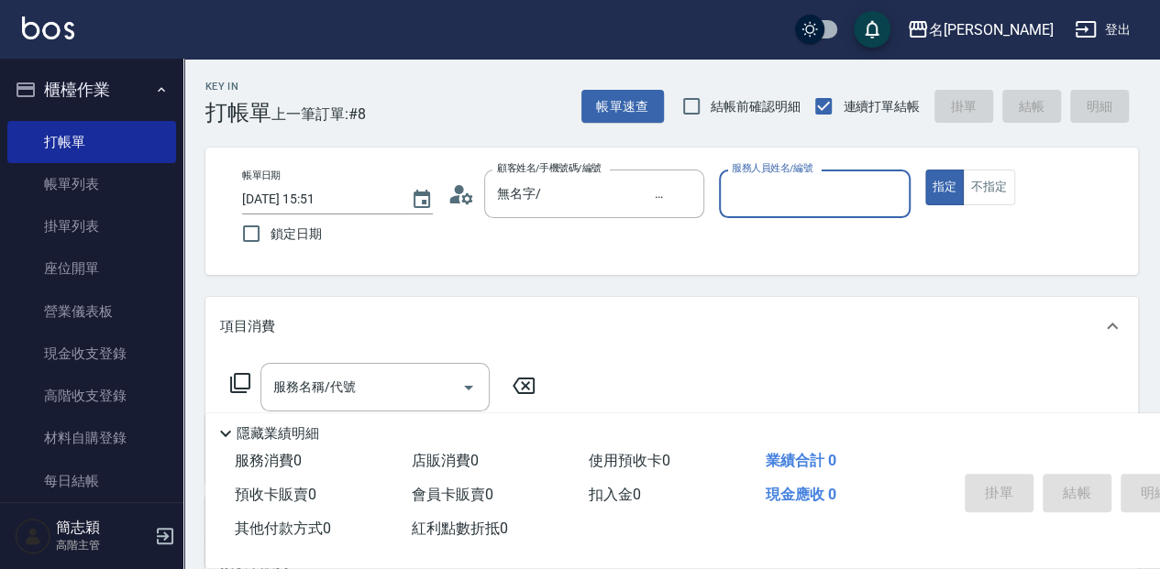
click at [772, 206] on input "服務人員姓名/編號" at bounding box center [814, 194] width 174 height 32
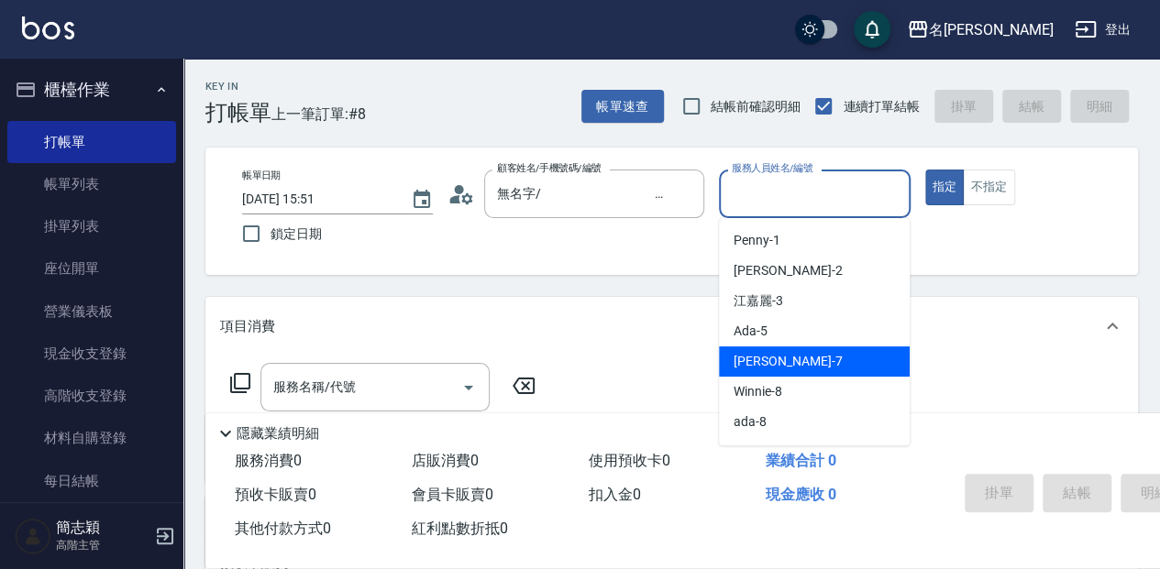
click at [770, 359] on span "[PERSON_NAME] -7" at bounding box center [788, 361] width 108 height 19
type input "[PERSON_NAME]-7"
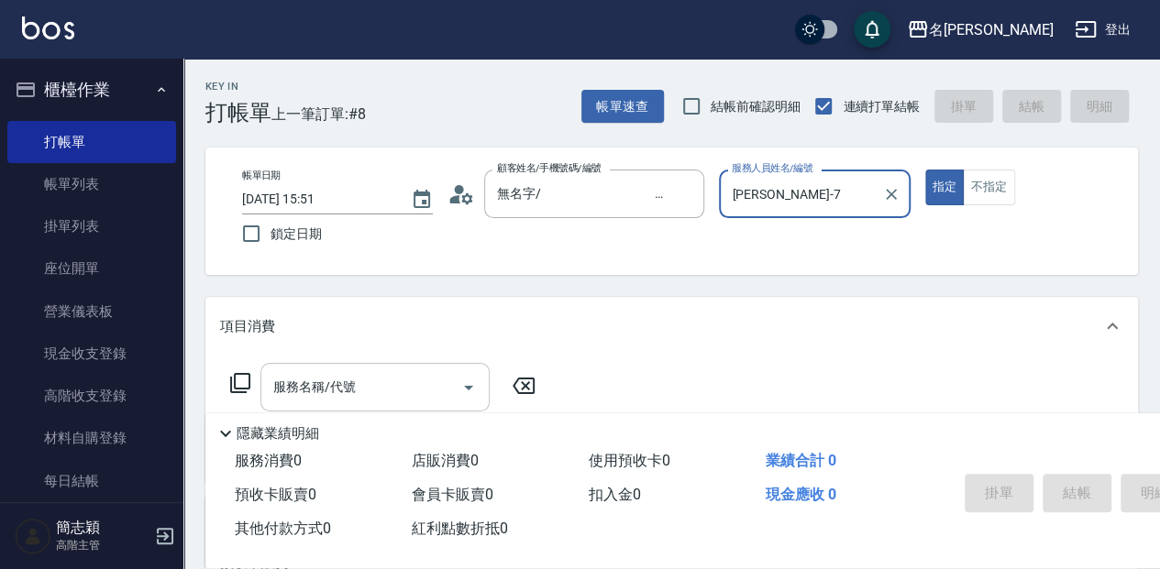
click at [384, 389] on input "服務名稱/代號" at bounding box center [361, 387] width 185 height 32
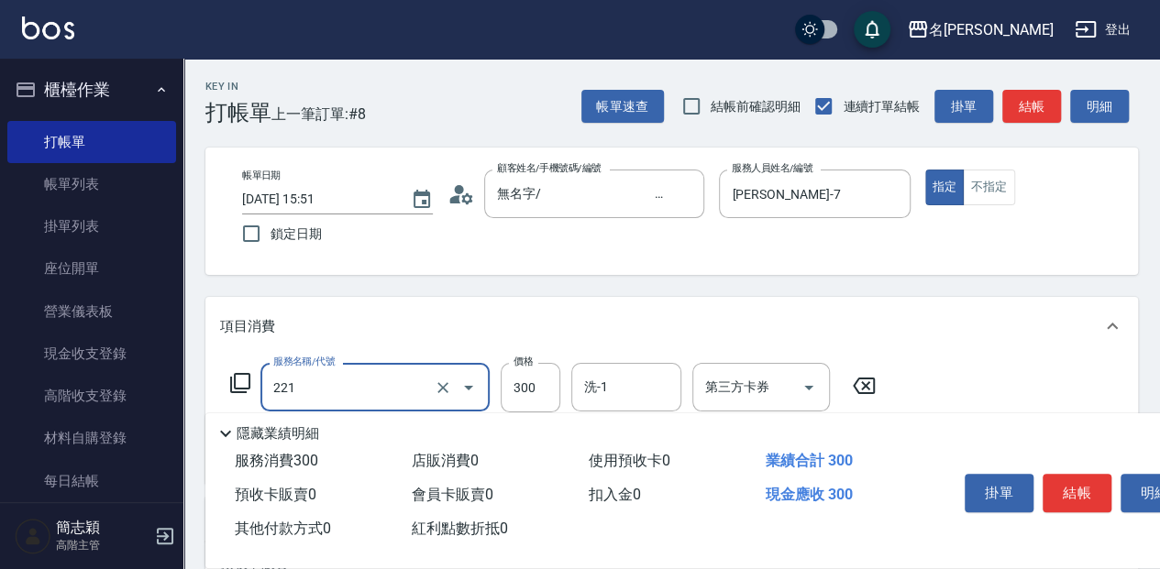
type input "洗髮300(221)"
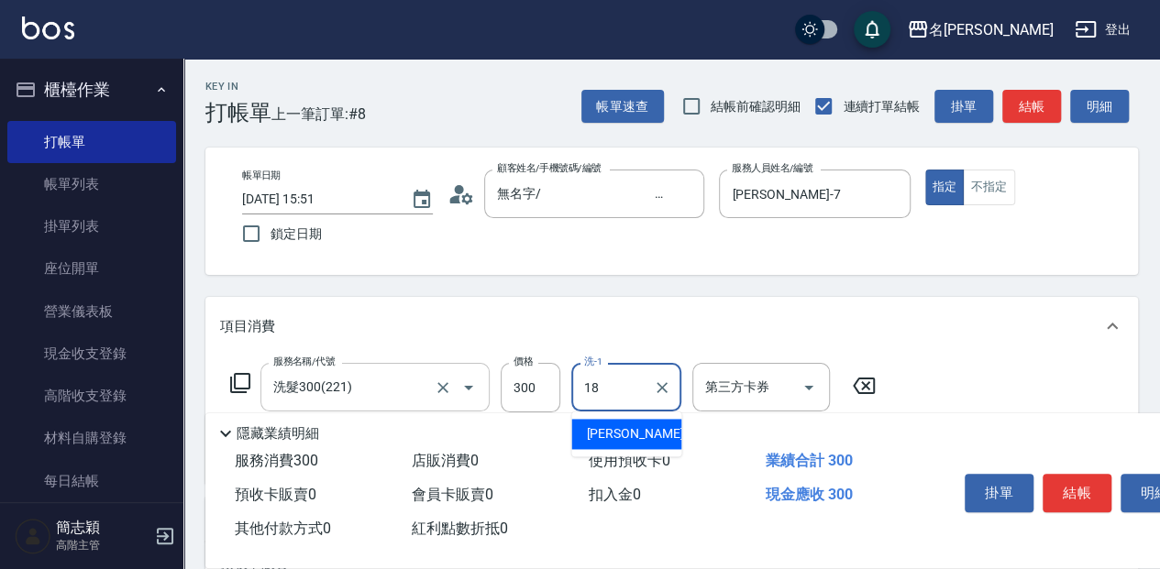
type input "[PERSON_NAME]-18"
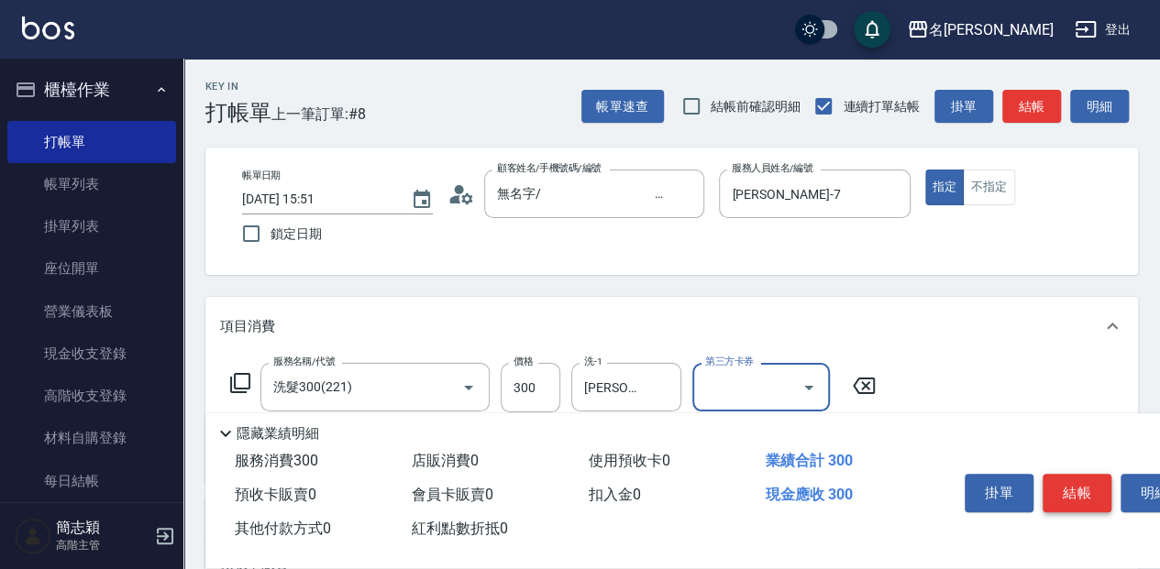
click at [1089, 495] on button "結帳" at bounding box center [1077, 493] width 69 height 39
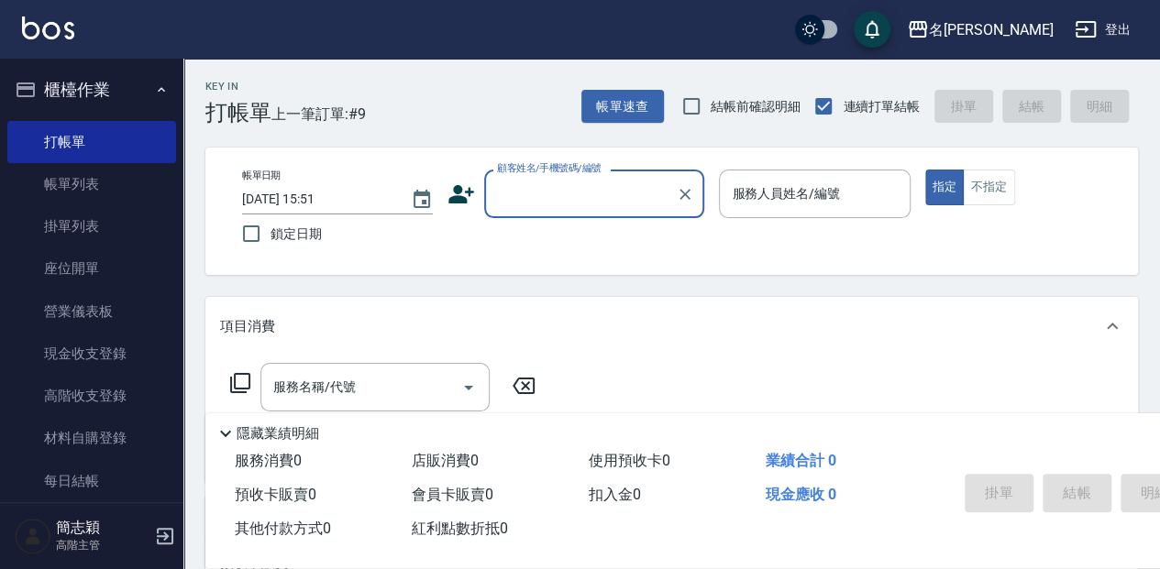
click at [587, 169] on label "顧客姓名/手機號碼/編號" at bounding box center [549, 168] width 105 height 14
click at [587, 178] on input "顧客姓名/手機號碼/編號" at bounding box center [580, 194] width 176 height 32
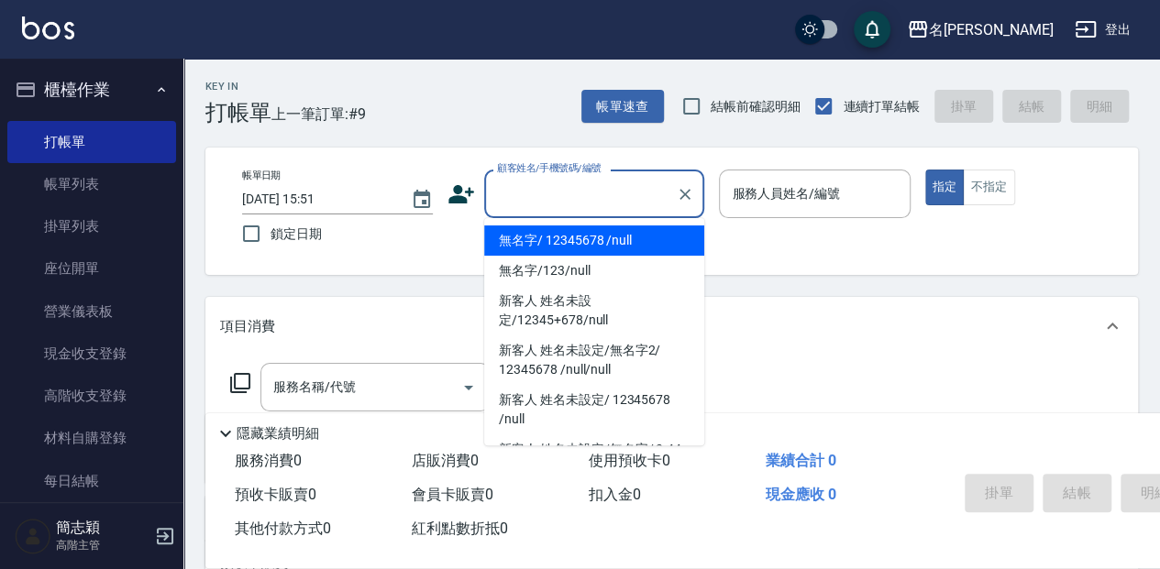
click at [565, 204] on input "顧客姓名/手機號碼/編號" at bounding box center [580, 194] width 176 height 32
drag, startPoint x: 561, startPoint y: 233, endPoint x: 835, endPoint y: 209, distance: 275.2
click at [571, 231] on li "無名字/ 12345678 /null" at bounding box center [594, 241] width 220 height 30
type input "無名字/ 12345678 /null"
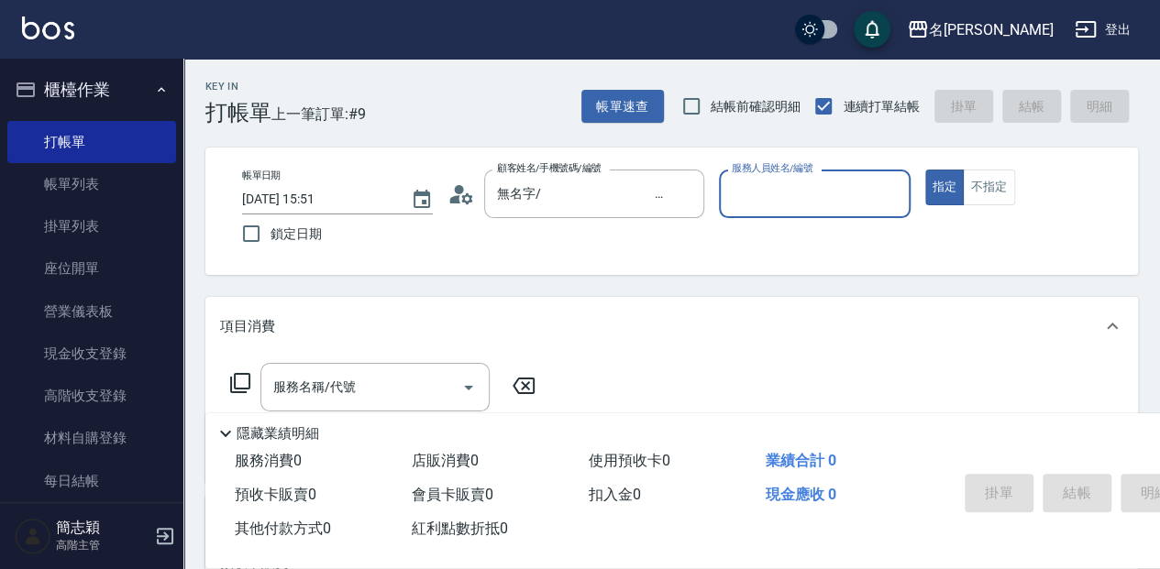
click at [835, 209] on input "服務人員姓名/編號" at bounding box center [814, 194] width 174 height 32
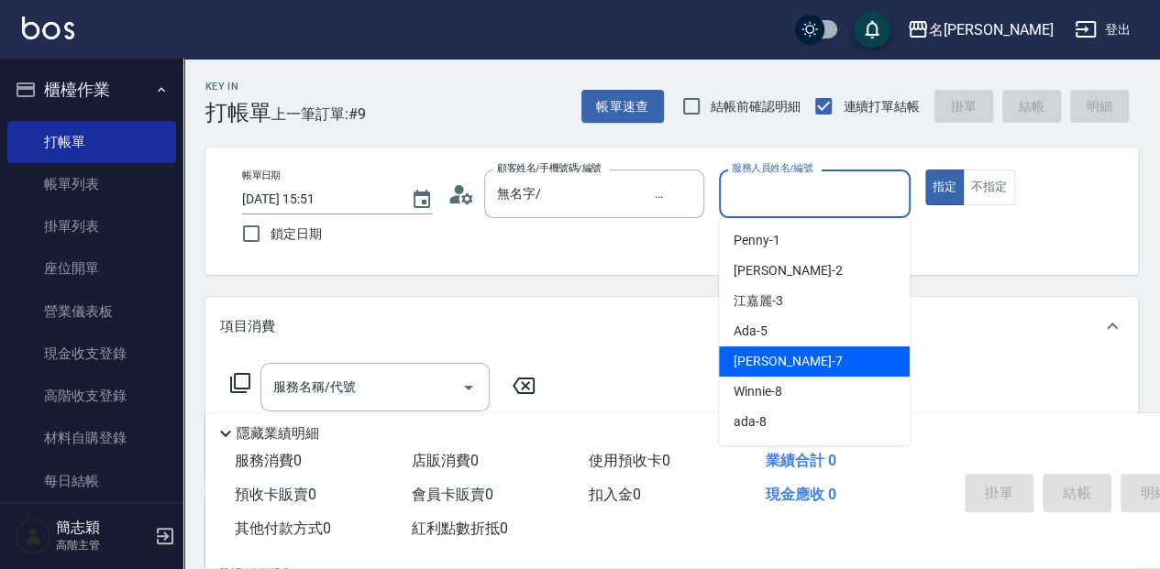
click at [788, 356] on div "[PERSON_NAME] -7" at bounding box center [814, 362] width 191 height 30
type input "[PERSON_NAME]-7"
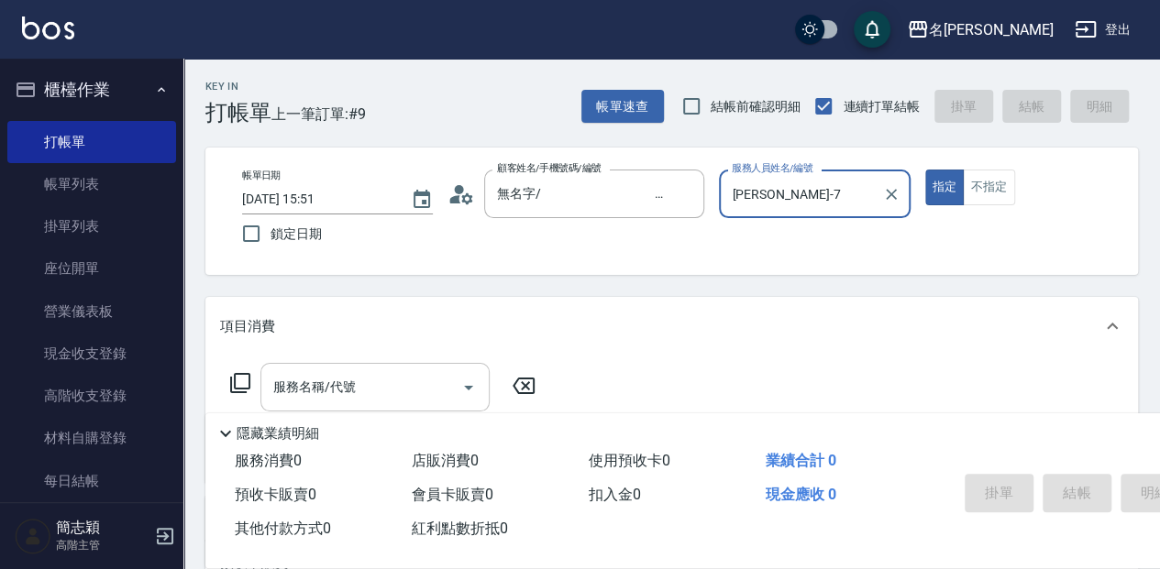
click at [415, 384] on input "服務名稱/代號" at bounding box center [361, 387] width 185 height 32
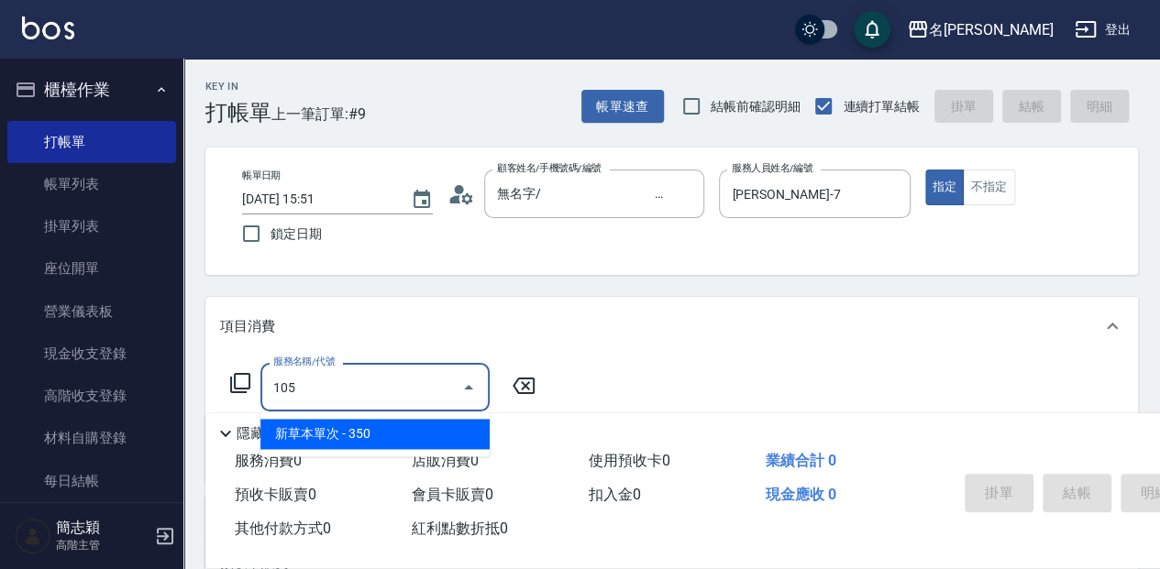
type input "新草本單次(105)"
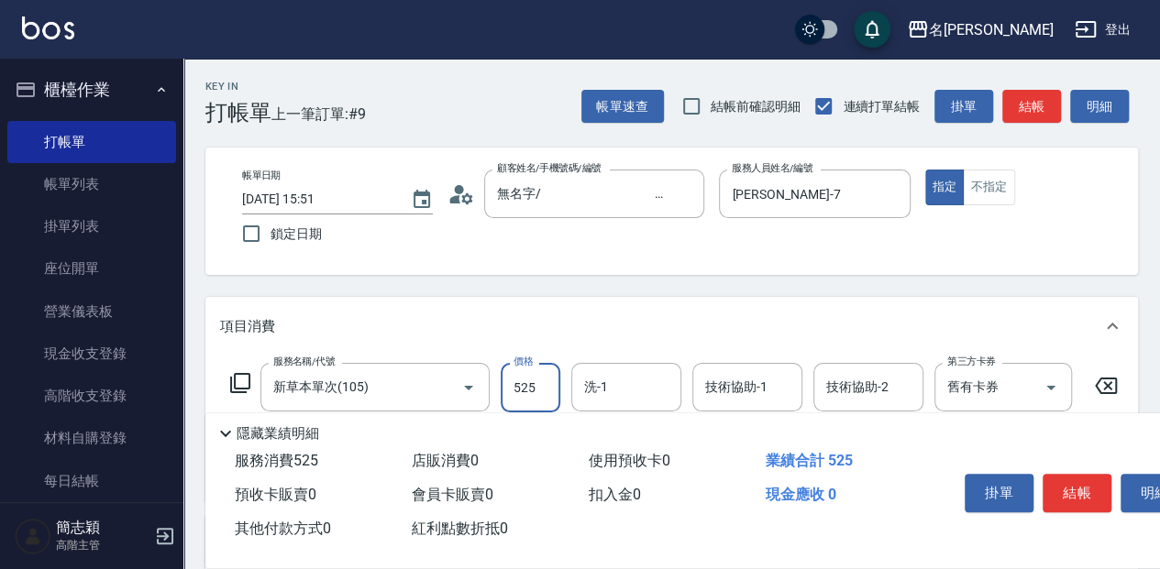
type input "525"
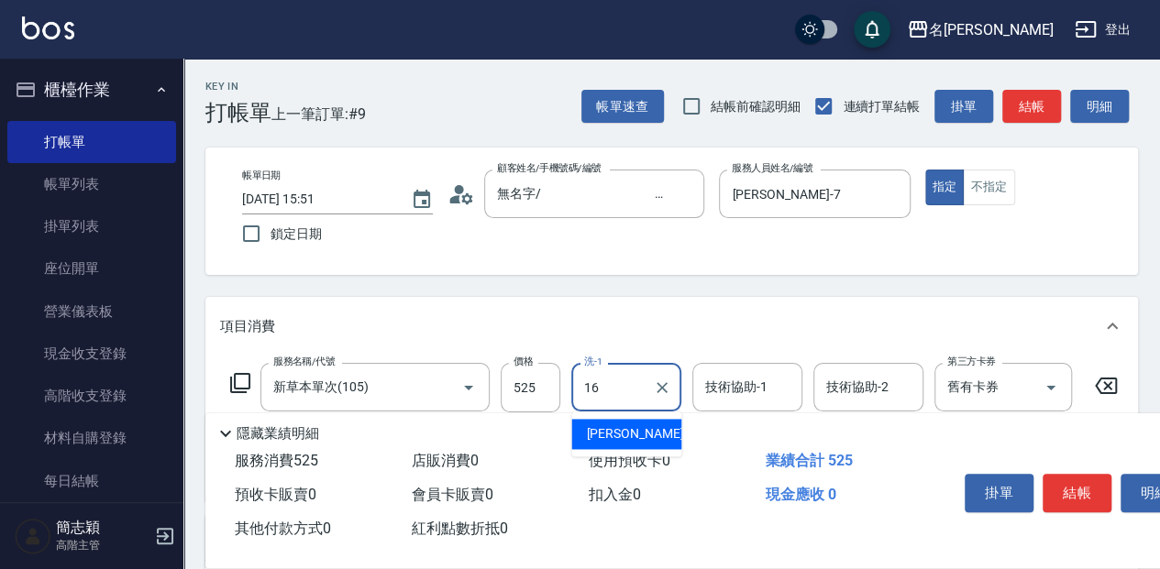
type input "[PERSON_NAME]-16"
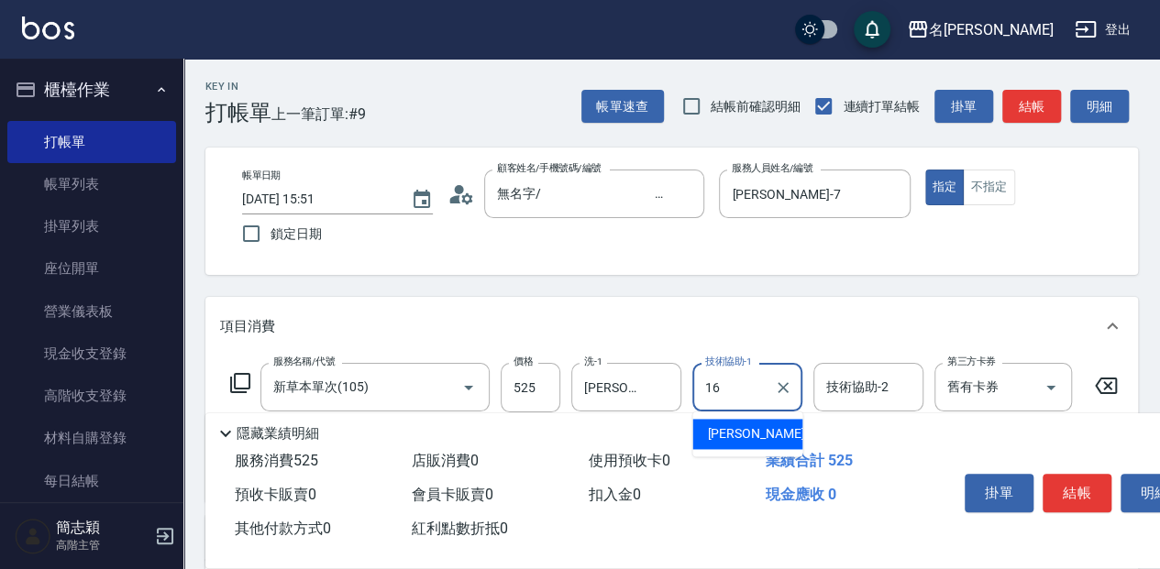
type input "[PERSON_NAME]-16"
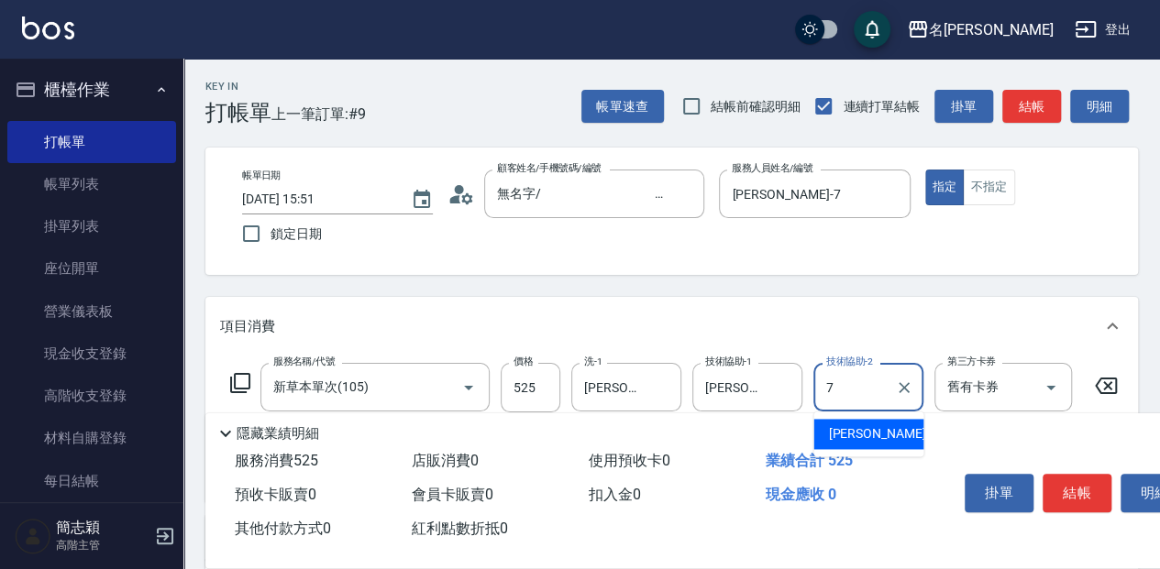
type input "[PERSON_NAME]-7"
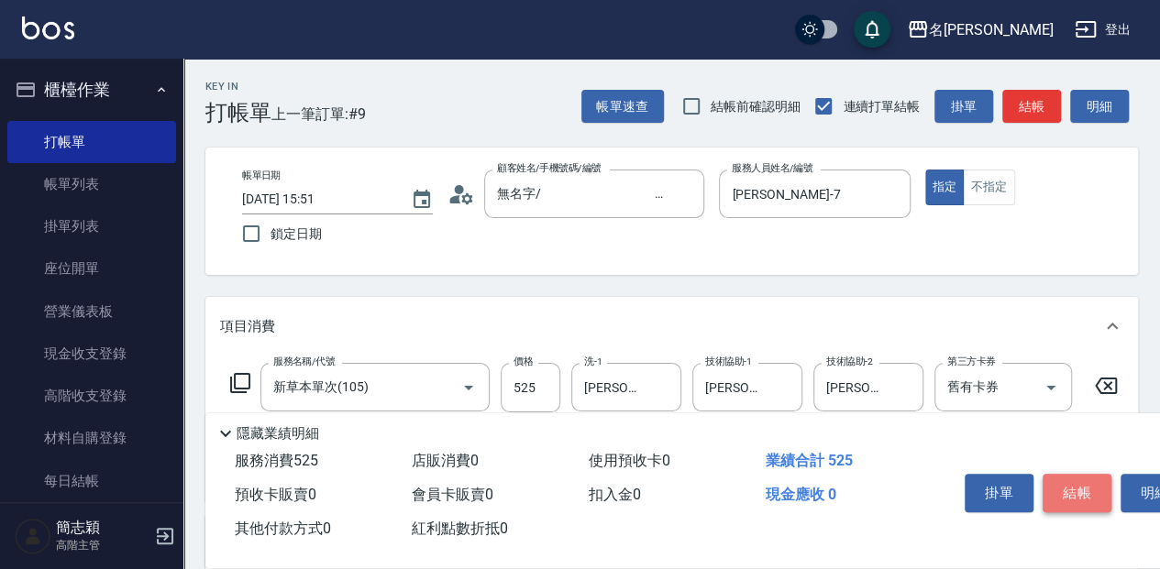
click at [1062, 481] on button "結帳" at bounding box center [1077, 493] width 69 height 39
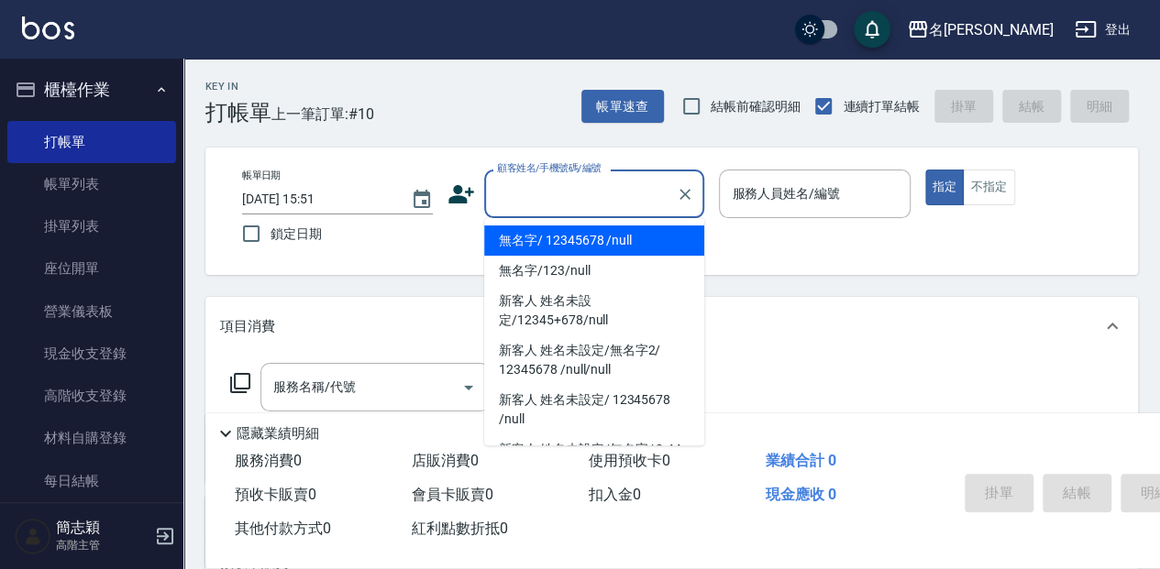
click at [527, 198] on input "顧客姓名/手機號碼/編號" at bounding box center [580, 194] width 176 height 32
drag, startPoint x: 510, startPoint y: 235, endPoint x: 761, endPoint y: 202, distance: 253.4
click at [512, 235] on li "無名字/ 12345678 /null" at bounding box center [594, 241] width 220 height 30
type input "無名字/ 12345678 /null"
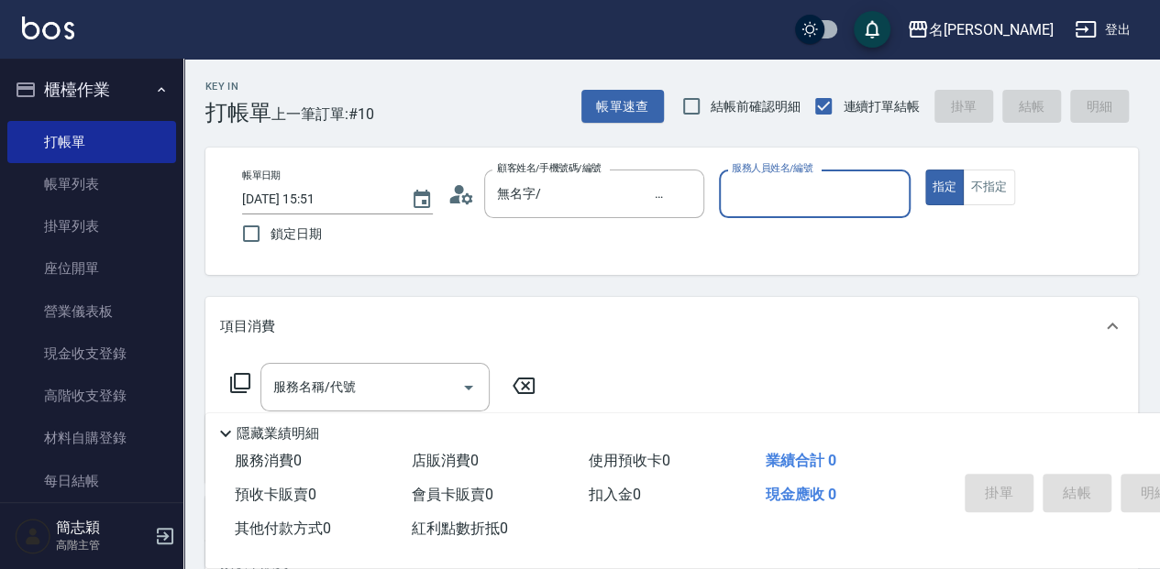
click at [764, 197] on input "服務人員姓名/編號" at bounding box center [814, 194] width 174 height 32
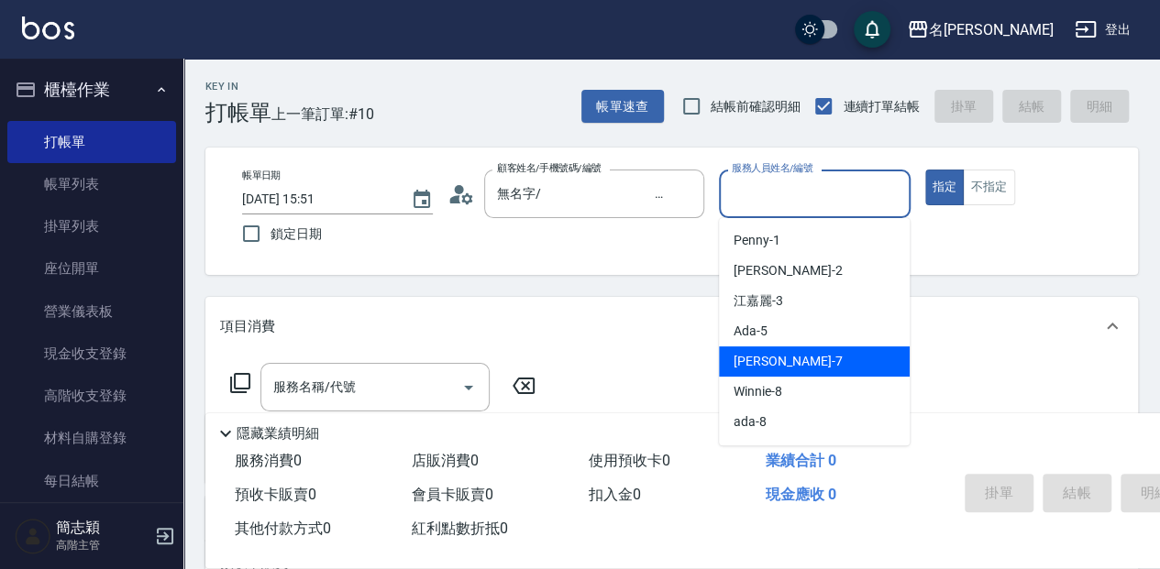
click at [789, 354] on div "[PERSON_NAME] -7" at bounding box center [814, 362] width 191 height 30
type input "[PERSON_NAME]-7"
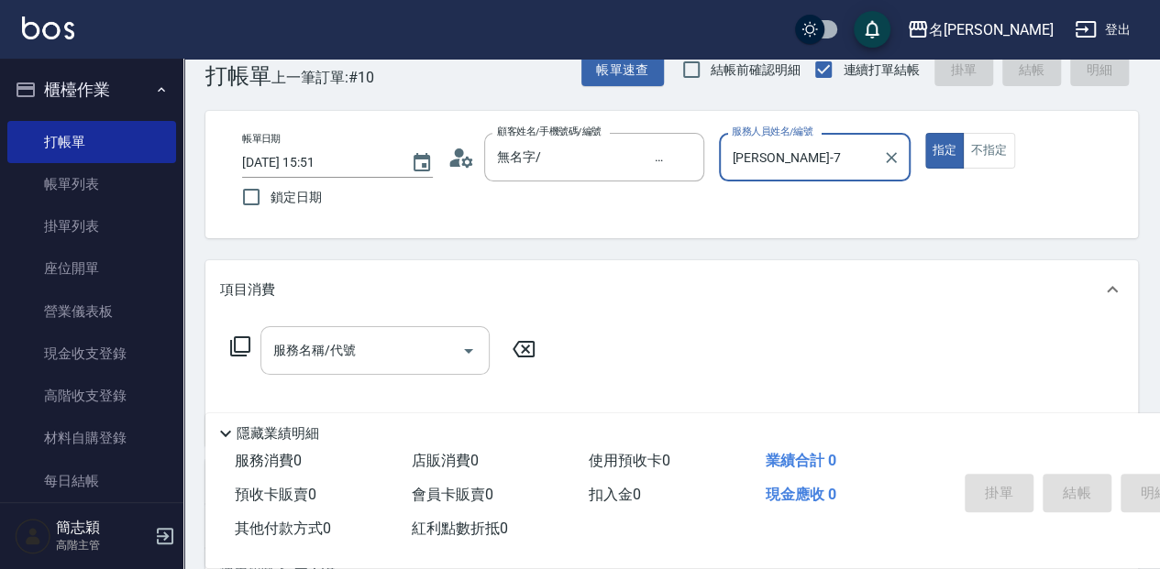
scroll to position [61, 0]
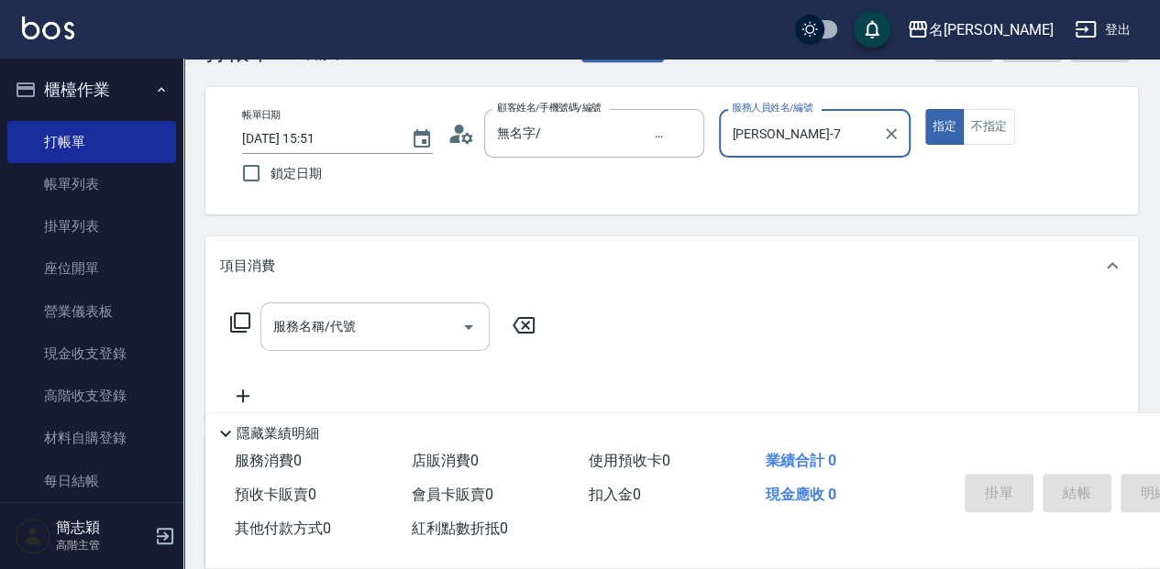
drag, startPoint x: 349, startPoint y: 327, endPoint x: 372, endPoint y: 325, distance: 23.1
click at [350, 327] on div "服務名稱/代號 服務名稱/代號" at bounding box center [374, 327] width 229 height 49
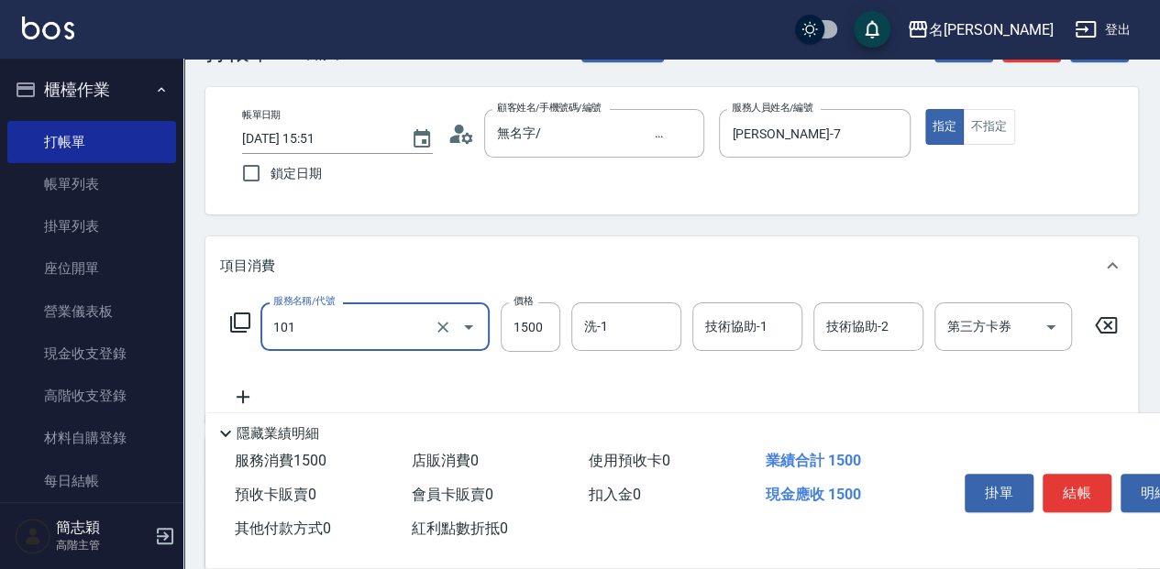
type input "草本頭皮(101)"
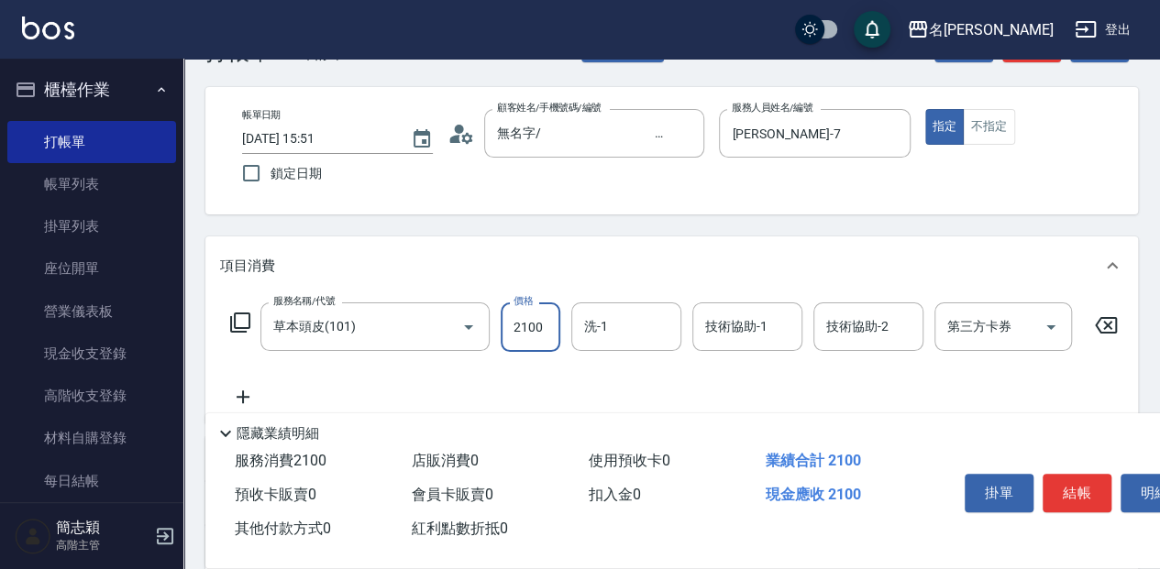
type input "2100"
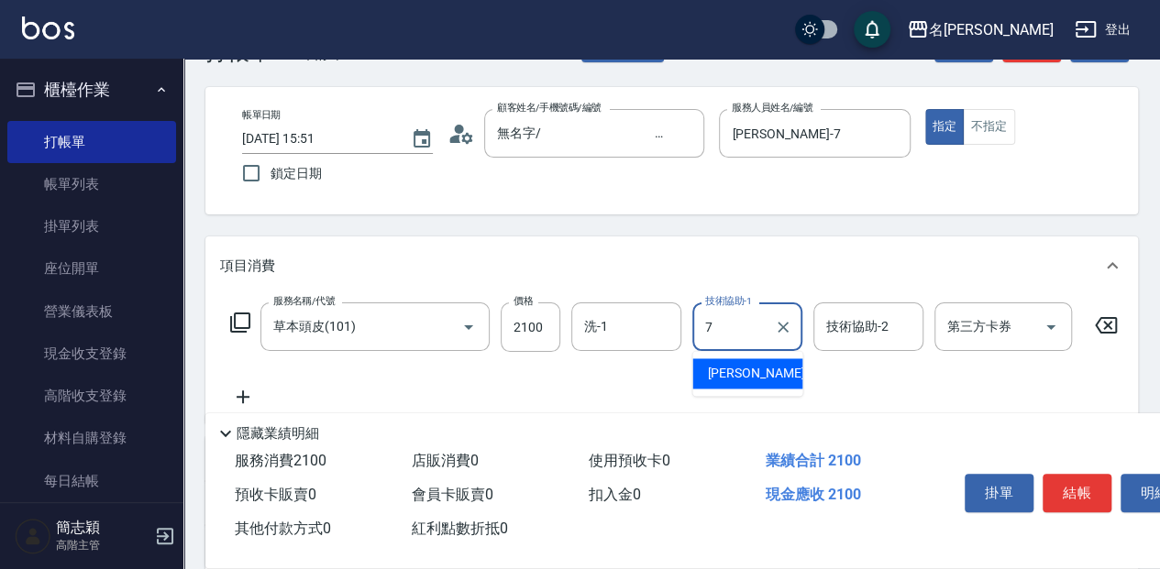
type input "[PERSON_NAME]-7"
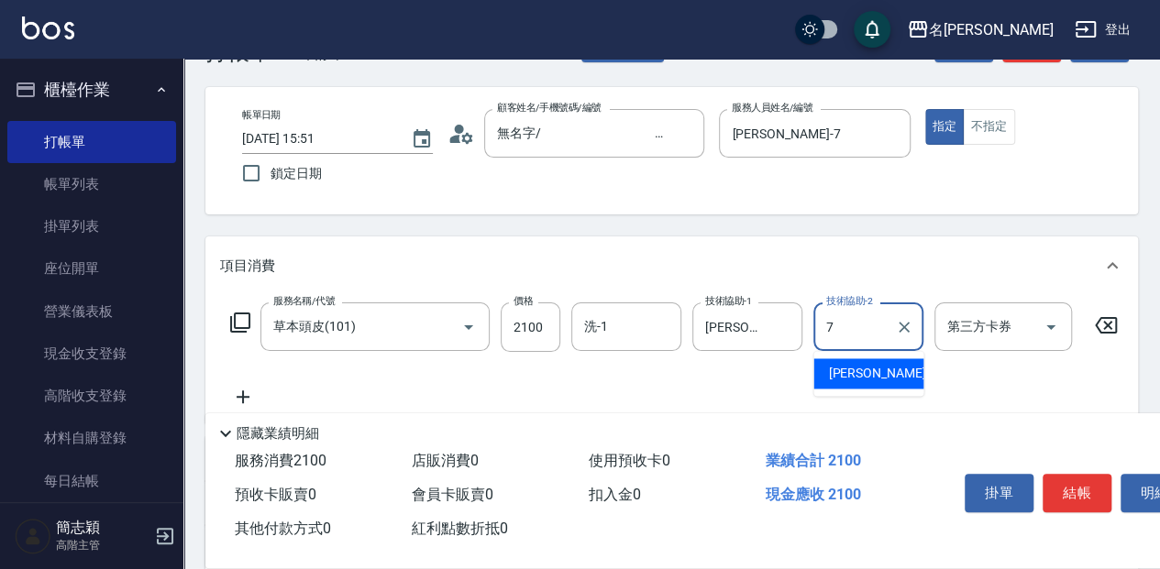
type input "[PERSON_NAME]-7"
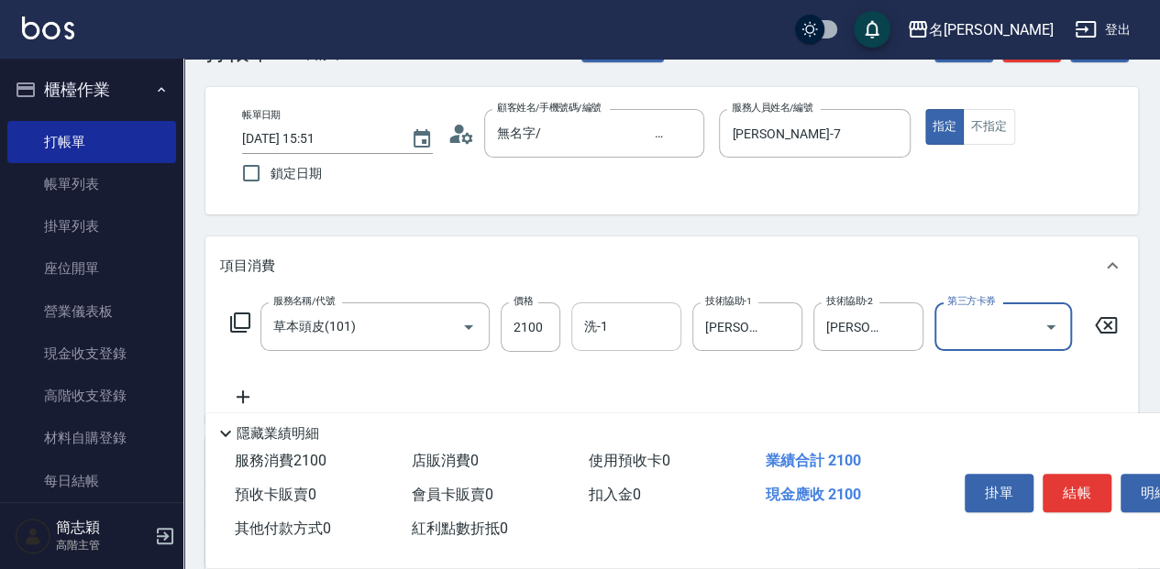
click at [623, 337] on input "洗-1" at bounding box center [627, 327] width 94 height 32
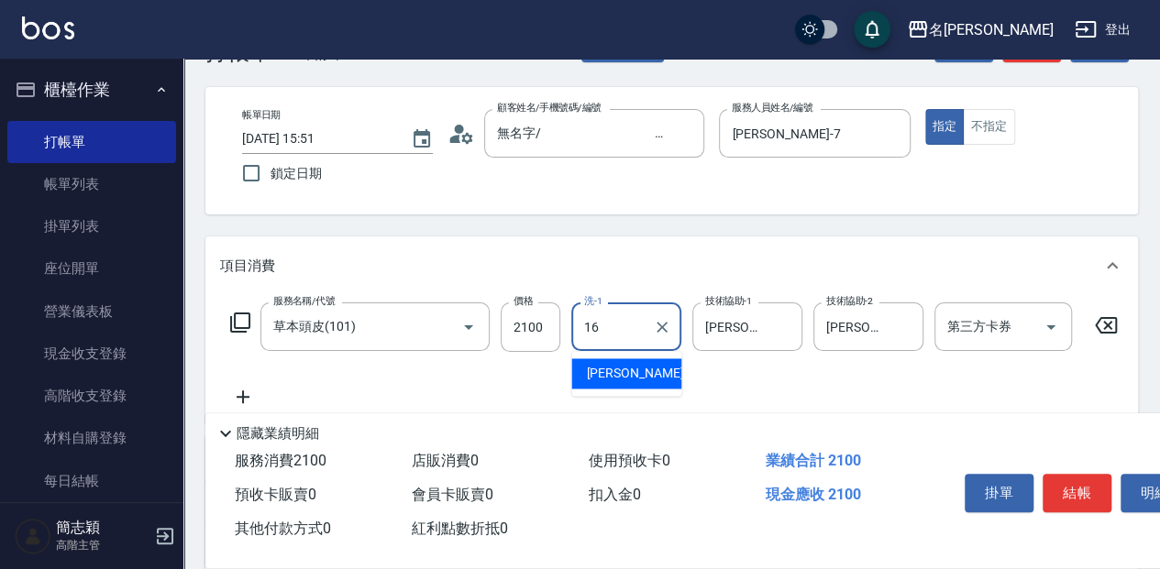
type input "[PERSON_NAME]-16"
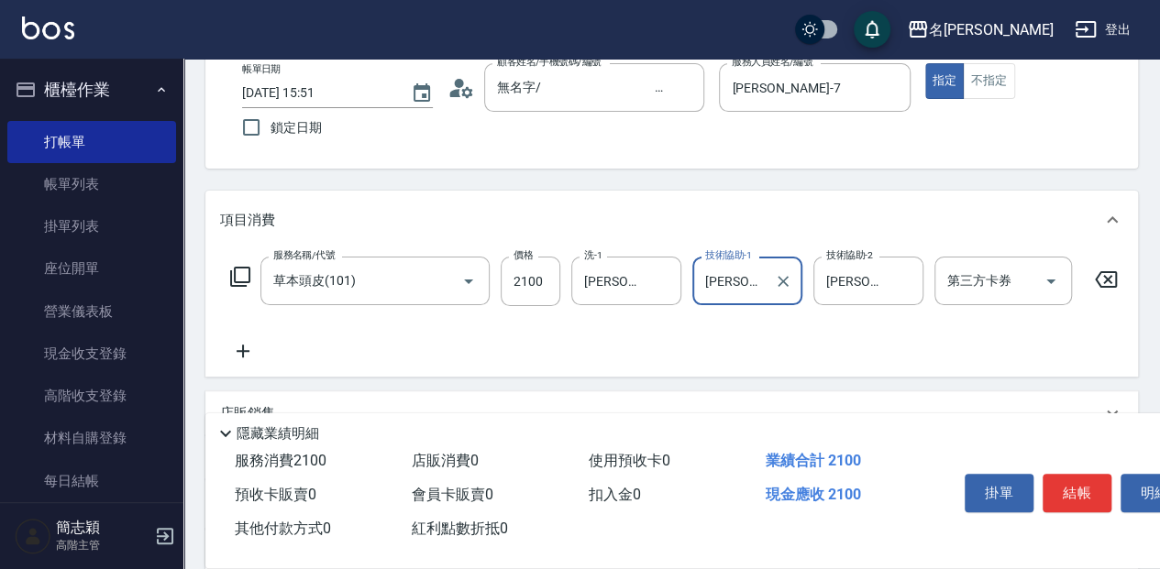
scroll to position [183, 0]
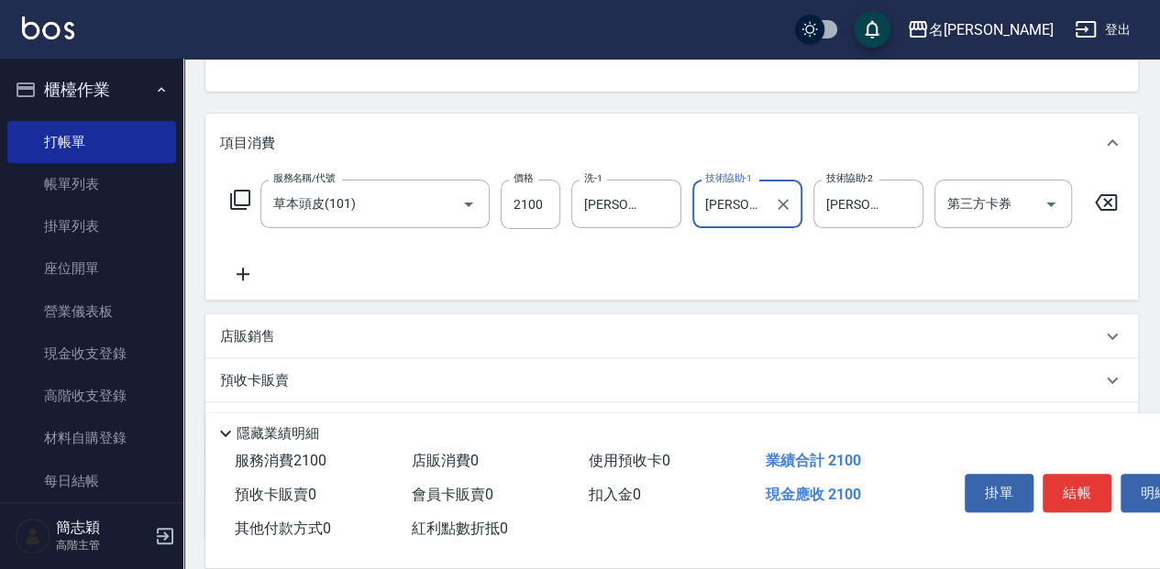
click at [248, 273] on icon at bounding box center [243, 274] width 46 height 22
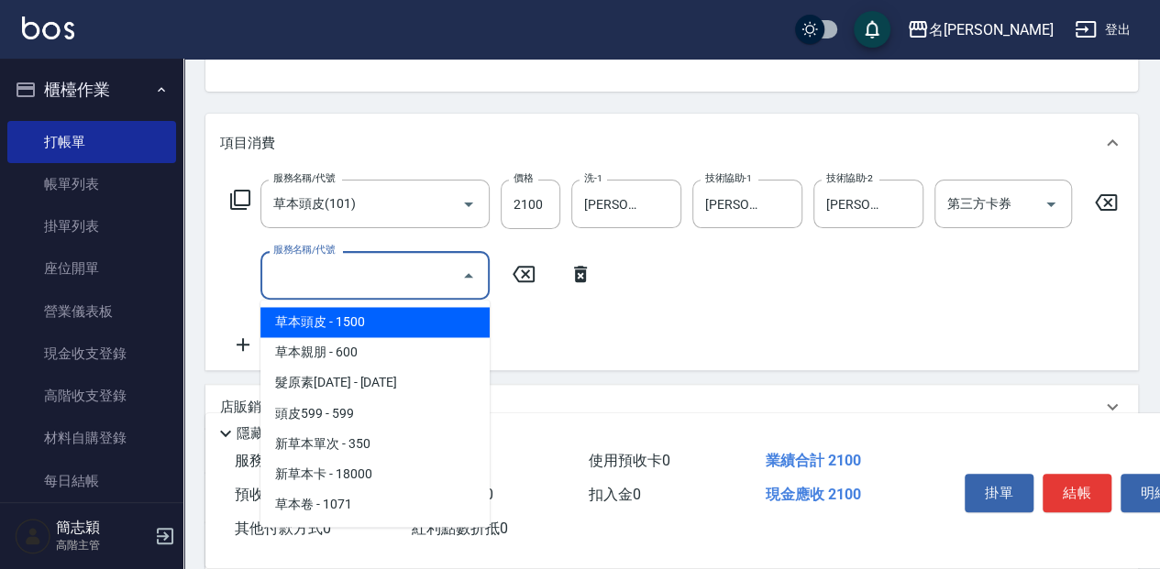
click at [339, 279] on input "服務名稱/代號" at bounding box center [361, 276] width 185 height 32
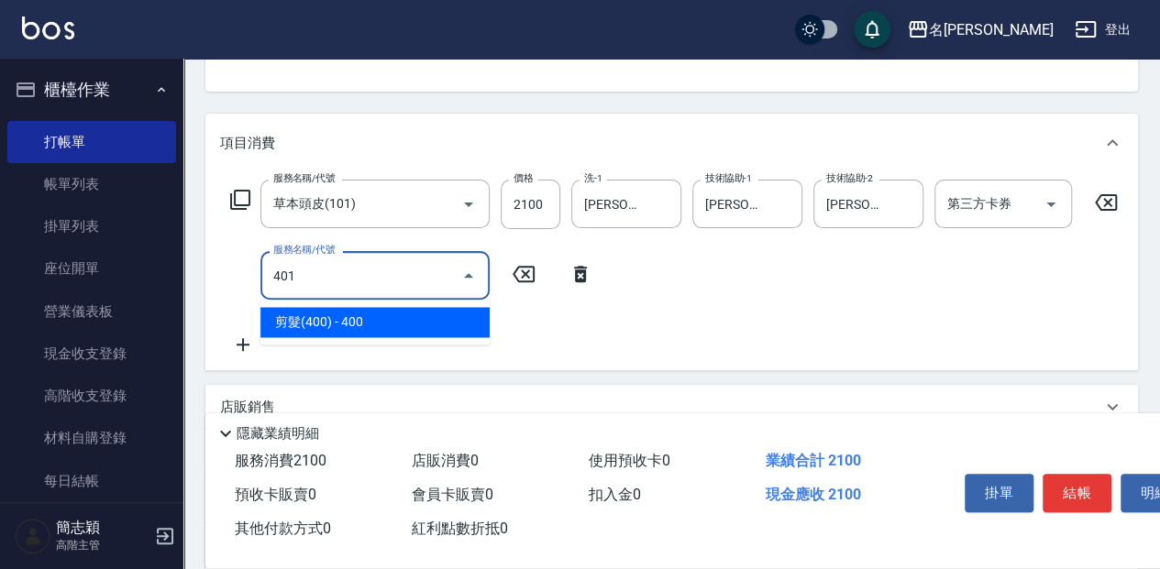
type input "剪髮(400)(401)"
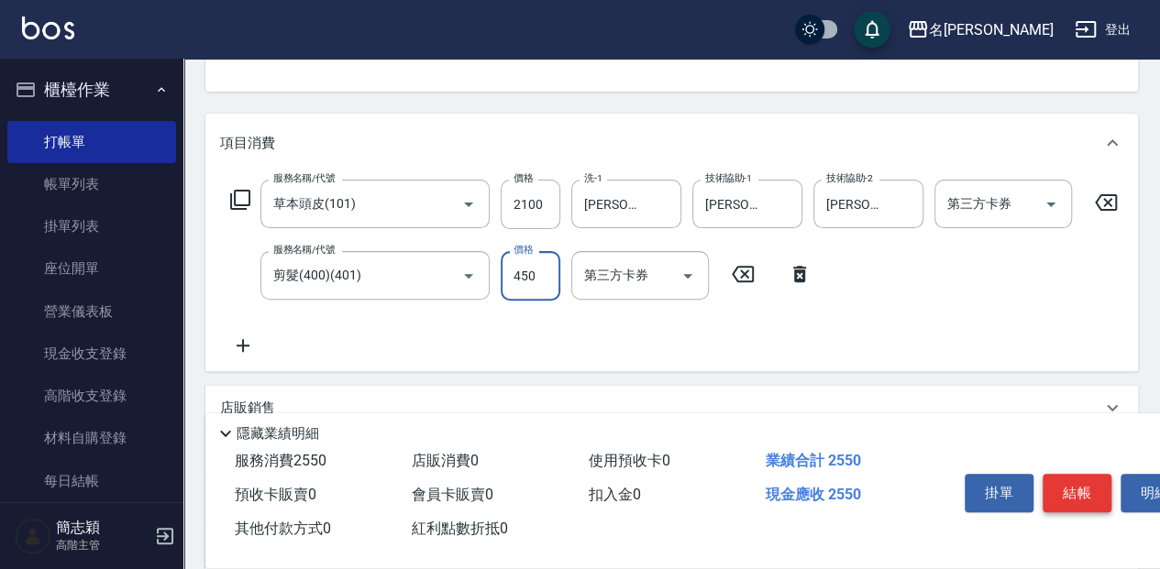
type input "450"
click at [1081, 497] on button "結帳" at bounding box center [1077, 493] width 69 height 39
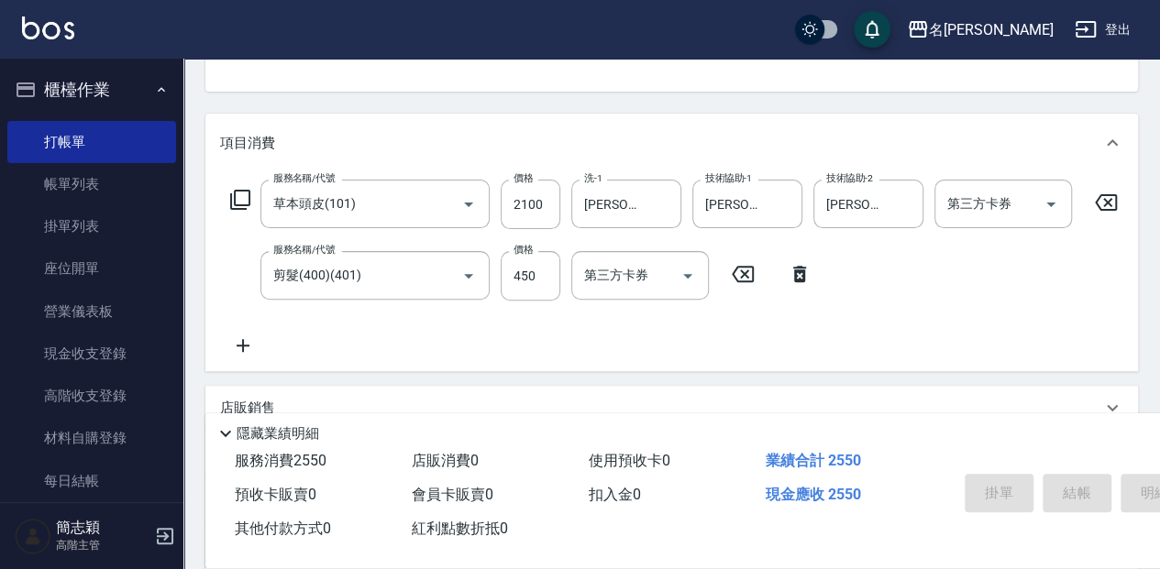
type input "[DATE] 15:52"
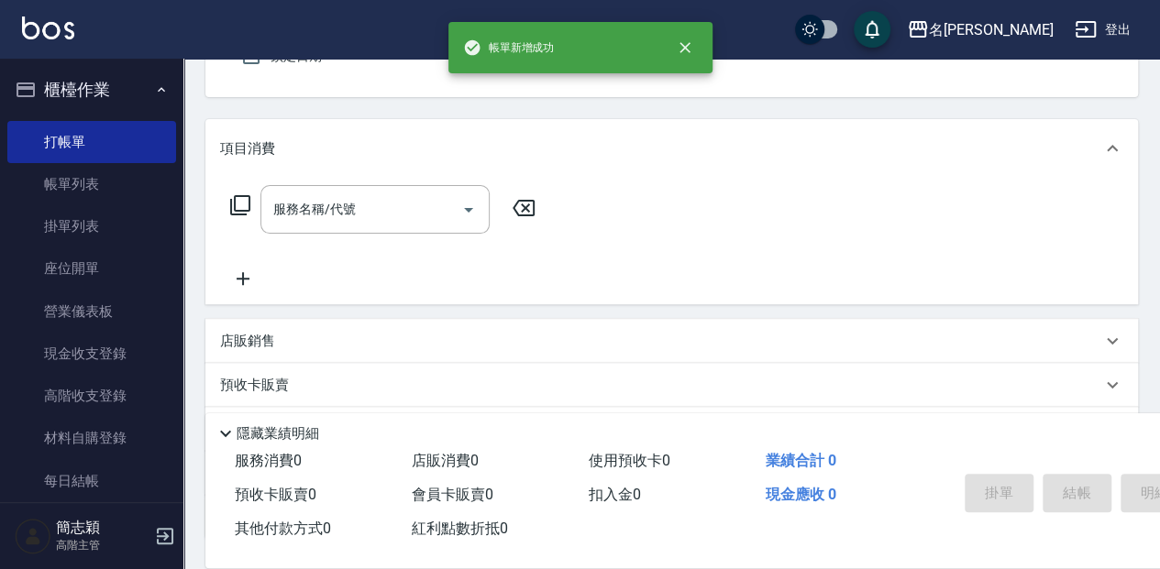
scroll to position [0, 0]
